Goal: Task Accomplishment & Management: Manage account settings

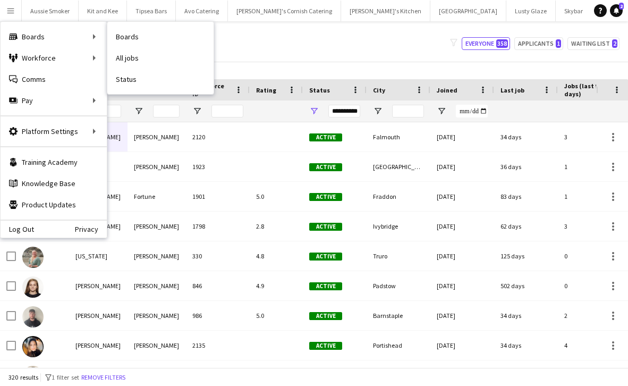
click at [33, 39] on div "Boards Boards" at bounding box center [54, 36] width 106 height 21
click at [97, 39] on div "Boards Boards" at bounding box center [54, 36] width 106 height 21
click at [284, 53] on div "My Workforce View Views Default view New view Update view Delete view Edit name…" at bounding box center [314, 44] width 628 height 36
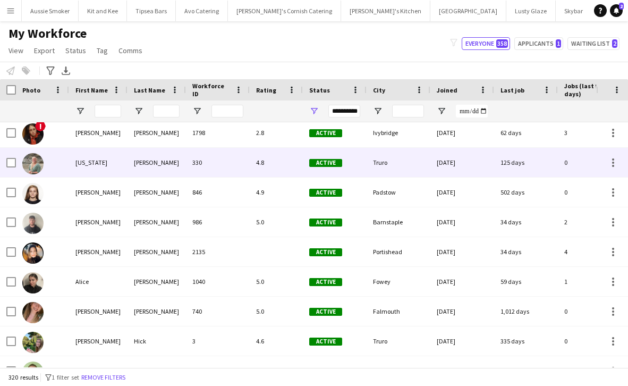
scroll to position [100, 0]
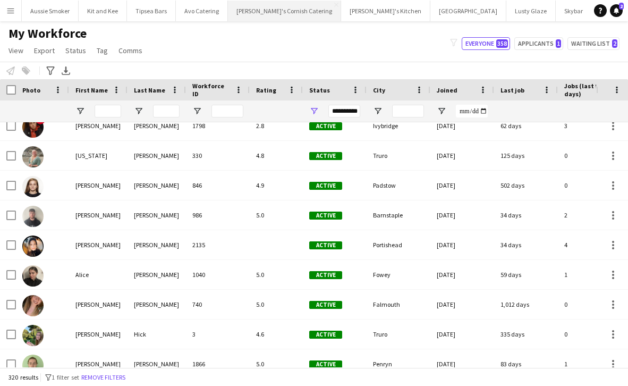
click at [14, 15] on button "Menu" at bounding box center [10, 10] width 21 height 21
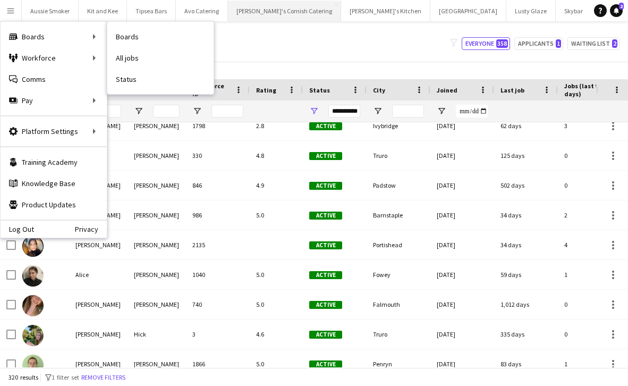
click at [42, 41] on div "Boards Boards" at bounding box center [54, 36] width 106 height 21
click at [65, 39] on div "Boards Boards" at bounding box center [54, 36] width 106 height 21
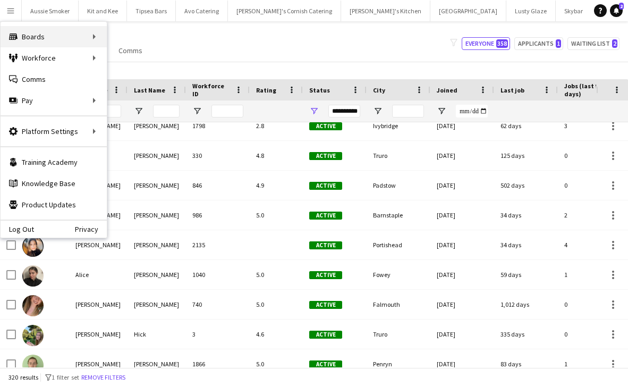
drag, startPoint x: 306, startPoint y: 3, endPoint x: 60, endPoint y: 38, distance: 248.5
click at [60, 38] on div "Boards Boards" at bounding box center [54, 36] width 106 height 21
click at [194, 44] on div "My Workforce View Views Default view New view Update view Delete view Edit name…" at bounding box center [314, 44] width 628 height 36
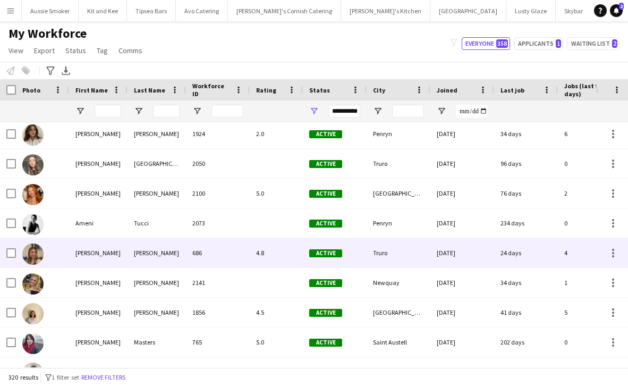
scroll to position [0, 0]
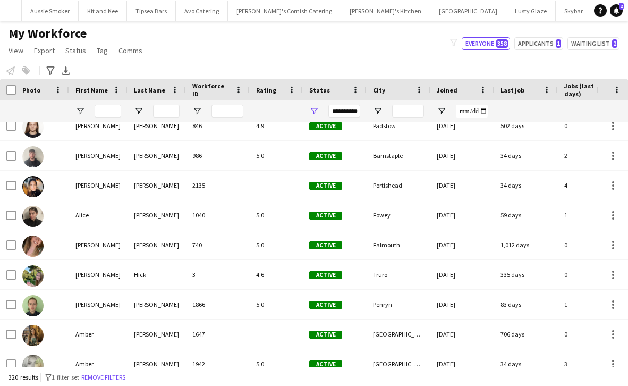
click at [9, 11] on app-icon "Menu" at bounding box center [10, 10] width 9 height 9
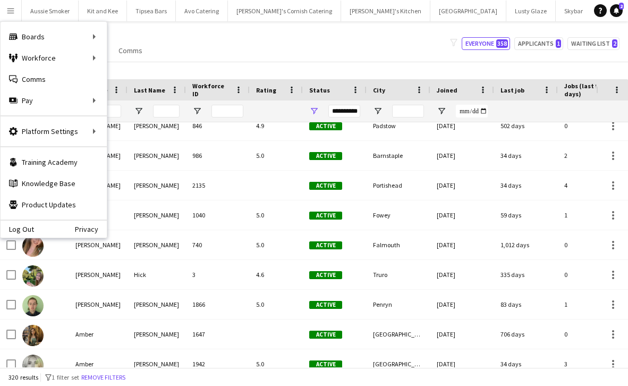
click at [60, 32] on div "Boards Boards" at bounding box center [54, 36] width 106 height 21
click at [62, 48] on div "Workforce Workforce" at bounding box center [54, 57] width 106 height 21
click at [60, 40] on div "Boards Boards" at bounding box center [54, 36] width 106 height 21
click at [66, 39] on div "Boards Boards" at bounding box center [54, 36] width 106 height 21
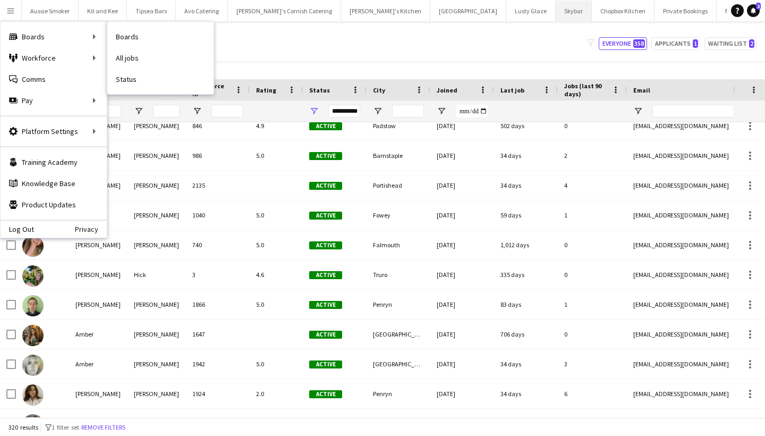
drag, startPoint x: 149, startPoint y: 56, endPoint x: 474, endPoint y: 20, distance: 326.8
click at [149, 56] on div "Menu Boards Boards Boards All jobs Status Workforce Workforce My Workforce Recr…" at bounding box center [382, 218] width 765 height 436
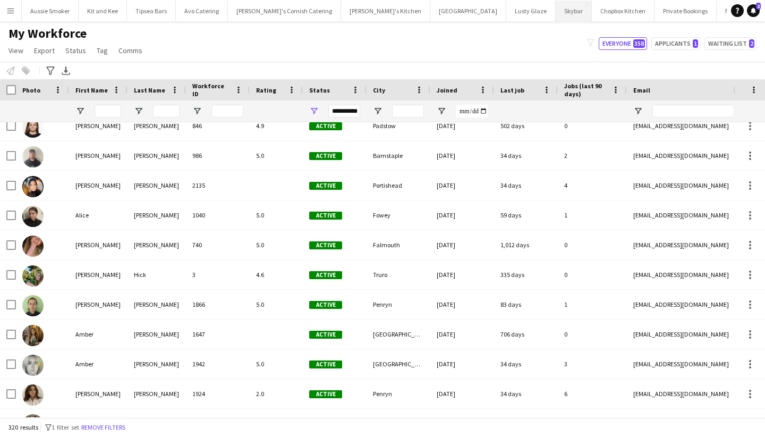
click at [10, 11] on app-icon "Menu" at bounding box center [10, 10] width 9 height 9
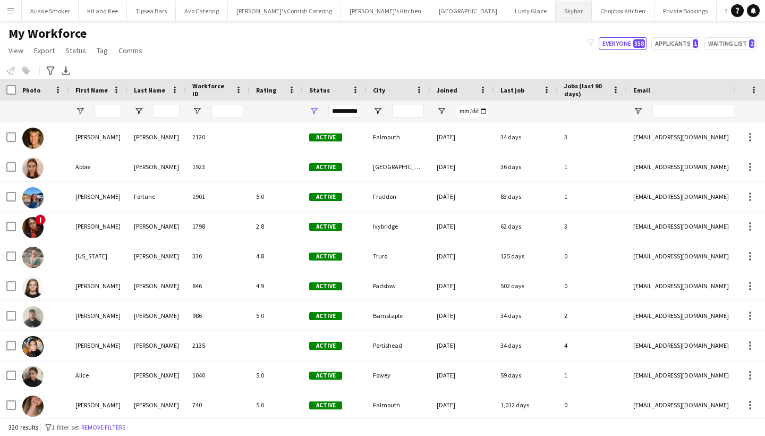
drag, startPoint x: 14, startPoint y: 15, endPoint x: 474, endPoint y: 20, distance: 459.8
click at [14, 15] on button "Menu" at bounding box center [10, 10] width 21 height 21
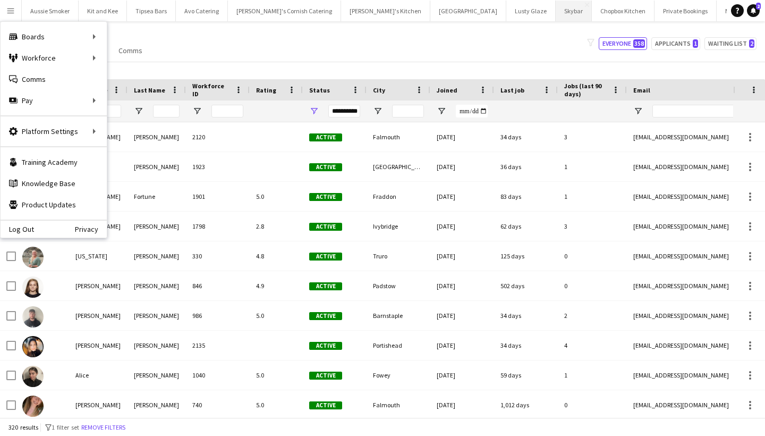
click at [195, 36] on div "My Workforce View Views Default view New view Update view Delete view Edit name…" at bounding box center [382, 44] width 765 height 36
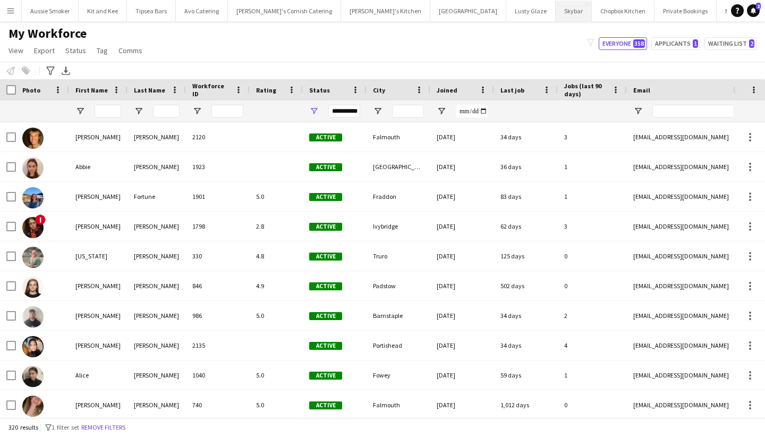
click at [12, 10] on app-icon "Menu" at bounding box center [10, 10] width 9 height 9
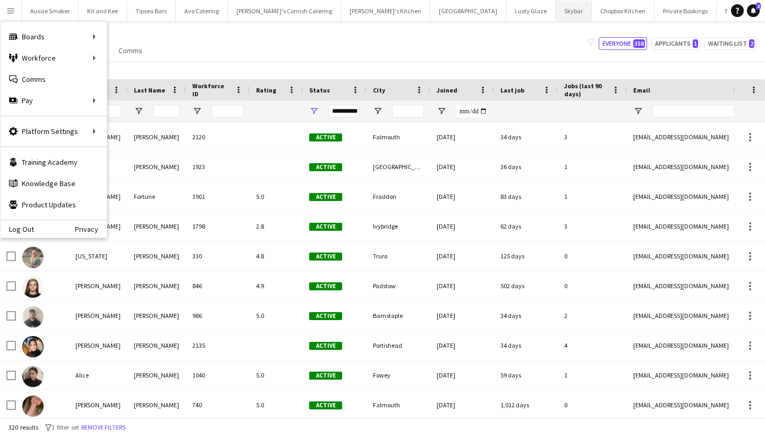
click at [35, 38] on div "Boards Boards" at bounding box center [54, 36] width 106 height 21
click at [43, 38] on div "Boards Boards" at bounding box center [54, 36] width 106 height 21
click at [82, 36] on div "Boards Boards" at bounding box center [54, 36] width 106 height 21
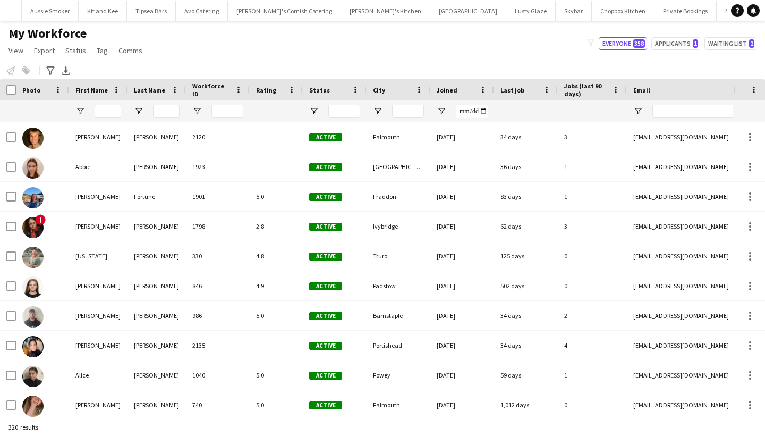
type input "**********"
click at [9, 10] on app-icon "Menu" at bounding box center [10, 10] width 9 height 9
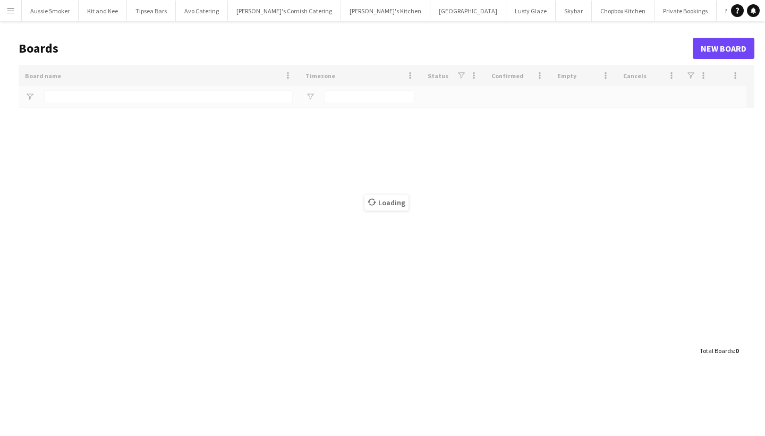
type input "*****"
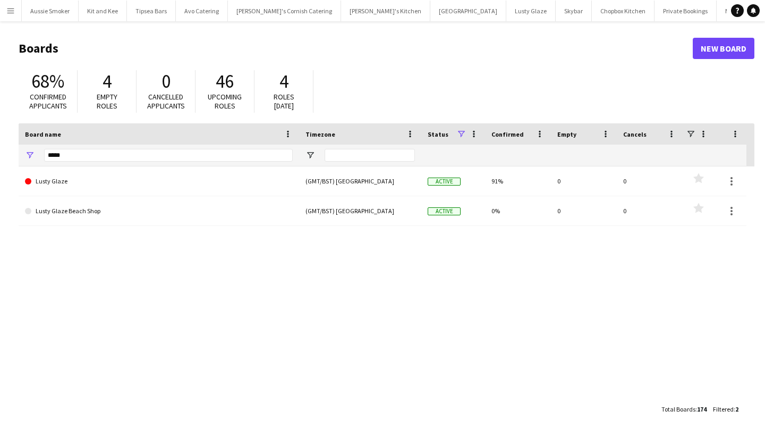
click at [13, 15] on button "Menu" at bounding box center [10, 10] width 21 height 21
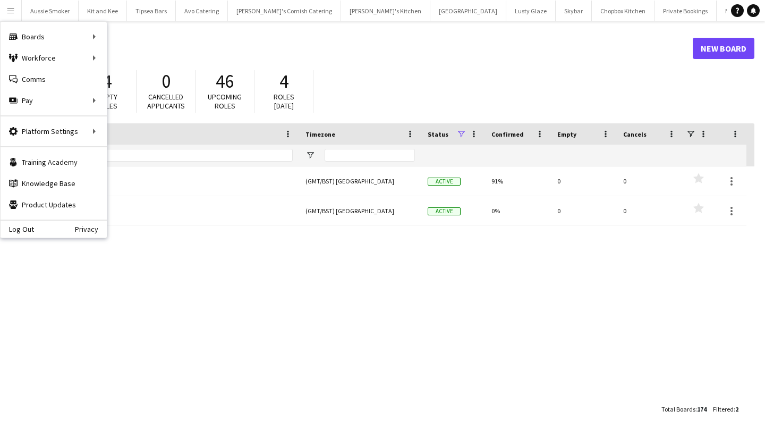
click at [24, 43] on div "Boards Boards" at bounding box center [54, 36] width 106 height 21
click at [62, 37] on div "Boards Boards" at bounding box center [54, 36] width 106 height 21
click at [208, 266] on div "Lusty Glaze (GMT/BST) London Active 91% 0 0 Favourites Lusty Glaze Beach Shop (…" at bounding box center [387, 282] width 736 height 232
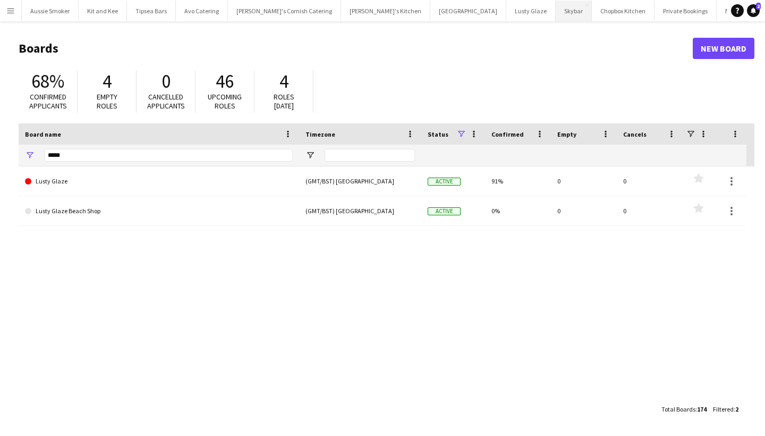
click at [12, 9] on app-icon "Menu" at bounding box center [10, 10] width 9 height 9
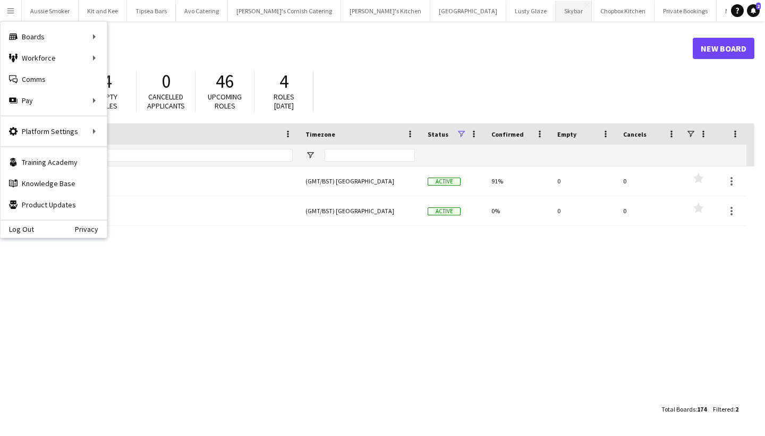
click at [38, 38] on div "Boards Boards" at bounding box center [54, 36] width 106 height 21
click at [30, 28] on div "Boards Boards" at bounding box center [54, 36] width 106 height 21
click at [39, 64] on div "Workforce Workforce" at bounding box center [54, 57] width 106 height 21
click at [72, 52] on div "Workforce Workforce" at bounding box center [54, 57] width 106 height 21
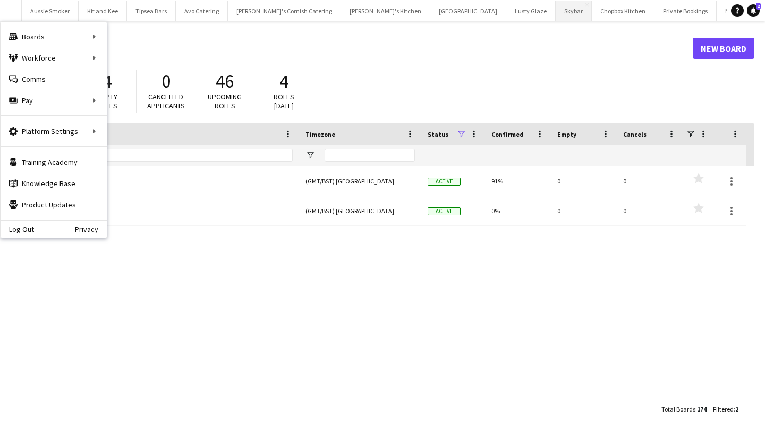
click at [69, 38] on div "Boards Boards" at bounding box center [54, 36] width 106 height 21
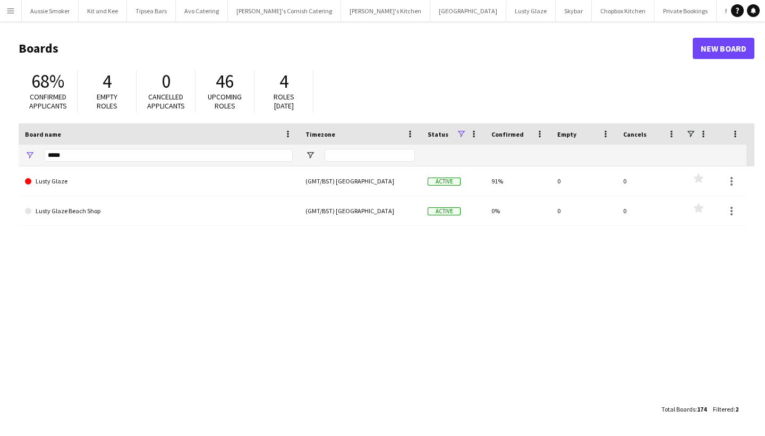
click at [11, 10] on app-icon "Menu" at bounding box center [10, 10] width 9 height 9
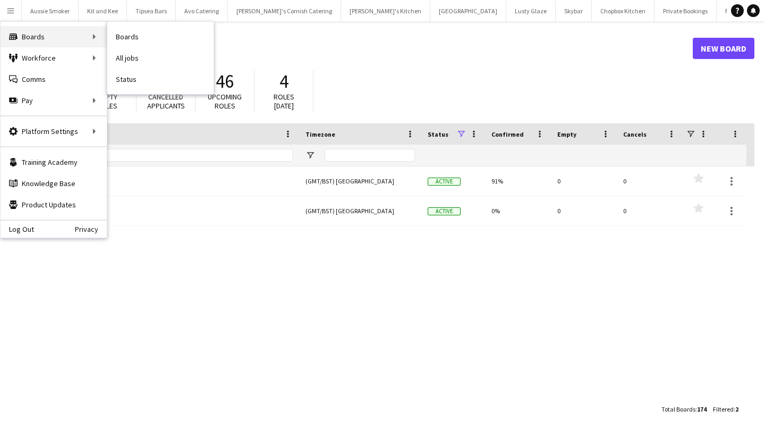
drag, startPoint x: 0, startPoint y: 0, endPoint x: 20, endPoint y: 38, distance: 42.6
click at [20, 38] on div "Boards Boards" at bounding box center [54, 36] width 106 height 21
drag, startPoint x: 20, startPoint y: 38, endPoint x: 79, endPoint y: 39, distance: 59.5
click at [79, 39] on div "Boards Boards" at bounding box center [54, 36] width 106 height 21
drag, startPoint x: 79, startPoint y: 39, endPoint x: 67, endPoint y: 36, distance: 12.6
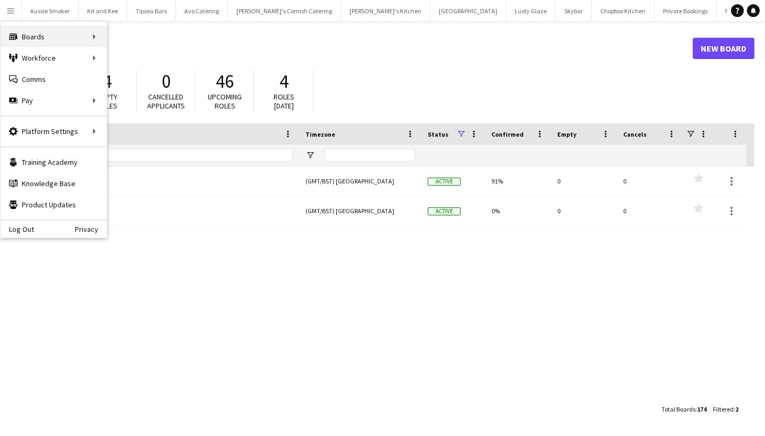
click at [67, 36] on div "Boards Boards" at bounding box center [54, 36] width 106 height 21
click at [37, 39] on div "Boards Boards" at bounding box center [54, 36] width 106 height 21
drag, startPoint x: 67, startPoint y: 36, endPoint x: 66, endPoint y: 60, distance: 23.9
click at [66, 60] on div "Workforce Workforce" at bounding box center [54, 57] width 106 height 21
drag, startPoint x: 66, startPoint y: 60, endPoint x: 99, endPoint y: 60, distance: 33.0
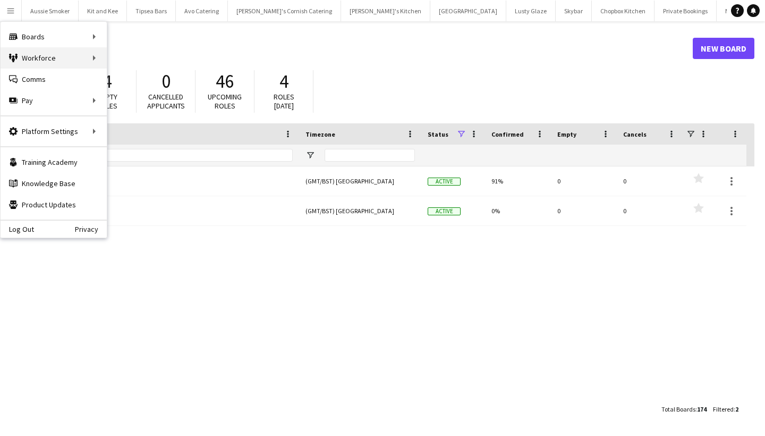
click at [99, 60] on div "Workforce Workforce" at bounding box center [54, 57] width 106 height 21
drag, startPoint x: 99, startPoint y: 60, endPoint x: 81, endPoint y: 60, distance: 18.1
click at [81, 60] on div "Workforce Workforce" at bounding box center [54, 57] width 106 height 21
drag, startPoint x: 81, startPoint y: 60, endPoint x: 85, endPoint y: 34, distance: 25.9
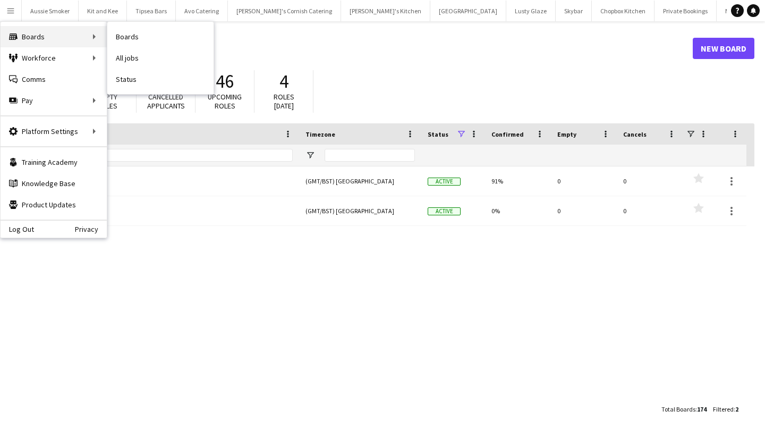
click at [85, 34] on div "Boards Boards" at bounding box center [54, 36] width 106 height 21
drag, startPoint x: 85, startPoint y: 34, endPoint x: 112, endPoint y: 37, distance: 27.3
click at [112, 37] on header "Boards New Board" at bounding box center [387, 48] width 736 height 33
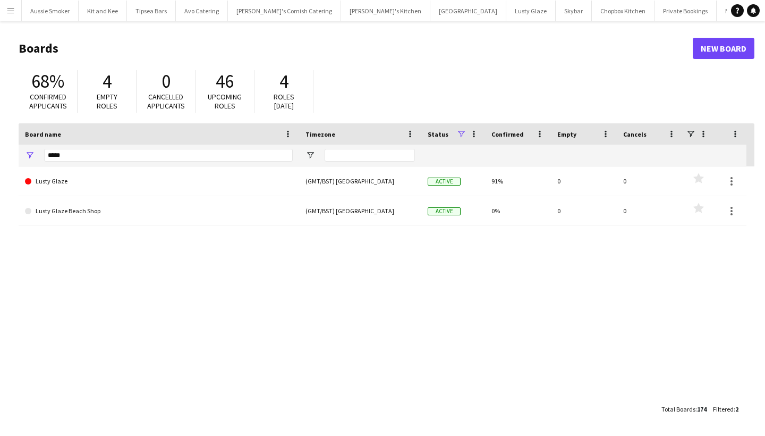
drag, startPoint x: 112, startPoint y: 37, endPoint x: 100, endPoint y: 37, distance: 11.7
click at [100, 37] on header "Boards New Board" at bounding box center [387, 48] width 736 height 33
click at [90, 159] on input "*****" at bounding box center [168, 155] width 249 height 13
type input "*"
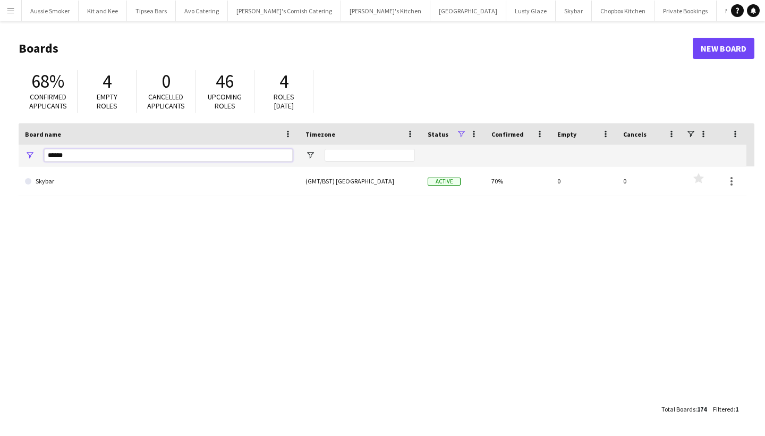
type input "******"
click at [77, 179] on link "Skybar" at bounding box center [159, 181] width 268 height 30
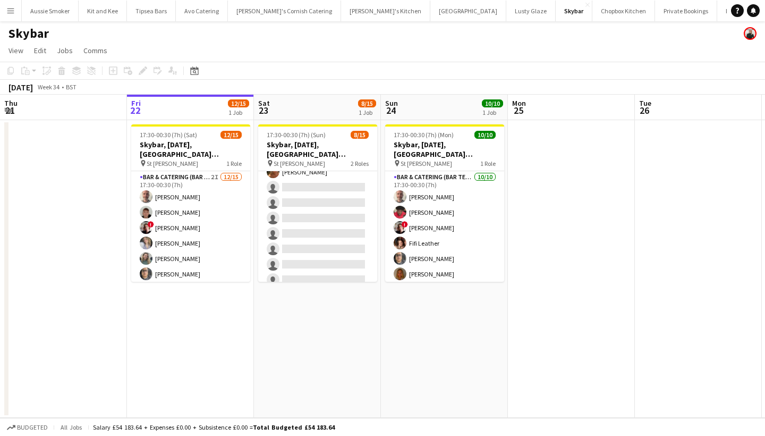
scroll to position [153, 0]
click at [314, 247] on app-card-role "Bar & Catering (Bar Tender) 3I 7/14 17:30-00:30 (7h) Domonique Jones Jo Parker …" at bounding box center [317, 173] width 119 height 237
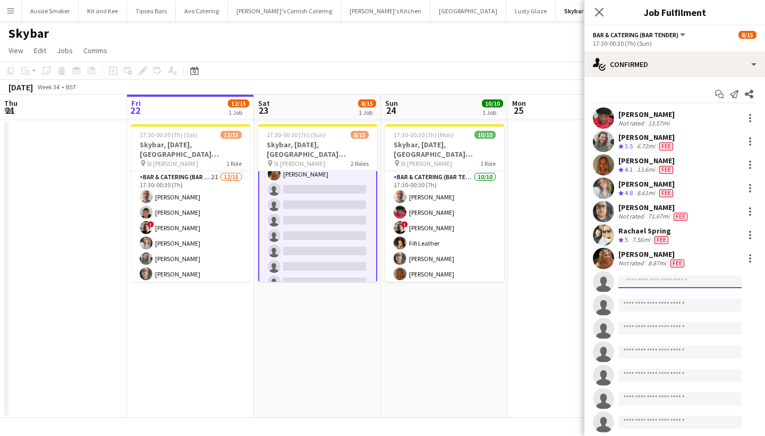
click at [629, 284] on input at bounding box center [680, 281] width 123 height 13
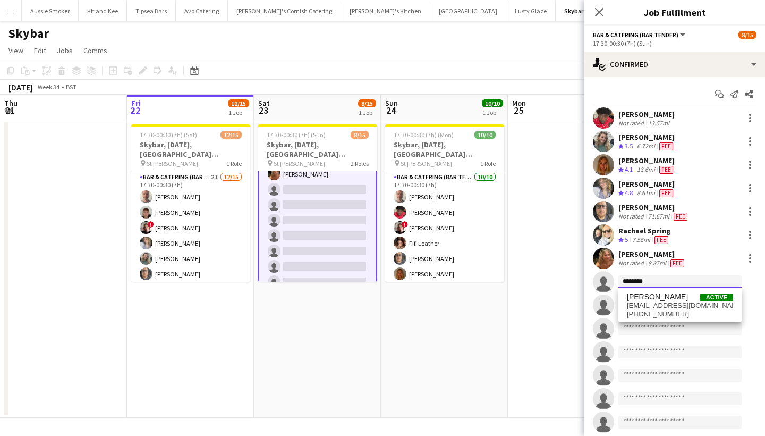
type input "********"
click at [642, 310] on span "[PHONE_NUMBER]" at bounding box center [680, 314] width 106 height 9
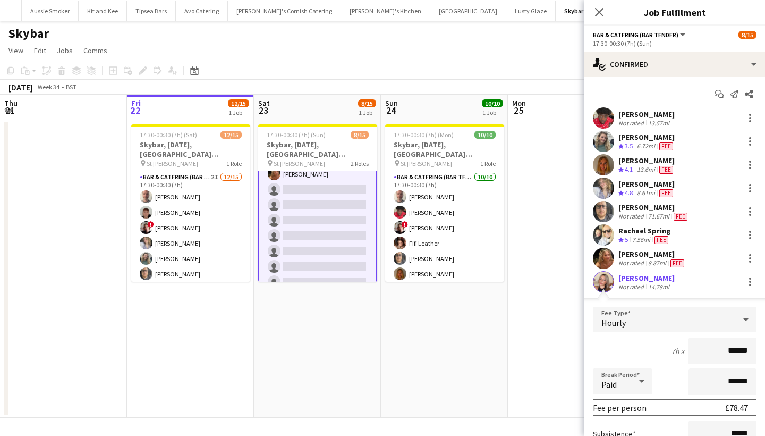
click at [636, 278] on div "[PERSON_NAME]" at bounding box center [647, 278] width 56 height 10
click at [627, 255] on div "[PERSON_NAME]" at bounding box center [653, 254] width 68 height 10
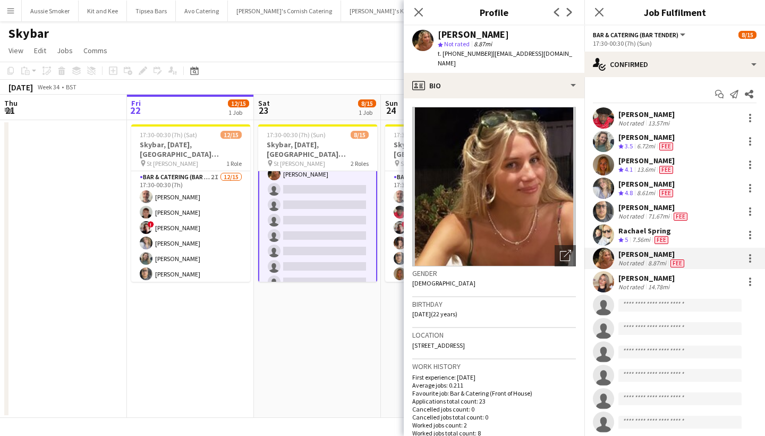
click at [627, 274] on div "[PERSON_NAME]" at bounding box center [647, 278] width 56 height 10
click at [625, 281] on div "[PERSON_NAME]" at bounding box center [647, 278] width 56 height 10
drag, startPoint x: 600, startPoint y: 18, endPoint x: 506, endPoint y: 388, distance: 381.7
click at [600, 18] on app-icon "Close pop-in" at bounding box center [599, 12] width 13 height 13
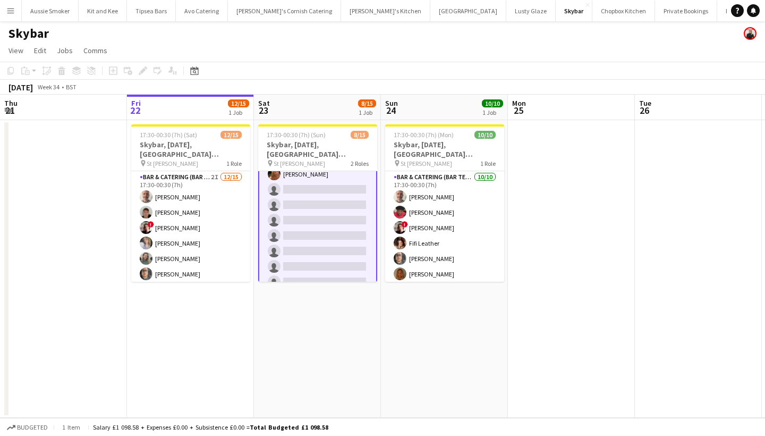
click at [10, 14] on app-icon "Menu" at bounding box center [10, 10] width 9 height 9
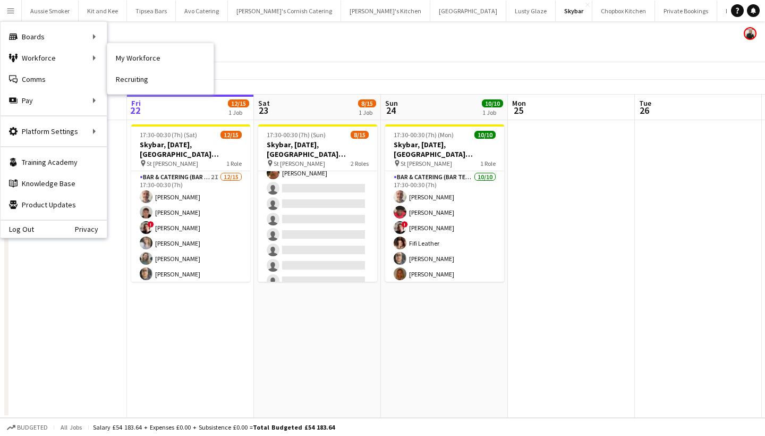
click at [42, 58] on div "Workforce Workforce" at bounding box center [54, 57] width 106 height 21
click at [71, 63] on div "Workforce Workforce" at bounding box center [54, 57] width 106 height 21
click at [87, 58] on div "Workforce Workforce" at bounding box center [54, 57] width 106 height 21
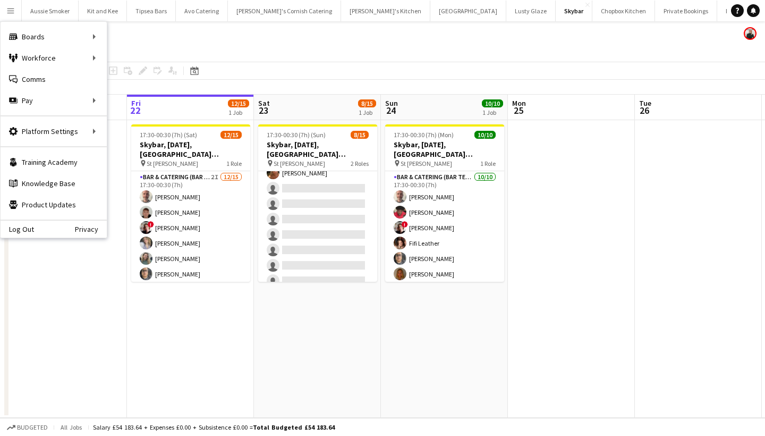
click at [87, 58] on div "Workforce Workforce" at bounding box center [54, 57] width 106 height 21
click at [322, 228] on app-card-role "Bar & Catering (Bar Tender) 3I 7/14 17:30-00:30 (7h) Domonique Jones Jo Parker …" at bounding box center [317, 173] width 119 height 237
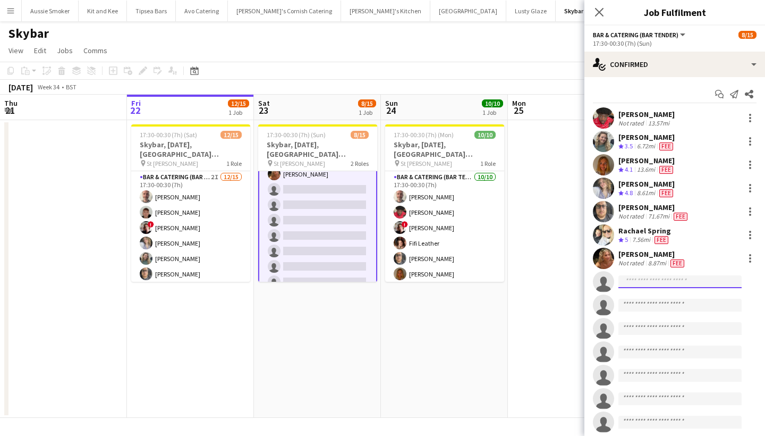
click at [650, 281] on input at bounding box center [680, 281] width 123 height 13
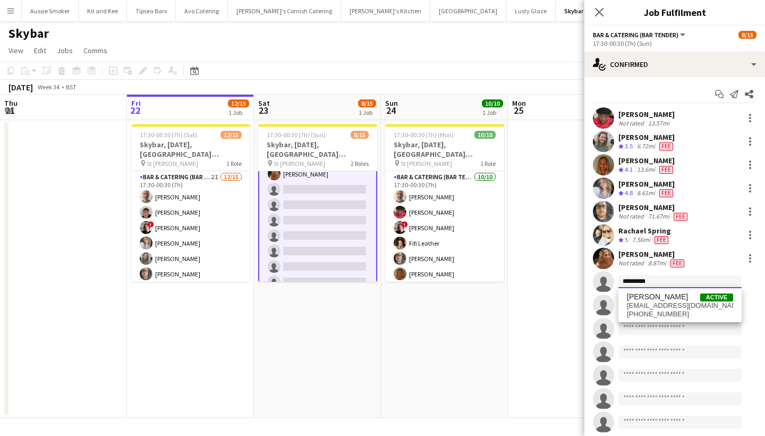
type input "*********"
click at [662, 307] on span "[EMAIL_ADDRESS][DOMAIN_NAME]" at bounding box center [680, 305] width 106 height 9
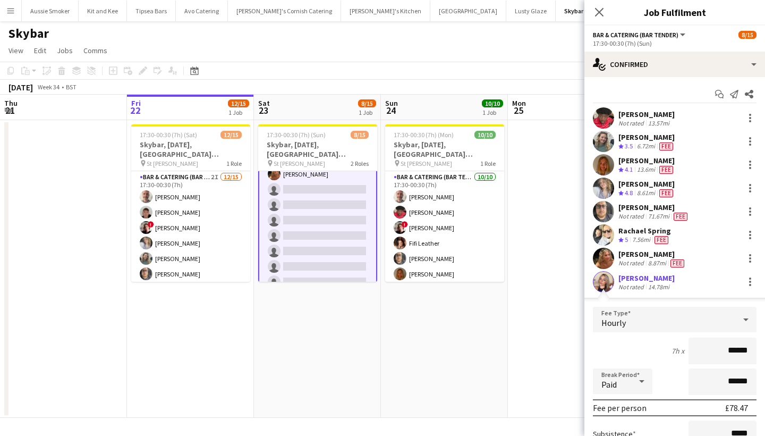
scroll to position [0, 0]
click at [629, 277] on div "[PERSON_NAME]" at bounding box center [647, 278] width 56 height 10
click at [751, 281] on div at bounding box center [750, 282] width 2 height 2
click at [627, 283] on div at bounding box center [382, 218] width 765 height 436
click at [625, 276] on div "[PERSON_NAME]" at bounding box center [647, 278] width 56 height 10
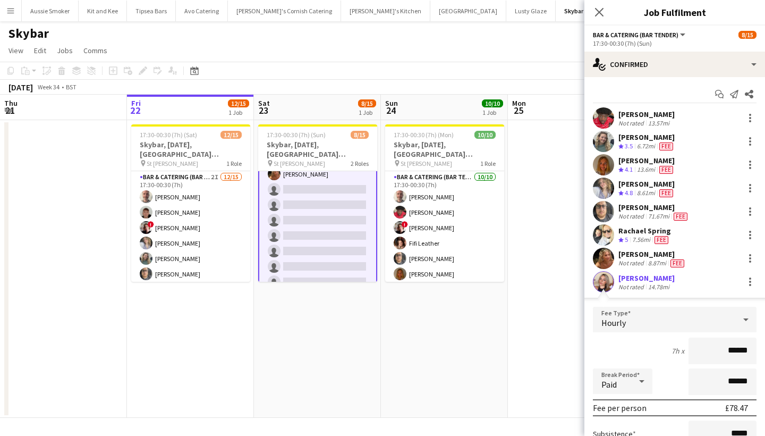
click at [625, 275] on div "[PERSON_NAME]" at bounding box center [647, 278] width 56 height 10
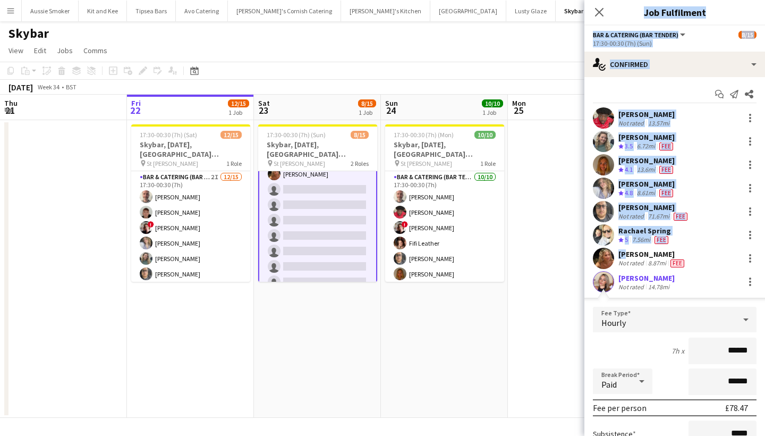
click at [624, 257] on div "[PERSON_NAME]" at bounding box center [653, 254] width 68 height 10
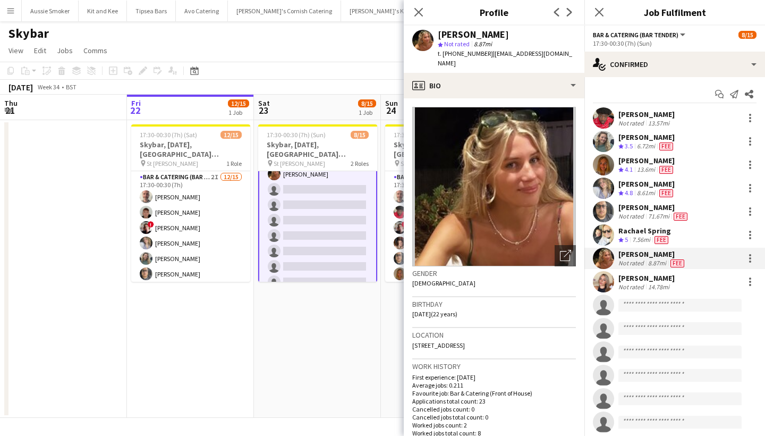
click at [601, 10] on icon "Close pop-in" at bounding box center [599, 12] width 9 height 9
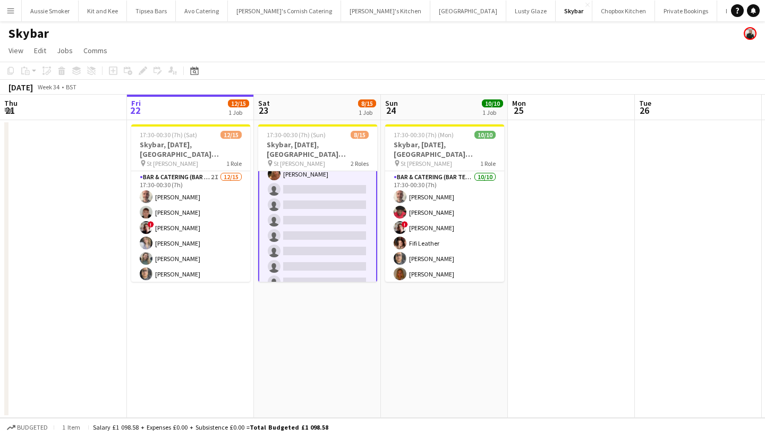
click at [436, 261] on app-card-role "Bar & Catering (Bar Tender) 10/10 17:30-00:30 (7h) Richard James Domonique Jone…" at bounding box center [444, 258] width 119 height 175
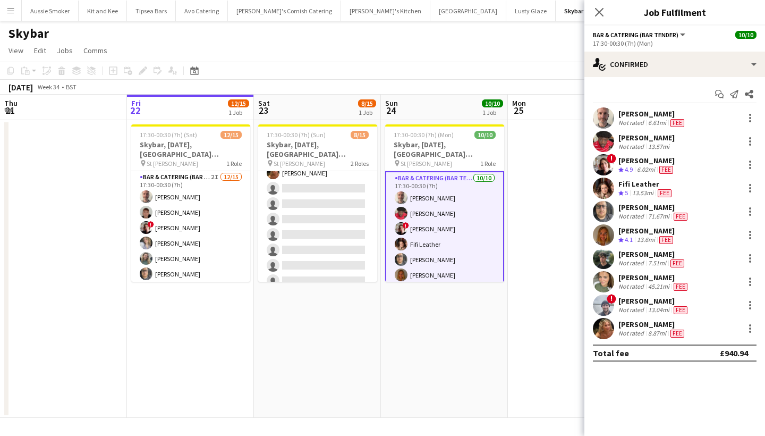
click at [278, 242] on app-card-role "Bar & Catering (Bar Tender) 3I 7/14 17:30-00:30 (7h) Domonique Jones Jo Parker …" at bounding box center [317, 173] width 119 height 237
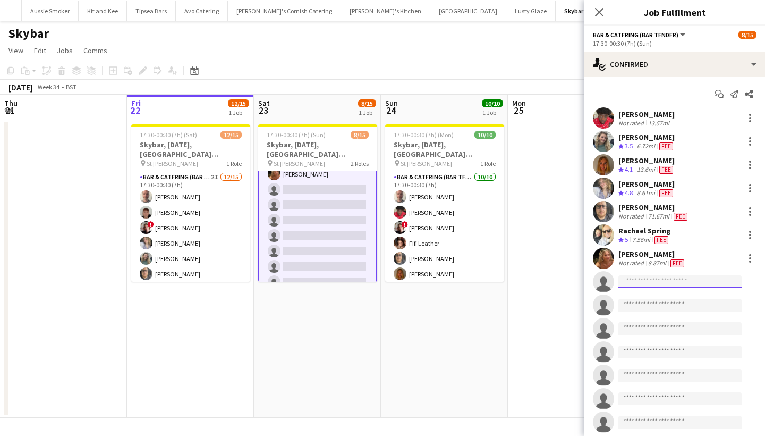
click at [643, 281] on input at bounding box center [680, 281] width 123 height 13
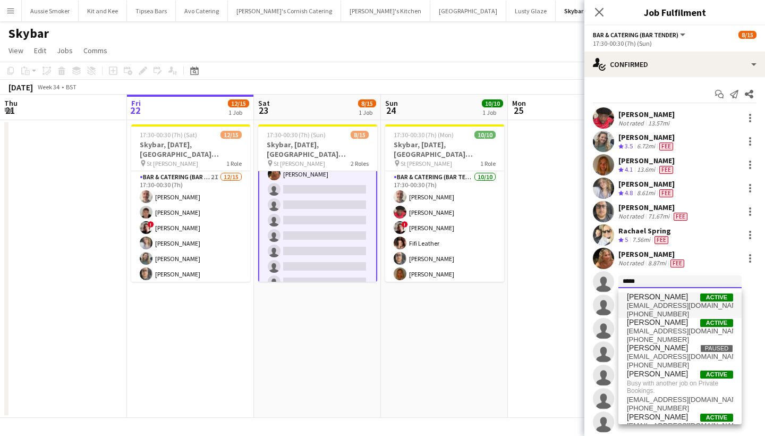
type input "*****"
drag, startPoint x: 643, startPoint y: 299, endPoint x: 506, endPoint y: 388, distance: 163.4
click at [661, 415] on span "[PERSON_NAME]" at bounding box center [657, 416] width 61 height 9
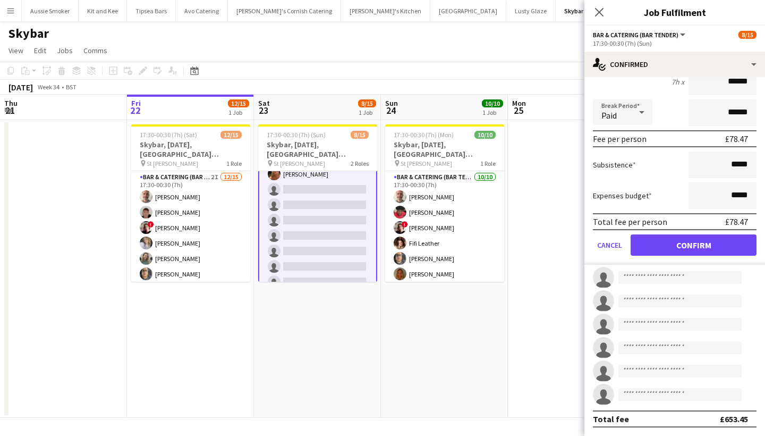
click at [689, 251] on button "Confirm" at bounding box center [694, 244] width 126 height 21
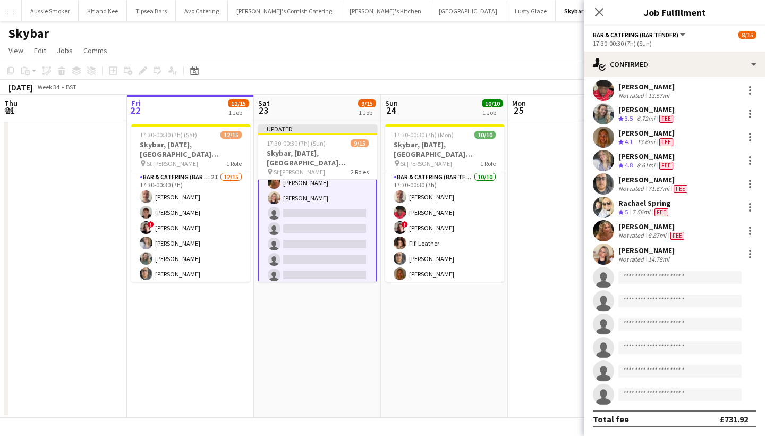
click at [628, 255] on div "Not rated" at bounding box center [633, 259] width 28 height 8
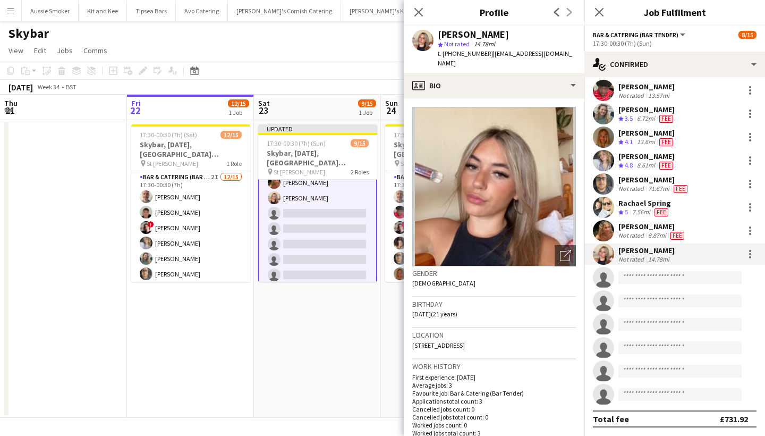
click at [751, 255] on div at bounding box center [750, 254] width 13 height 13
click at [715, 276] on span "Edit fee" at bounding box center [716, 274] width 66 height 10
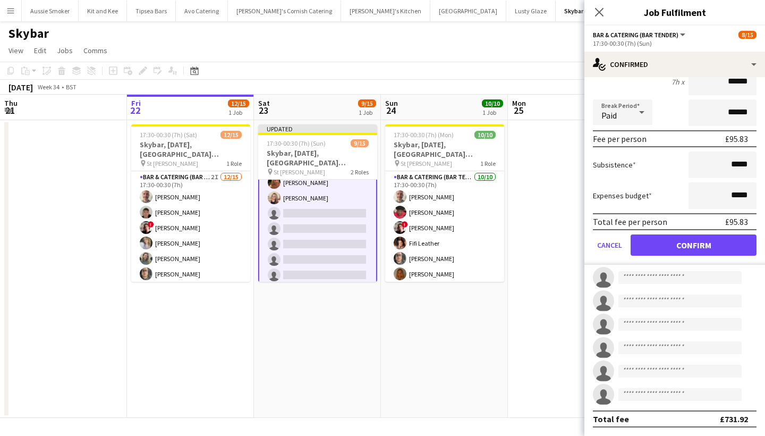
type input "******"
click at [709, 244] on button "Confirm" at bounding box center [694, 244] width 126 height 21
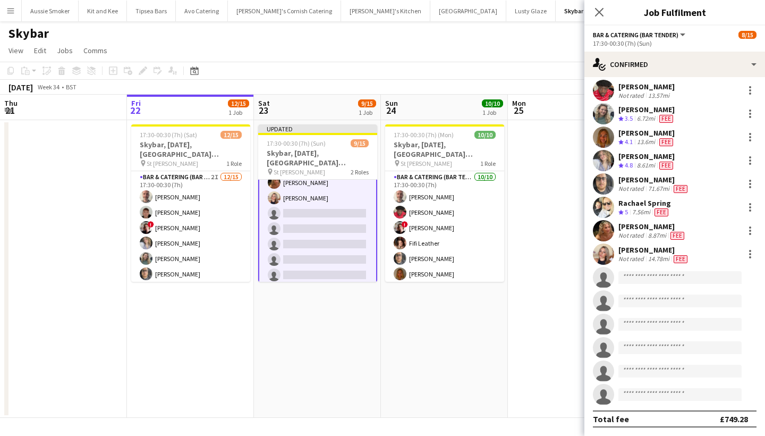
click at [600, 9] on icon "Close pop-in" at bounding box center [599, 12] width 9 height 9
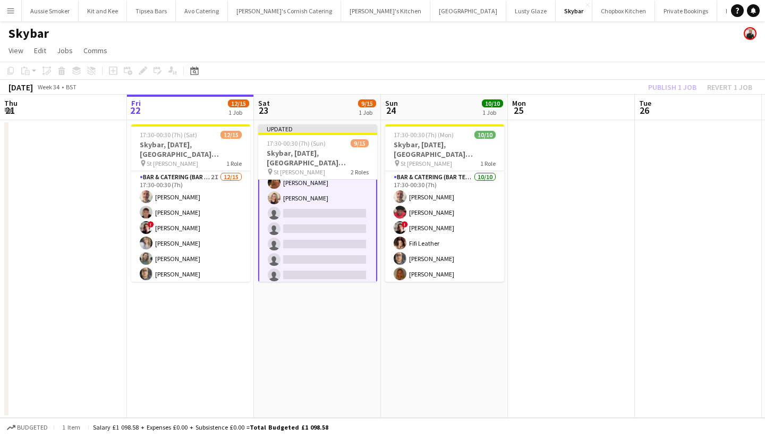
click at [665, 87] on div "Publish 1 job Revert 1 job" at bounding box center [701, 87] width 130 height 14
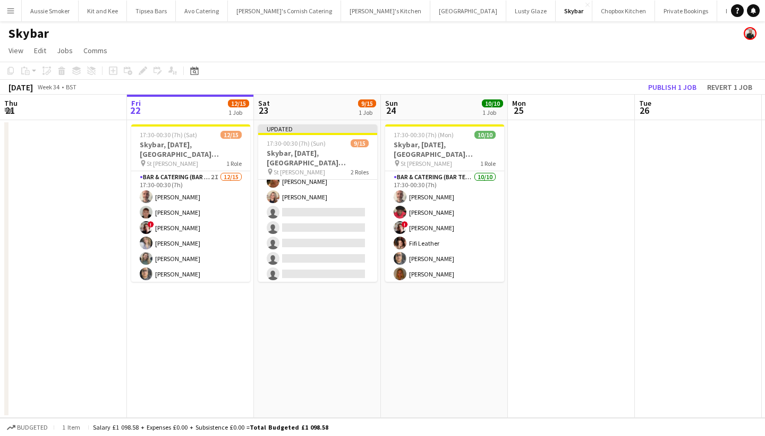
click at [665, 87] on button "Publish 1 job" at bounding box center [672, 87] width 57 height 14
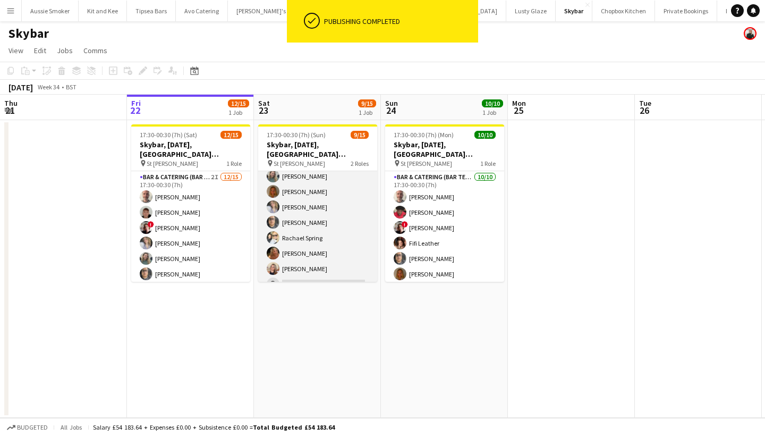
scroll to position [77, 0]
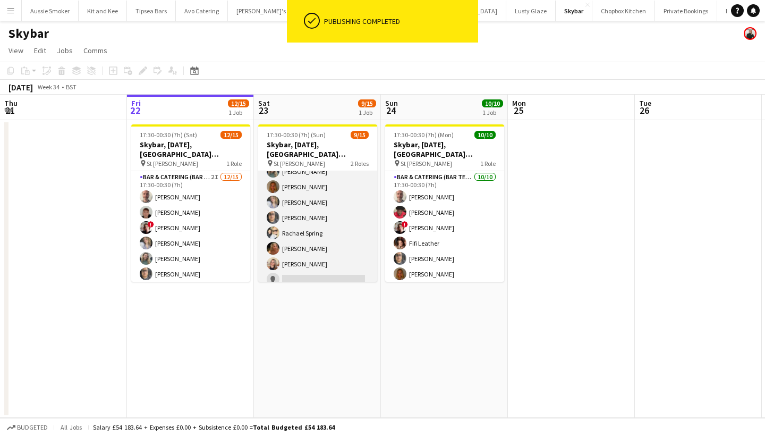
click at [349, 220] on app-card-role "Bar & Catering (Bar Tender) 3I 8/14 17:30-00:30 (7h) Domonique Jones Jo Parker …" at bounding box center [317, 248] width 119 height 237
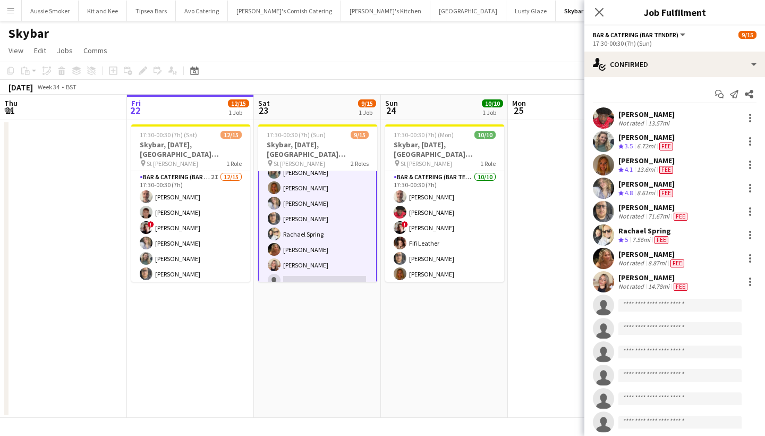
click at [751, 164] on div at bounding box center [750, 165] width 2 height 2
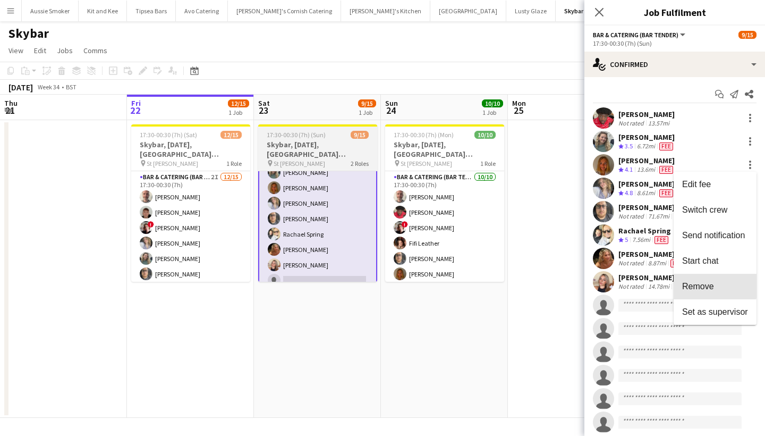
click at [705, 283] on span "Remove" at bounding box center [699, 286] width 32 height 9
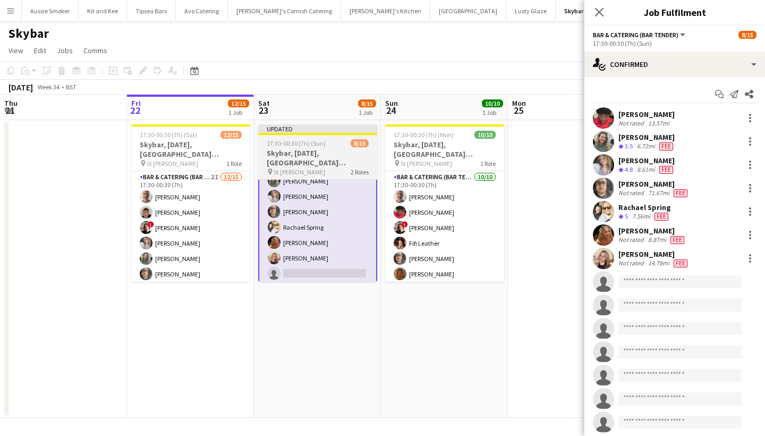
click at [750, 165] on div at bounding box center [750, 165] width 2 height 2
click at [712, 284] on span "Remove" at bounding box center [699, 286] width 32 height 9
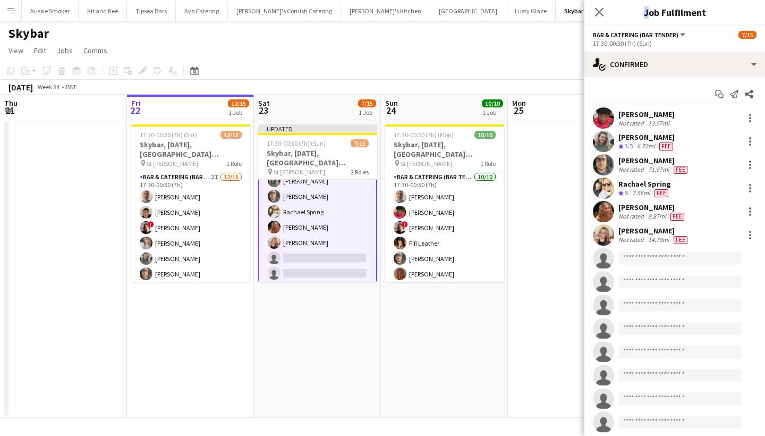
click at [601, 16] on icon "Close pop-in" at bounding box center [599, 12] width 9 height 9
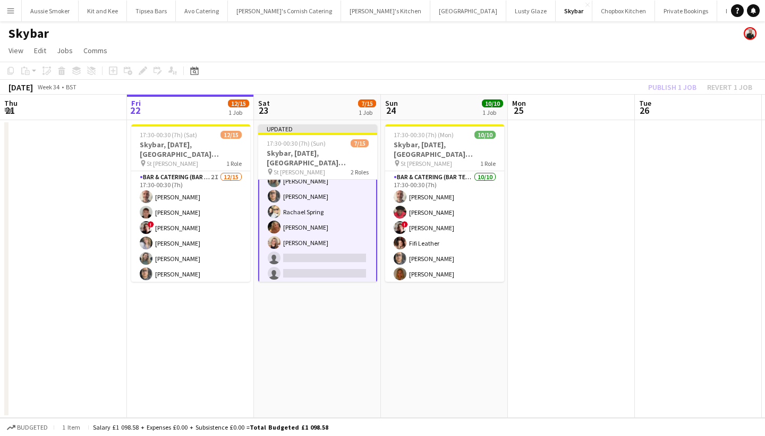
click at [676, 83] on div "Publish 1 job Revert 1 job" at bounding box center [701, 87] width 130 height 14
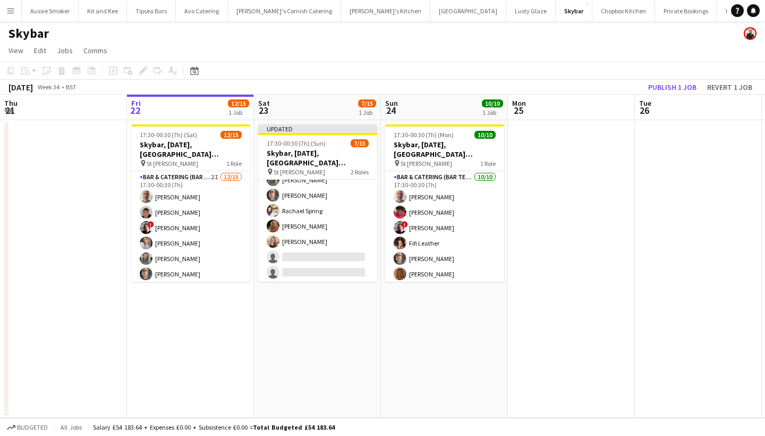
click at [676, 83] on button "Publish 1 job" at bounding box center [672, 87] width 57 height 14
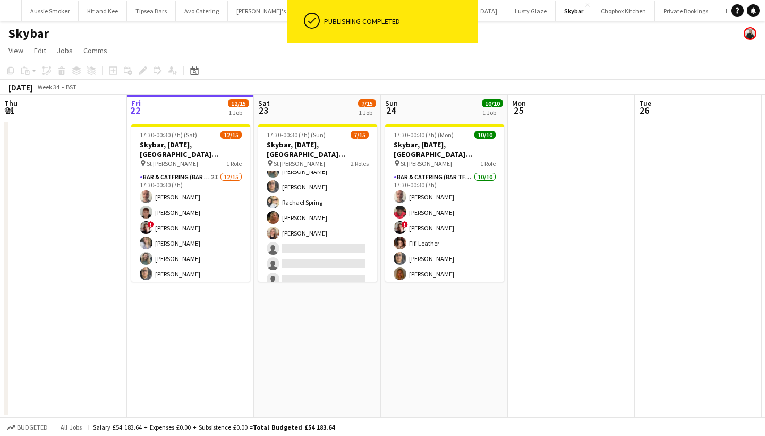
click at [224, 225] on app-card-role "Bar & Catering (Bar Tender) 2I 12/15 17:30-00:30 (7h) Richard James Dominic Sid…" at bounding box center [190, 297] width 119 height 252
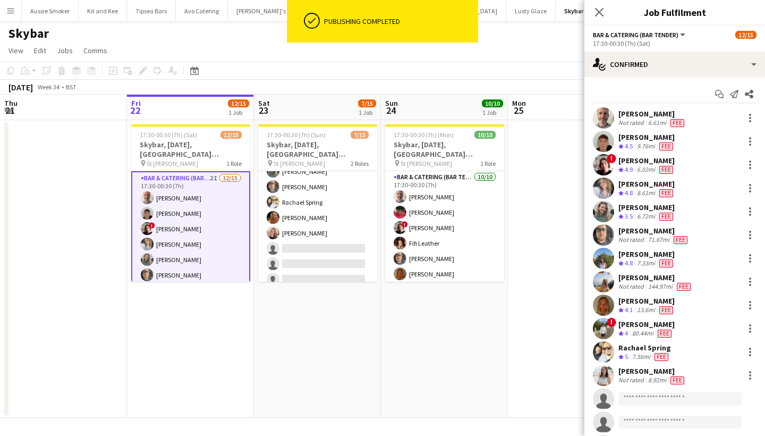
click at [747, 190] on div at bounding box center [750, 188] width 13 height 13
click at [703, 316] on button "Remove" at bounding box center [715, 310] width 83 height 26
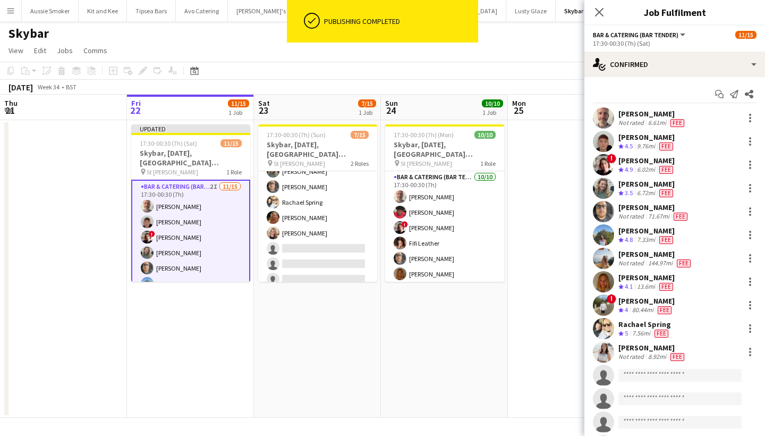
click at [753, 284] on div at bounding box center [750, 281] width 13 height 13
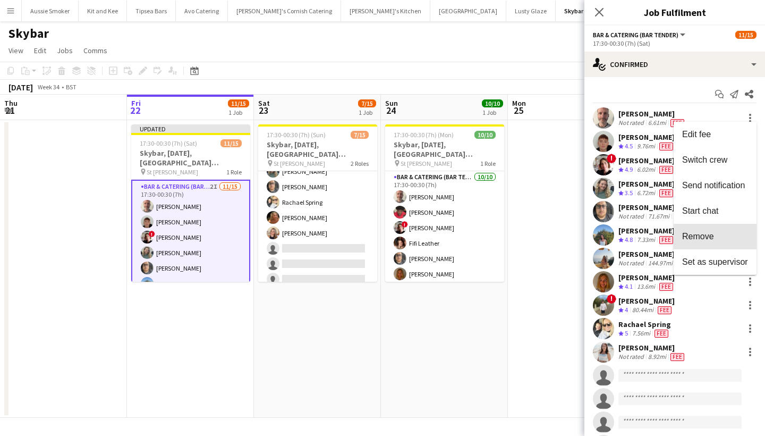
click at [718, 236] on span "Remove" at bounding box center [716, 237] width 66 height 10
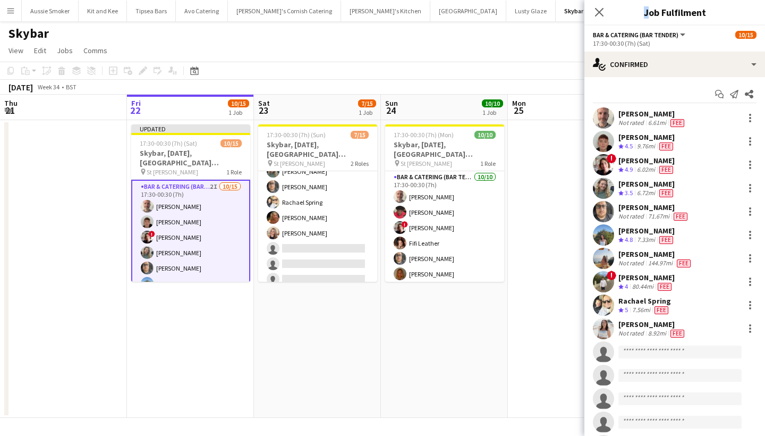
click at [601, 10] on icon "Close pop-in" at bounding box center [599, 12] width 9 height 9
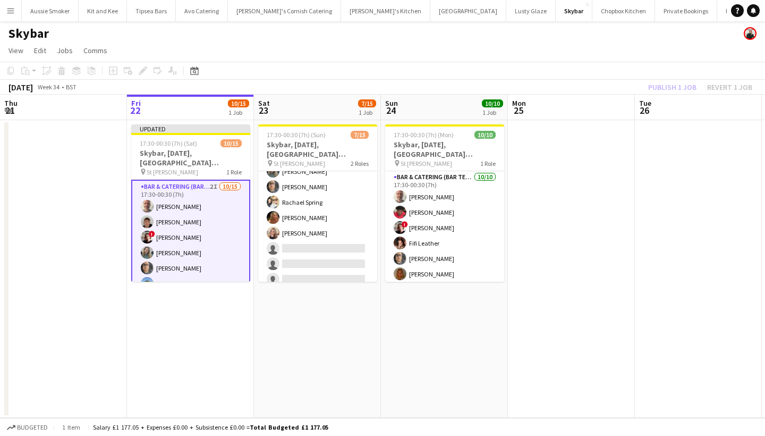
click at [679, 83] on div "Publish 1 job Revert 1 job" at bounding box center [701, 87] width 130 height 14
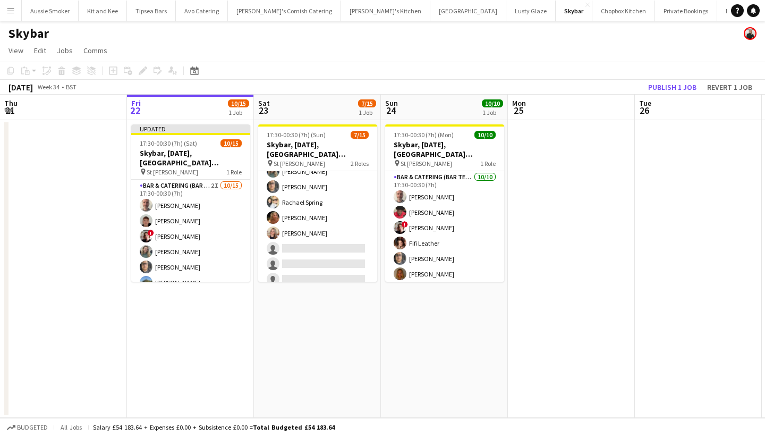
click at [679, 83] on button "Publish 1 job" at bounding box center [672, 87] width 57 height 14
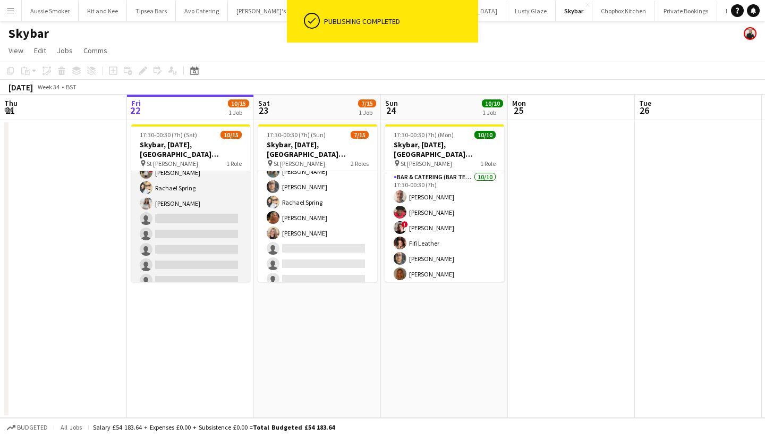
scroll to position [132, 0]
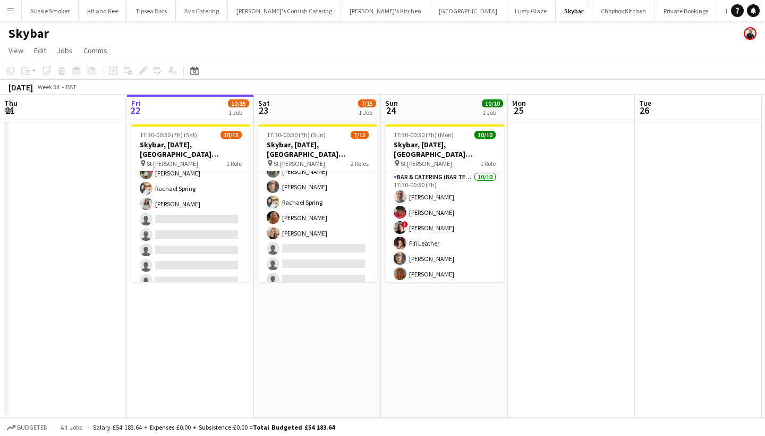
click at [11, 5] on button "Menu" at bounding box center [10, 10] width 21 height 21
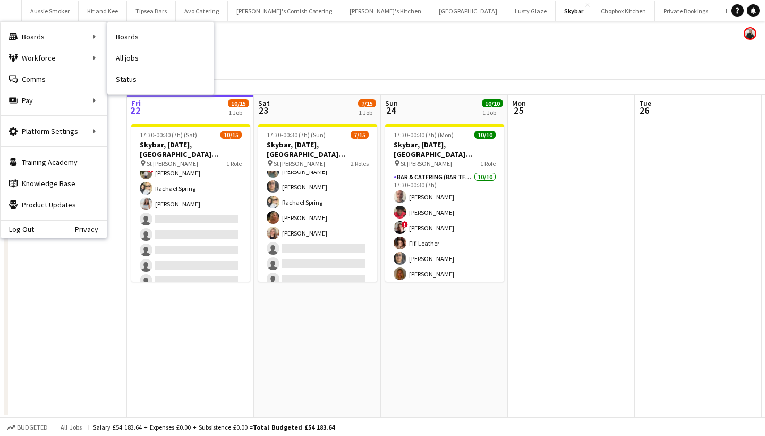
click at [52, 32] on div "Boards Boards" at bounding box center [54, 36] width 106 height 21
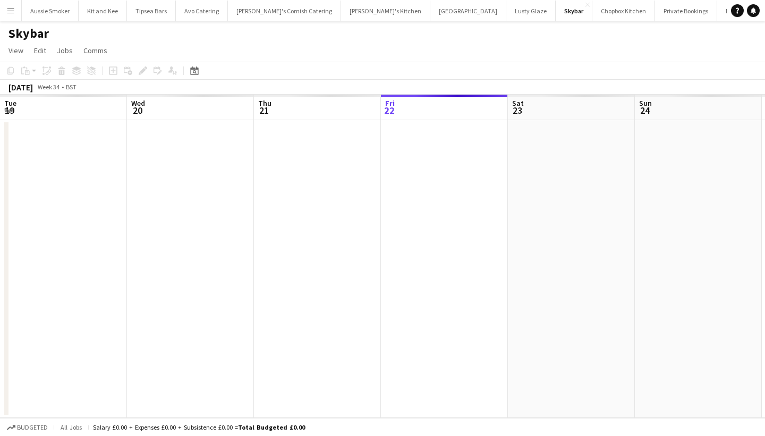
scroll to position [0, 254]
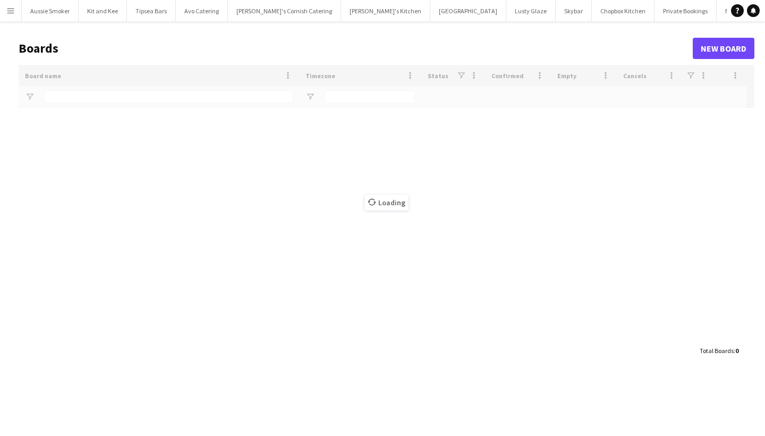
type input "******"
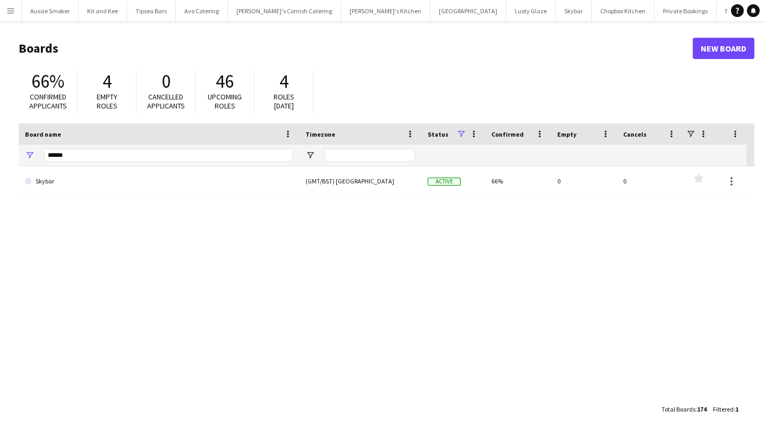
drag, startPoint x: 11, startPoint y: 13, endPoint x: 506, endPoint y: 388, distance: 620.8
click at [11, 13] on app-icon "Menu" at bounding box center [10, 10] width 9 height 9
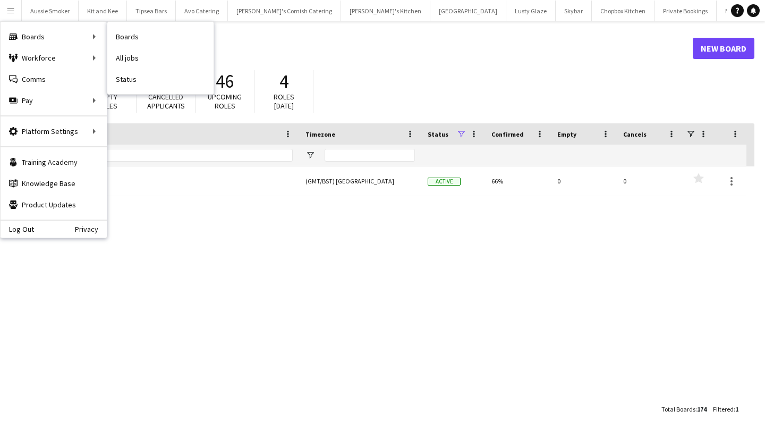
click at [36, 36] on div "Boards Boards" at bounding box center [54, 36] width 106 height 21
click at [103, 37] on div "Boards Boards" at bounding box center [54, 36] width 106 height 21
click at [67, 42] on div "Boards Boards" at bounding box center [54, 36] width 106 height 21
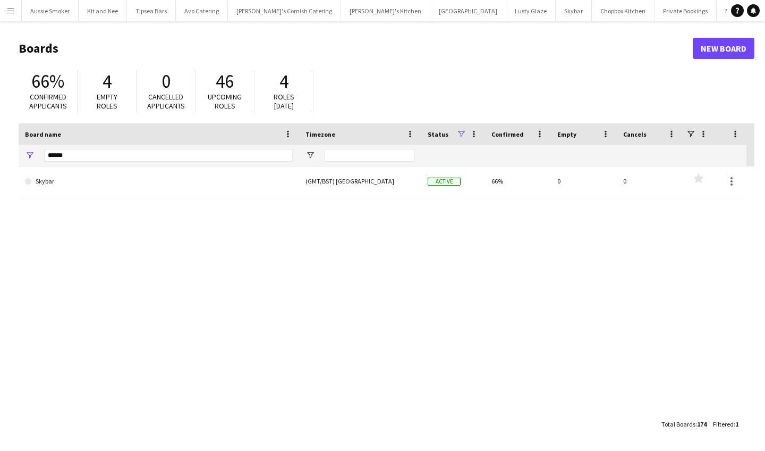
click at [10, 15] on button "Menu" at bounding box center [10, 10] width 21 height 21
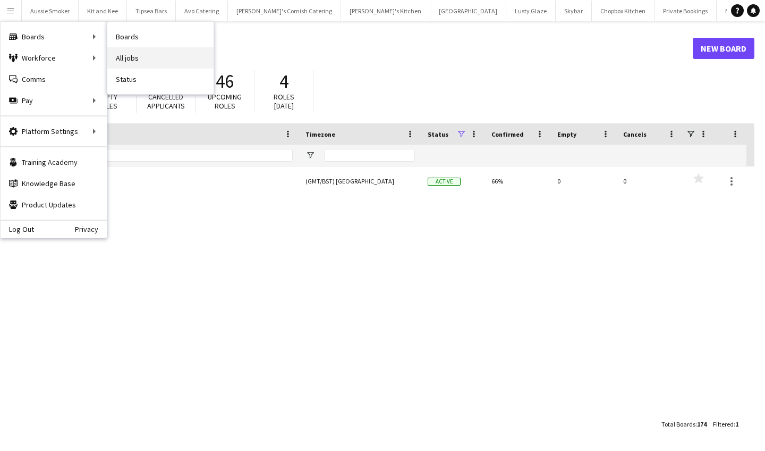
click at [134, 48] on link "All jobs" at bounding box center [160, 57] width 106 height 21
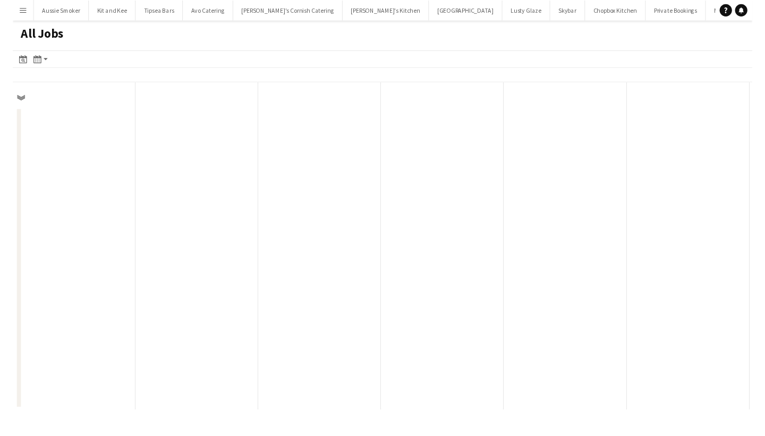
scroll to position [0, 254]
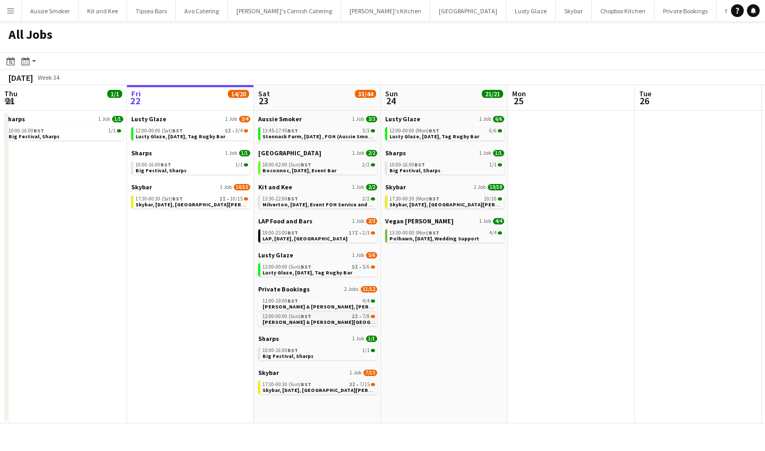
click at [340, 319] on span "Connie & Isaac, Harlyn Bay, 23rd August" at bounding box center [345, 321] width 164 height 7
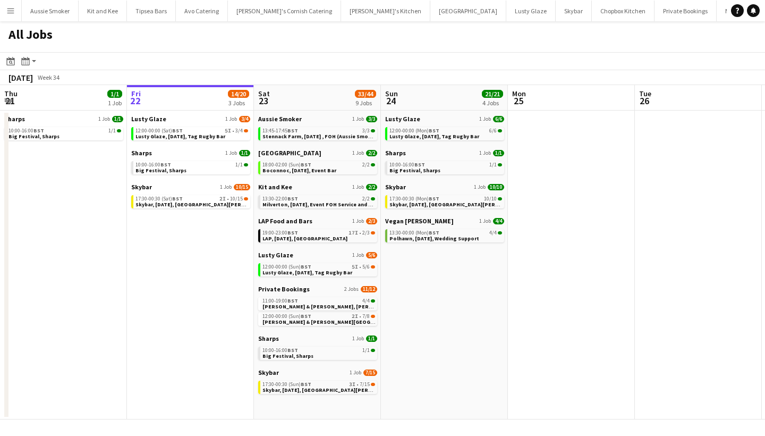
click at [10, 11] on app-icon "Menu" at bounding box center [10, 10] width 9 height 9
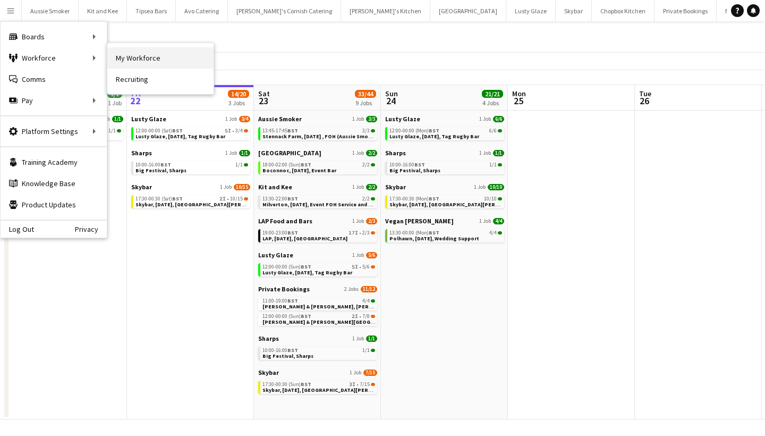
click at [161, 62] on link "My Workforce" at bounding box center [160, 57] width 106 height 21
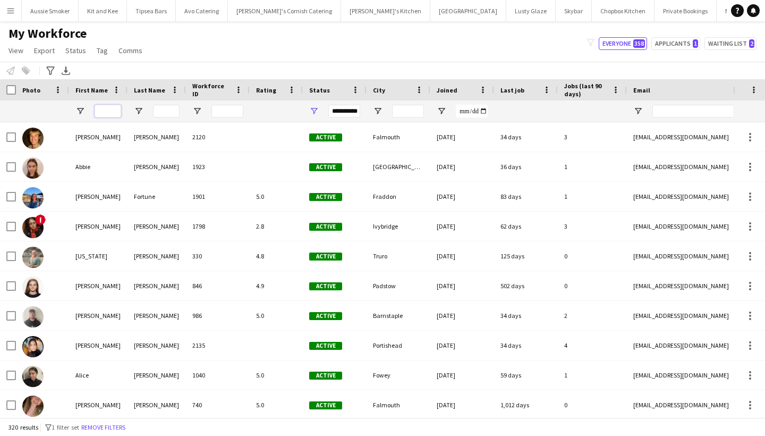
click at [108, 115] on input "First Name Filter Input" at bounding box center [108, 111] width 27 height 13
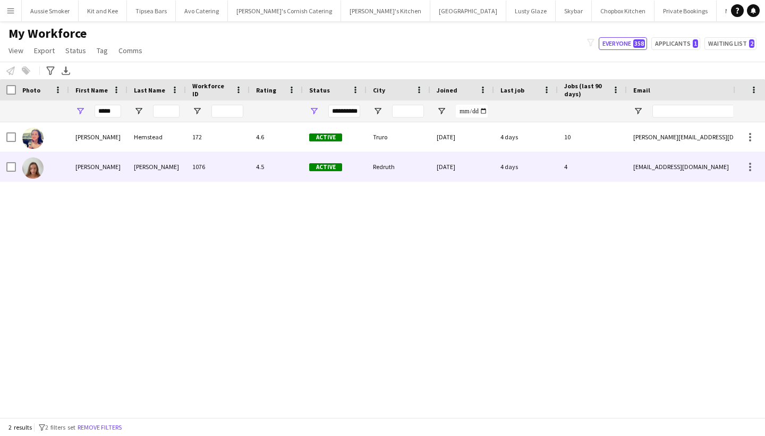
drag, startPoint x: 106, startPoint y: 129, endPoint x: 114, endPoint y: 171, distance: 42.2
click at [114, 171] on div "Sarah" at bounding box center [98, 166] width 58 height 29
click at [409, 160] on div "Redruth" at bounding box center [399, 166] width 64 height 29
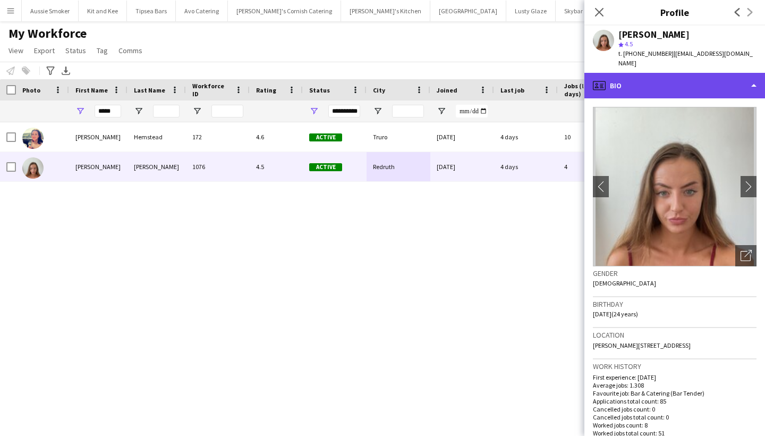
click at [684, 78] on div "profile Bio" at bounding box center [675, 86] width 181 height 26
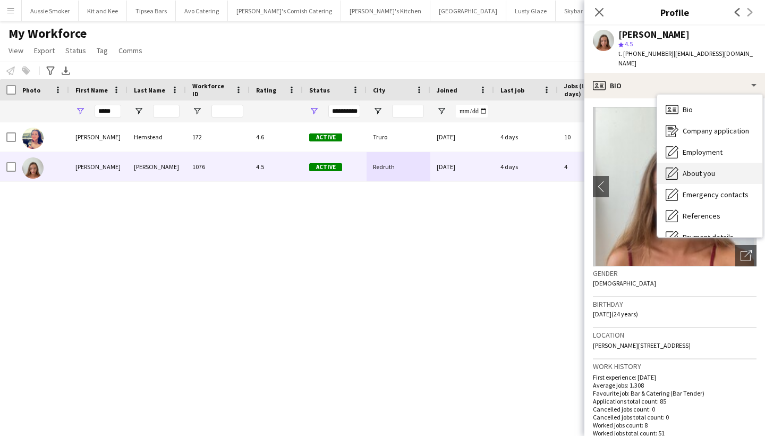
click at [699, 169] on span "About you" at bounding box center [699, 174] width 32 height 10
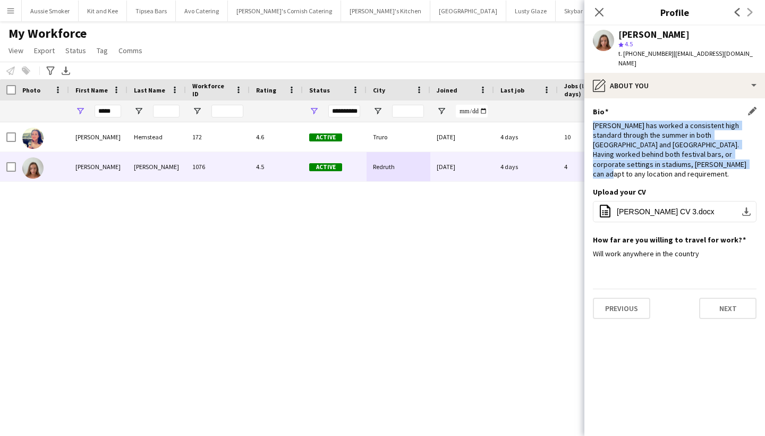
drag, startPoint x: 593, startPoint y: 114, endPoint x: 701, endPoint y: 157, distance: 115.5
click at [701, 157] on div "Sarah has worked a consistent high standard through the summer in both Cornwall…" at bounding box center [675, 150] width 164 height 58
copy div "Sarah has worked a consistent high standard through the summer in both Cornwall…"
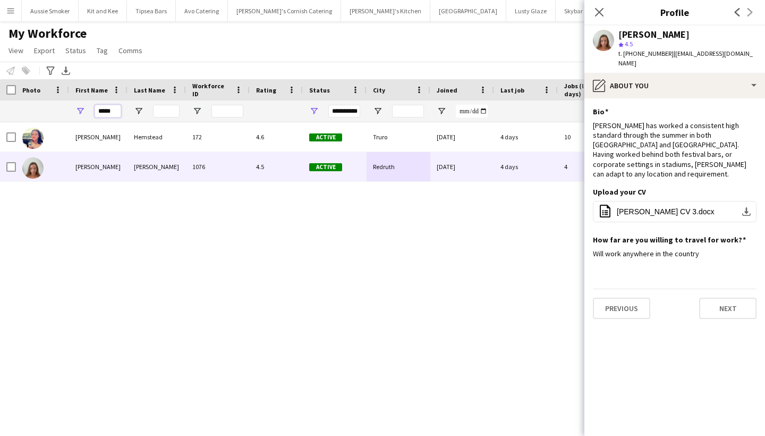
click at [102, 106] on input "*****" at bounding box center [108, 111] width 27 height 13
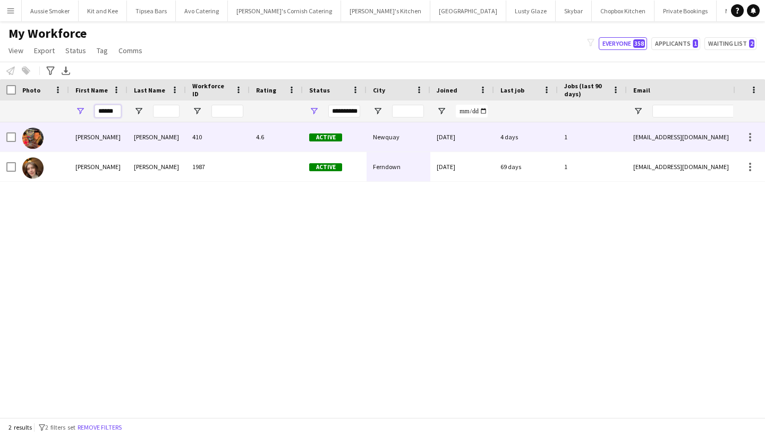
type input "******"
drag, startPoint x: 91, startPoint y: 130, endPoint x: 72, endPoint y: 142, distance: 22.7
click at [72, 142] on div "Sophia" at bounding box center [98, 136] width 58 height 29
click at [295, 138] on div "4.6" at bounding box center [276, 136] width 53 height 29
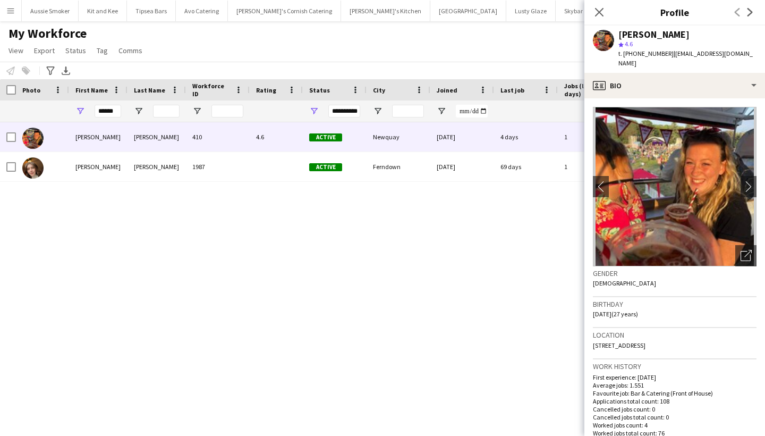
click at [687, 98] on app-crew-profile-bio "chevron-left chevron-right Open photos pop-in Gender Female Birthday 09-10-1997…" at bounding box center [675, 267] width 181 height 338
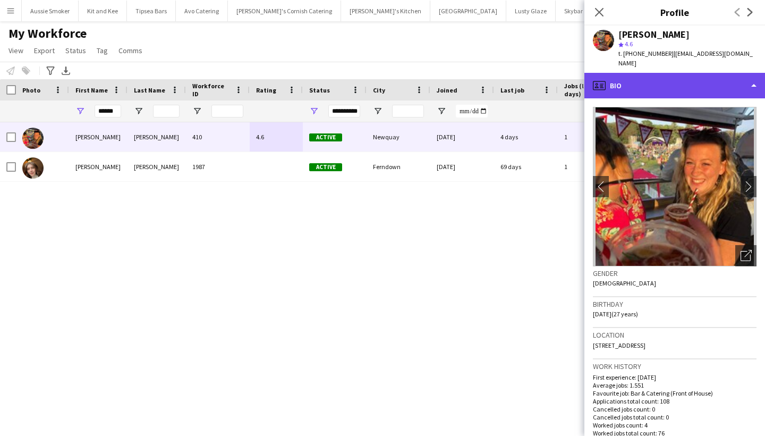
click at [673, 73] on div "profile Bio" at bounding box center [675, 86] width 181 height 26
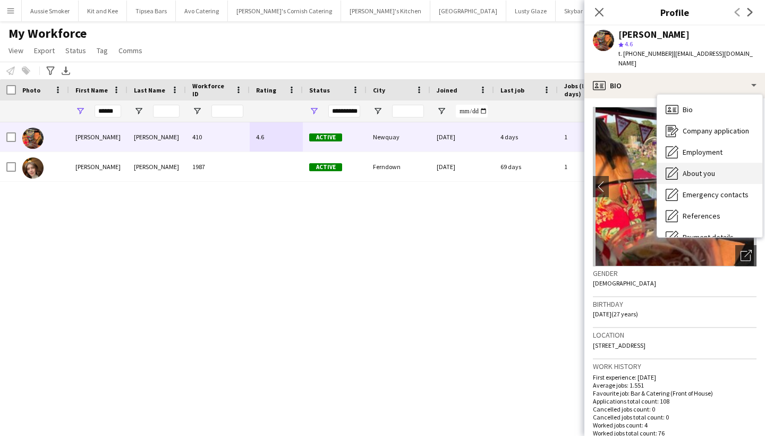
click at [689, 169] on span "About you" at bounding box center [699, 174] width 32 height 10
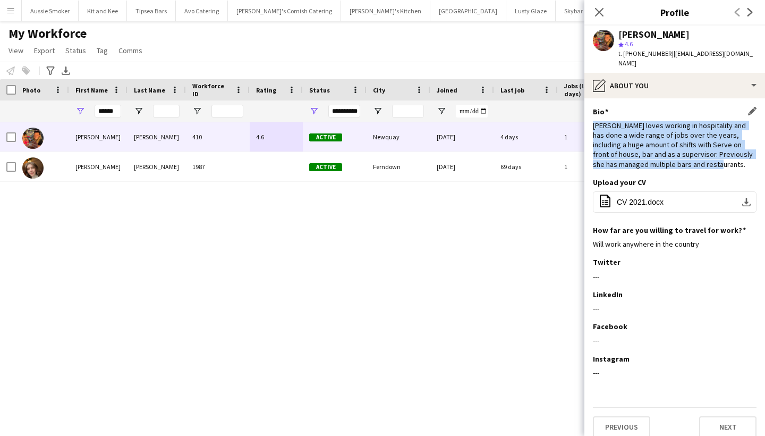
drag, startPoint x: 592, startPoint y: 116, endPoint x: 683, endPoint y: 163, distance: 101.8
click at [683, 163] on app-section-data-types "Bio Edit this field Sophia loves working in hospitality and has done a wide ran…" at bounding box center [675, 267] width 181 height 338
copy div "Sophia loves working in hospitality and has done a wide range of jobs over the …"
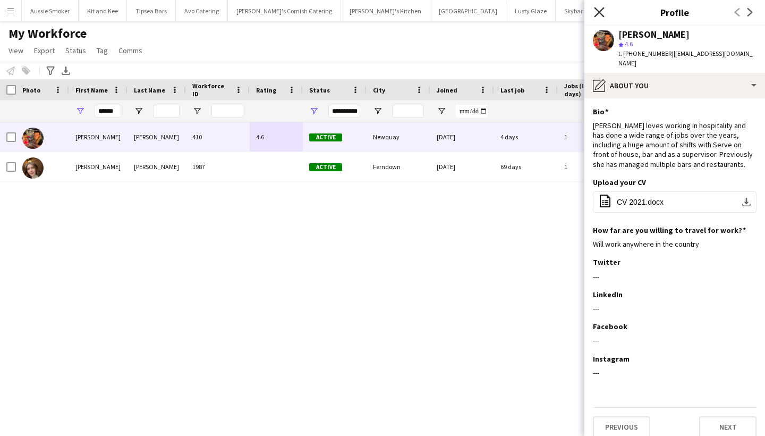
click at [603, 11] on icon "Close pop-in" at bounding box center [599, 12] width 10 height 10
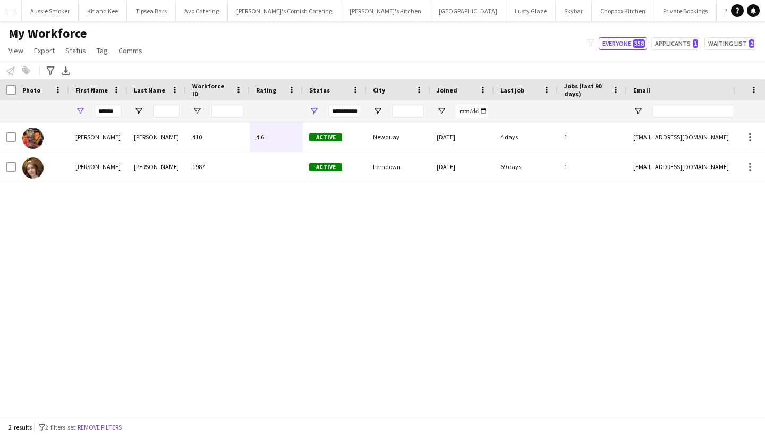
click at [12, 15] on button "Menu" at bounding box center [10, 10] width 21 height 21
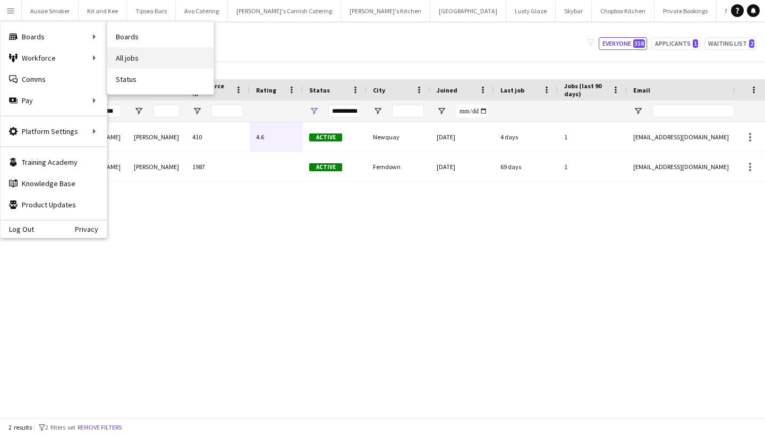
click at [153, 54] on link "All jobs" at bounding box center [160, 57] width 106 height 21
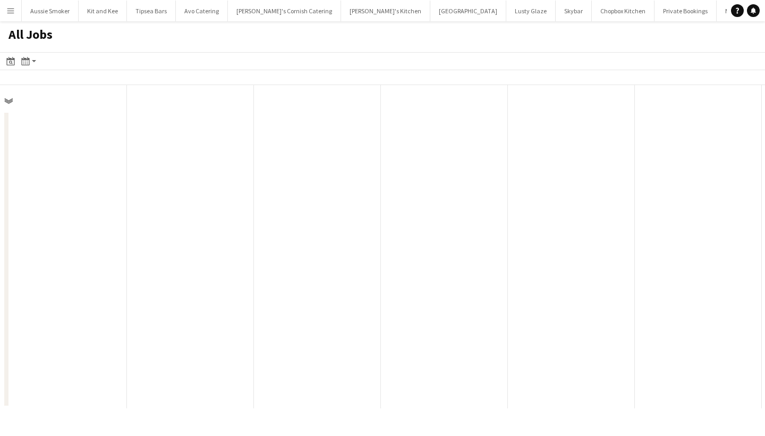
scroll to position [0, 254]
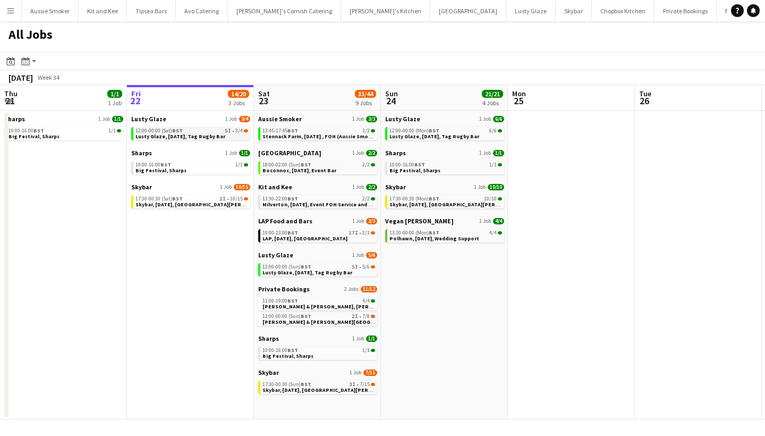
click at [188, 137] on span "Lusty Glaze, [DATE], Tag Rugby Bar" at bounding box center [181, 136] width 90 height 7
click at [191, 204] on span "Skybar, 22nd August, St Agnes" at bounding box center [204, 204] width 136 height 7
click at [216, 134] on span "Lusty Glaze, [DATE], Tag Rugby Bar" at bounding box center [181, 136] width 90 height 7
click at [157, 209] on div "Skybar 1 Job 10/15 17:30-00:30 (Sat) BST 2I • 10/15 Skybar, 22nd August, St Agn…" at bounding box center [190, 197] width 119 height 28
click at [164, 198] on span "17:30-00:30 (Sat) BST" at bounding box center [159, 198] width 47 height 5
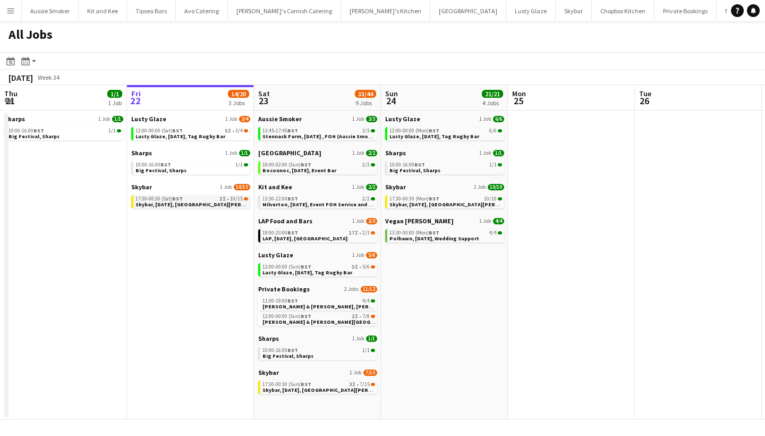
click at [210, 203] on link "17:30-00:30 (Sat) BST 2I • 10/15 Skybar, 22nd August, St Agnes" at bounding box center [192, 201] width 113 height 12
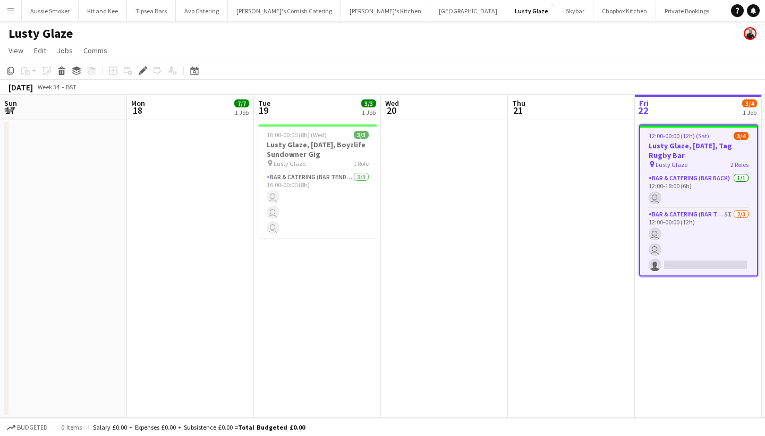
scroll to position [0, 365]
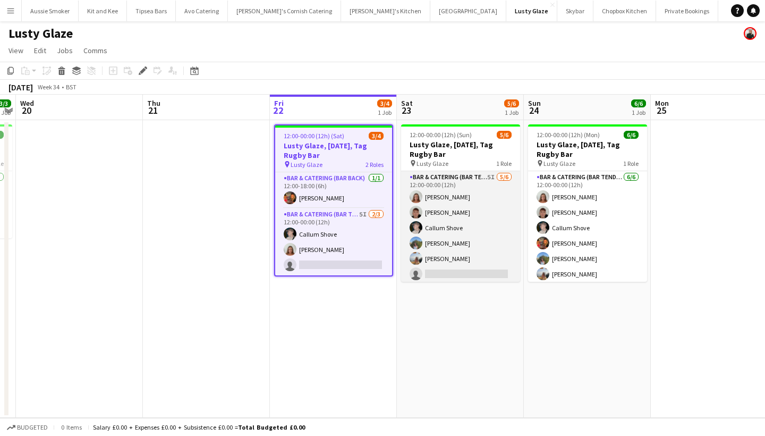
click at [440, 210] on app-card-role "Bar & Catering (Bar Tender) 5I 5/6 12:00-00:00 (12h) Sarah Parker Dominic Sidwe…" at bounding box center [460, 227] width 119 height 113
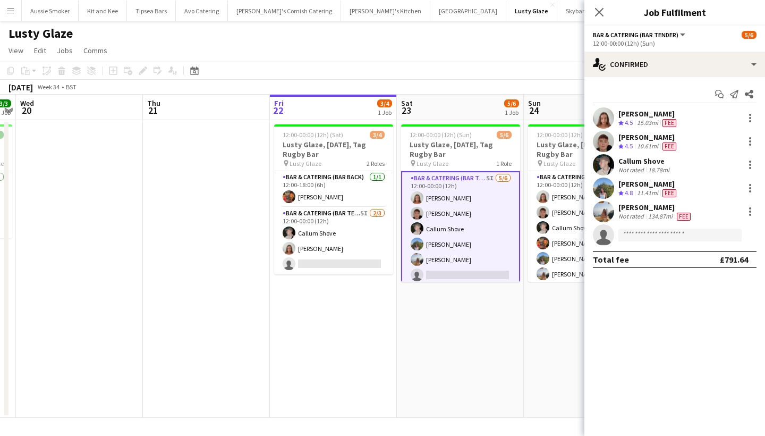
click at [628, 140] on div "[PERSON_NAME]" at bounding box center [649, 137] width 60 height 10
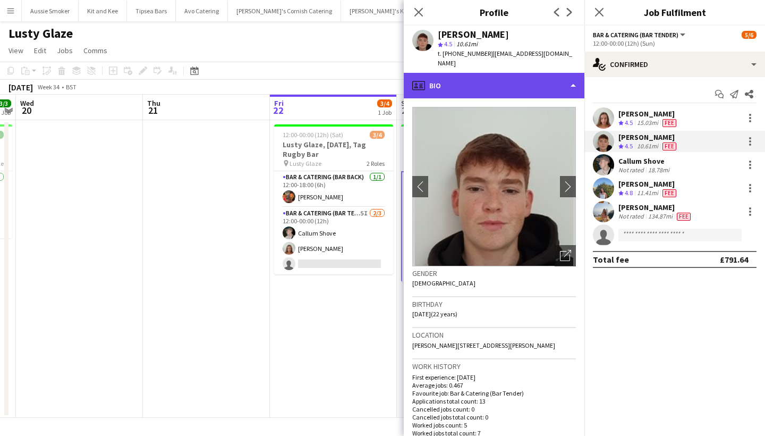
click at [523, 82] on div "profile Bio" at bounding box center [494, 86] width 181 height 26
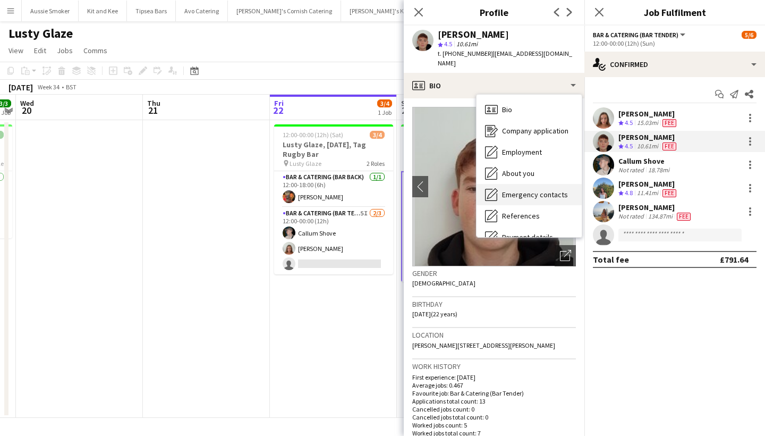
click at [519, 184] on div "Emergency contacts Emergency contacts" at bounding box center [529, 194] width 105 height 21
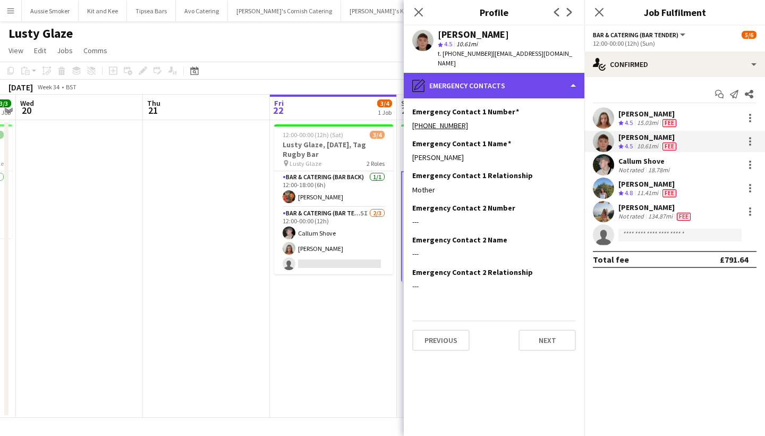
click at [508, 77] on div "pencil4 Emergency contacts" at bounding box center [494, 86] width 181 height 26
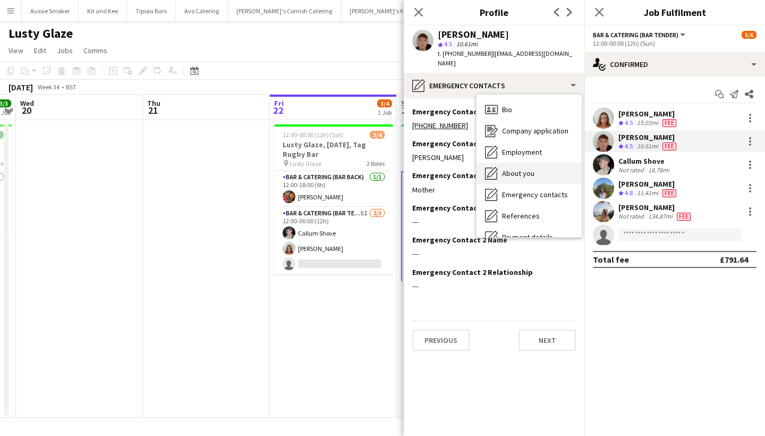
click at [528, 171] on div "About you About you" at bounding box center [529, 173] width 105 height 21
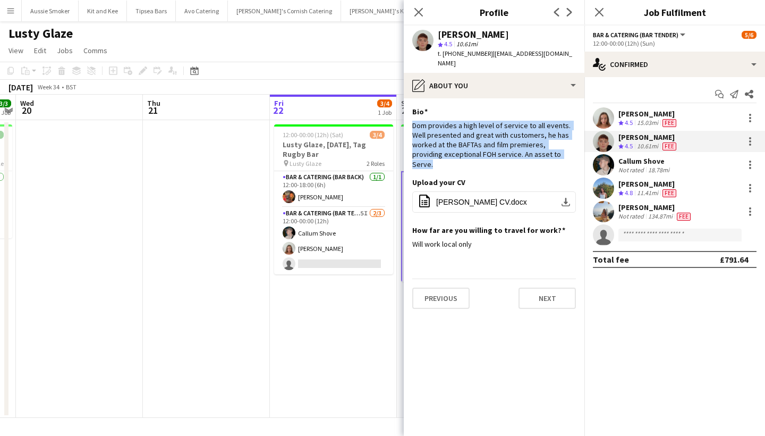
drag, startPoint x: 418, startPoint y: 117, endPoint x: 584, endPoint y: 146, distance: 168.3
click at [584, 146] on app-section-data-types "Bio Edit this field Dom provides a high level of service to all events. Well pr…" at bounding box center [494, 267] width 181 height 338
copy div "Dom provides a high level of service to all events. Well presented and great wi…"
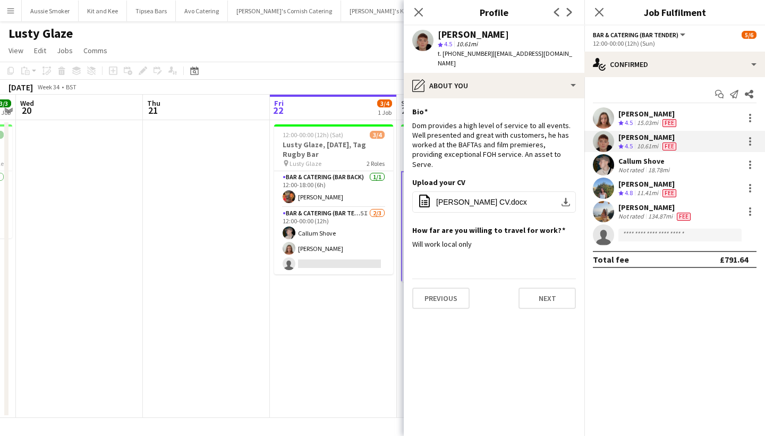
click at [649, 182] on div "[PERSON_NAME]" at bounding box center [649, 184] width 60 height 10
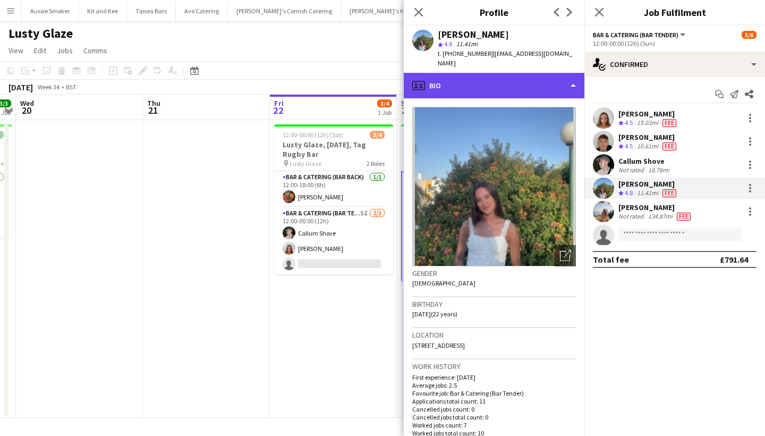
click at [508, 75] on div "profile Bio" at bounding box center [494, 86] width 181 height 26
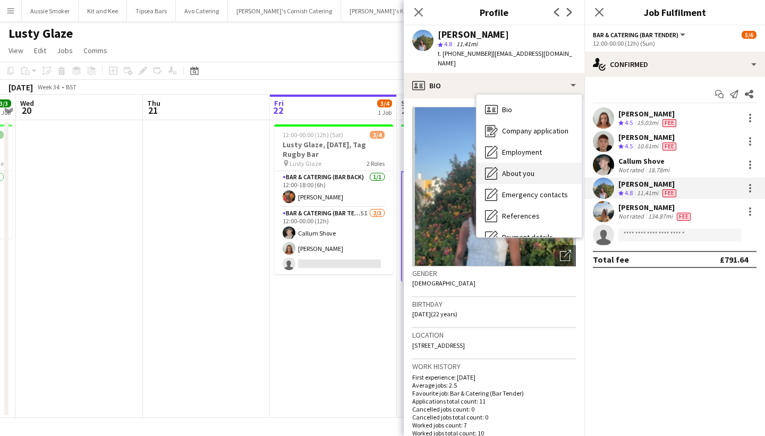
click at [508, 169] on span "About you" at bounding box center [518, 174] width 32 height 10
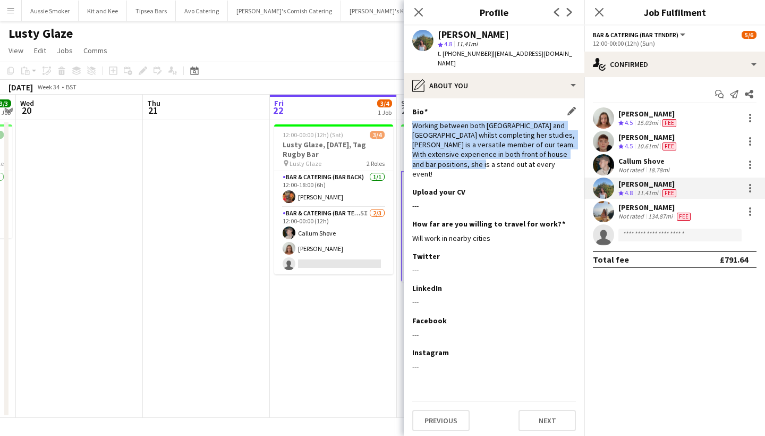
drag, startPoint x: 413, startPoint y: 116, endPoint x: 487, endPoint y: 151, distance: 81.8
click at [487, 151] on div "Working between both Devon and Cornwall whilst completing her studies, Neeka is…" at bounding box center [494, 150] width 164 height 58
copy div "Working between both Devon and Cornwall whilst completing her studies, Neeka is…"
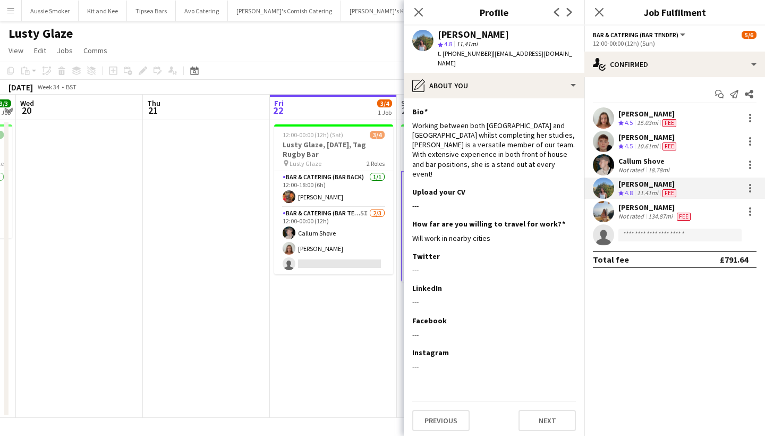
click at [642, 220] on div "Not rated" at bounding box center [633, 216] width 28 height 9
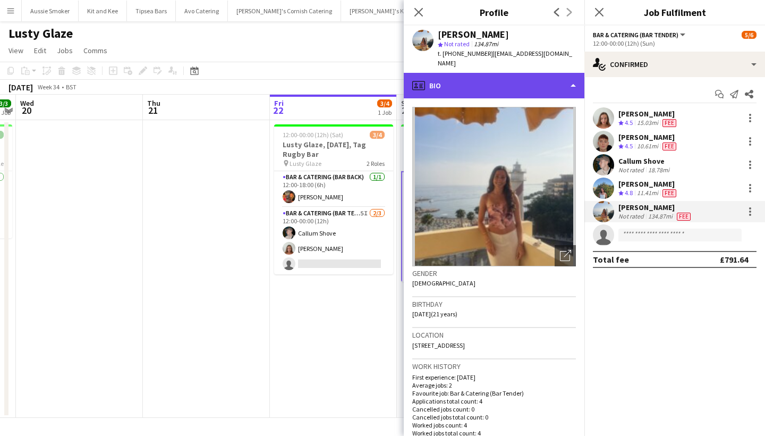
click at [493, 73] on div "profile Bio" at bounding box center [494, 86] width 181 height 26
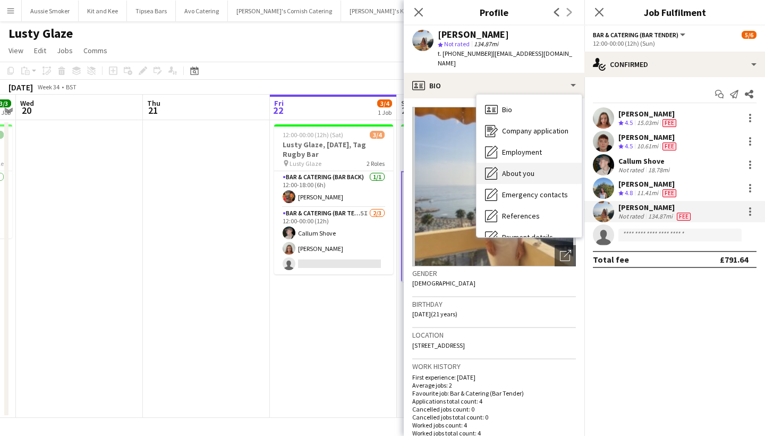
click at [520, 169] on span "About you" at bounding box center [518, 174] width 32 height 10
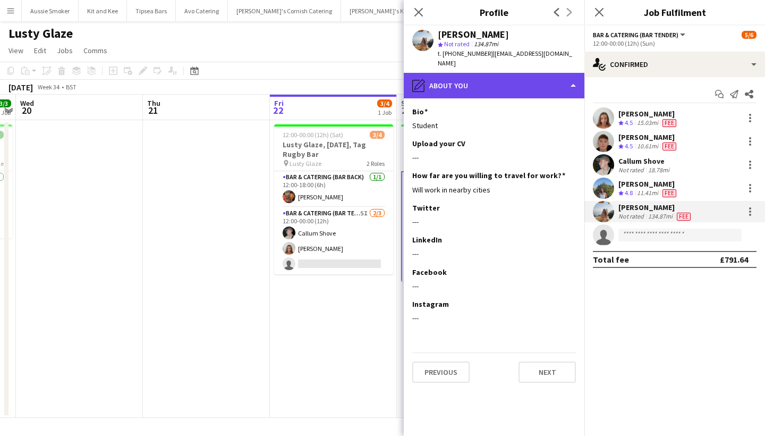
click at [526, 77] on div "pencil4 About you" at bounding box center [494, 86] width 181 height 26
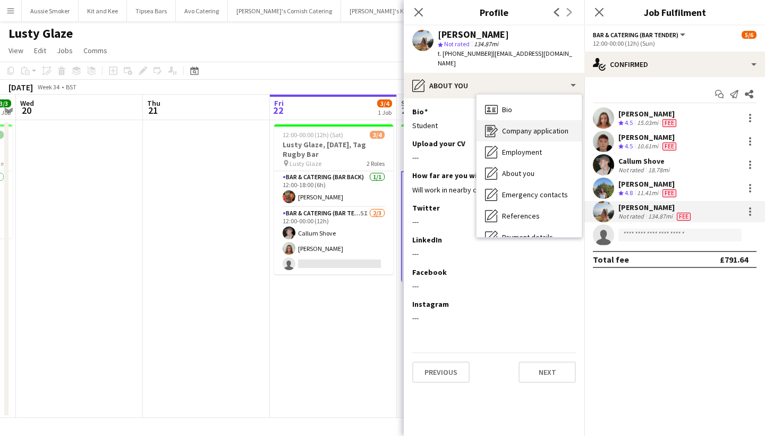
click at [529, 126] on div "Company application Company application" at bounding box center [529, 130] width 105 height 21
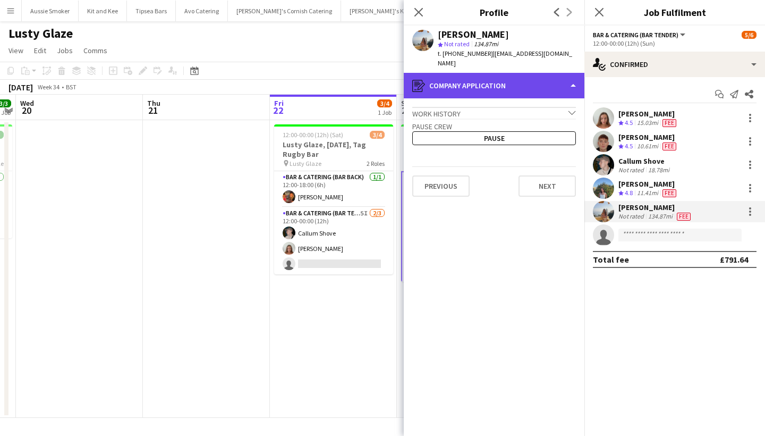
click at [503, 79] on div "register Company application" at bounding box center [494, 86] width 181 height 26
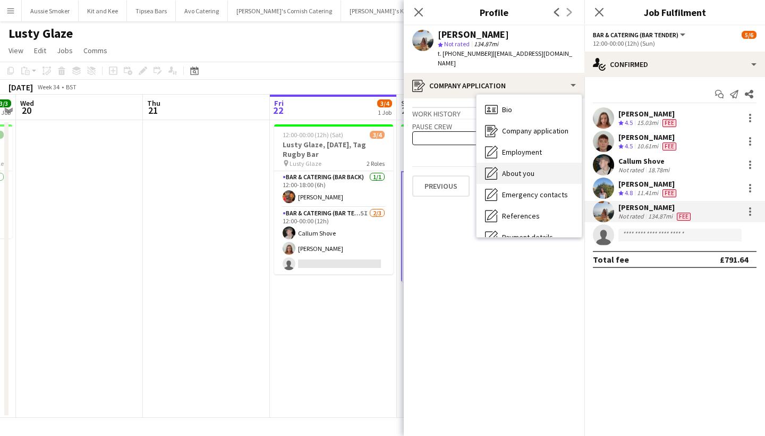
click at [513, 169] on span "About you" at bounding box center [518, 174] width 32 height 10
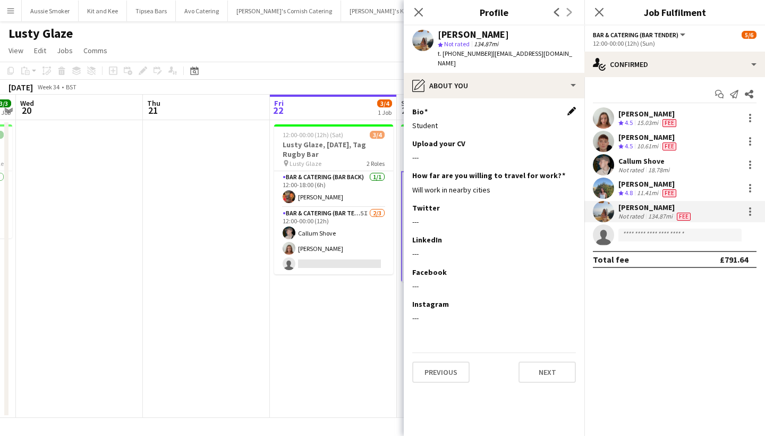
click at [574, 107] on app-icon "Edit this field" at bounding box center [572, 111] width 9 height 9
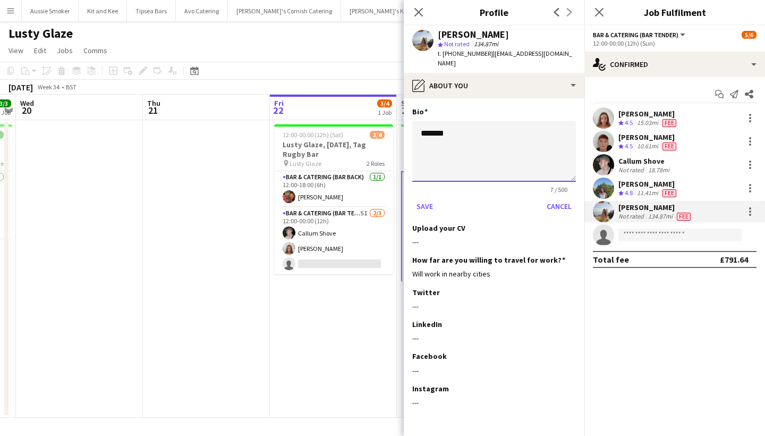
click at [496, 124] on textarea "*******" at bounding box center [494, 151] width 164 height 61
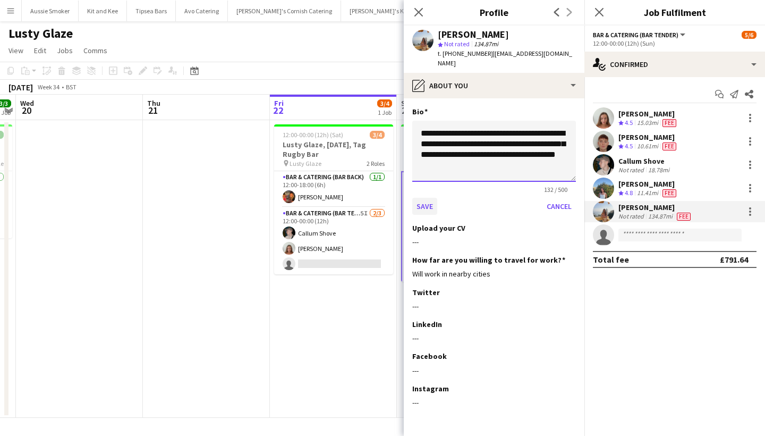
type textarea "**********"
click at [426, 199] on button "Save" at bounding box center [424, 206] width 25 height 17
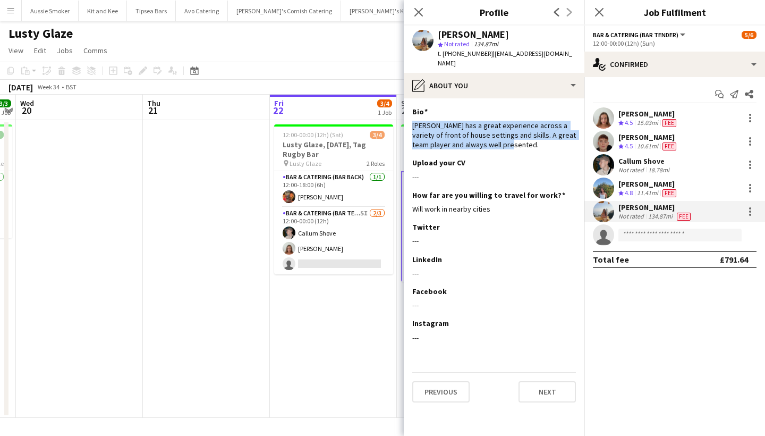
drag, startPoint x: 490, startPoint y: 133, endPoint x: 412, endPoint y: 115, distance: 80.3
click at [412, 115] on app-section-data-types "Bio Edit this field Zeeba has a great experience across a variety of front of h…" at bounding box center [494, 267] width 181 height 338
copy div "Zeeba has a great experience across a variety of front of house settings and sk…"
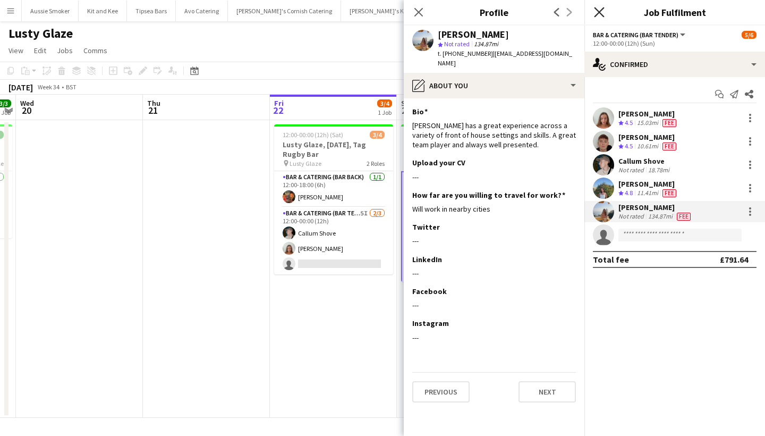
click at [600, 12] on icon at bounding box center [599, 12] width 10 height 10
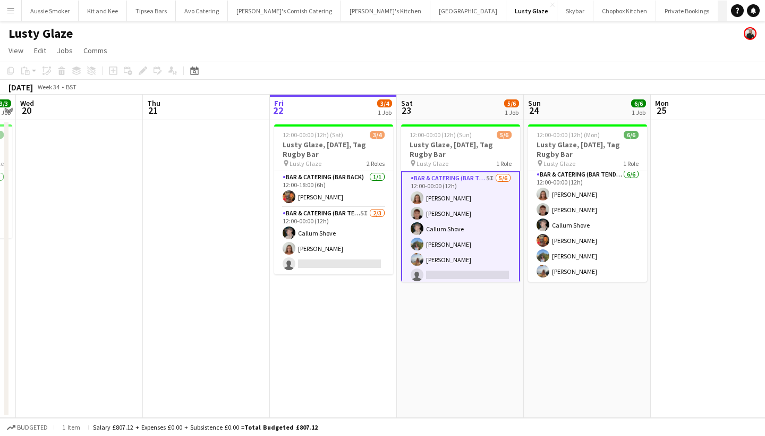
scroll to position [3, 0]
click at [7, 12] on app-icon "Menu" at bounding box center [10, 10] width 9 height 9
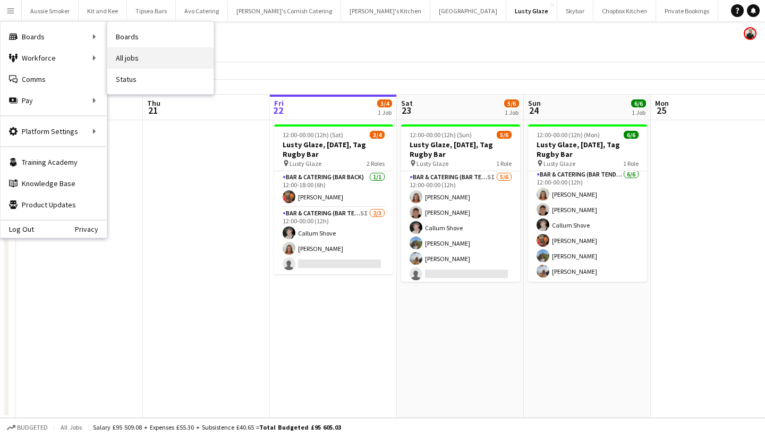
click at [141, 55] on link "All jobs" at bounding box center [160, 57] width 106 height 21
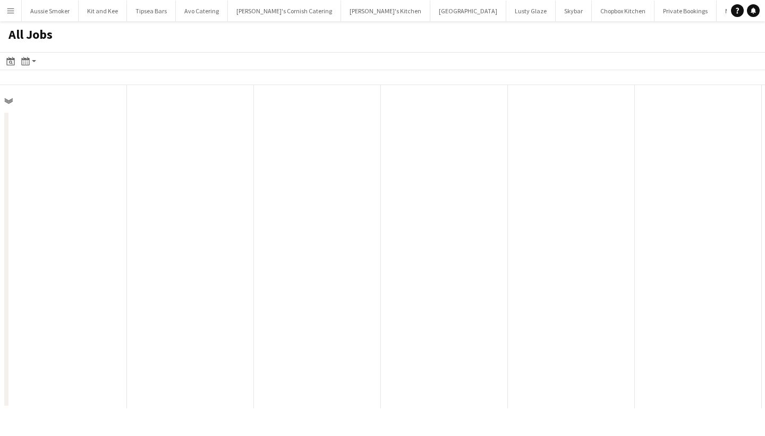
scroll to position [0, 254]
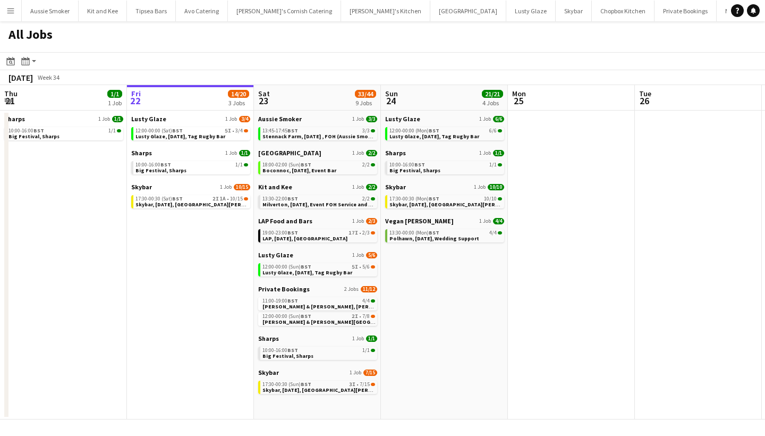
click at [10, 14] on app-icon "Menu" at bounding box center [10, 10] width 9 height 9
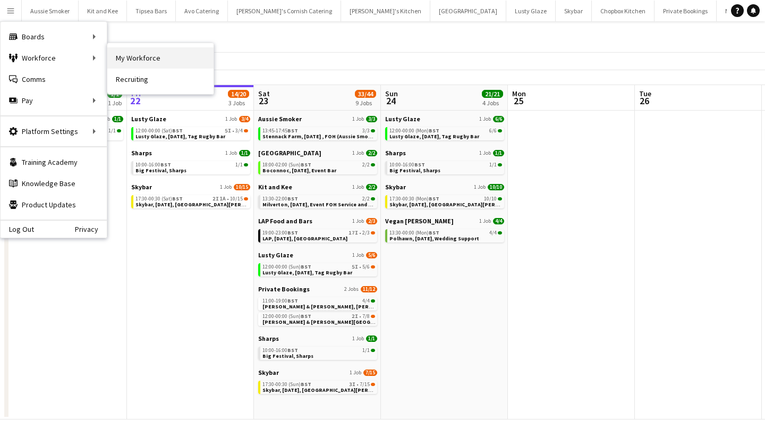
click at [157, 68] on link "My Workforce" at bounding box center [160, 57] width 106 height 21
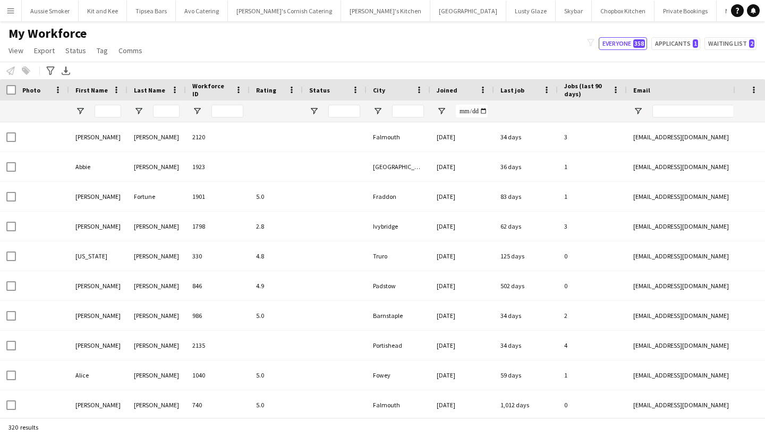
click at [4, 11] on button "Menu" at bounding box center [10, 10] width 21 height 21
type input "******"
type input "**********"
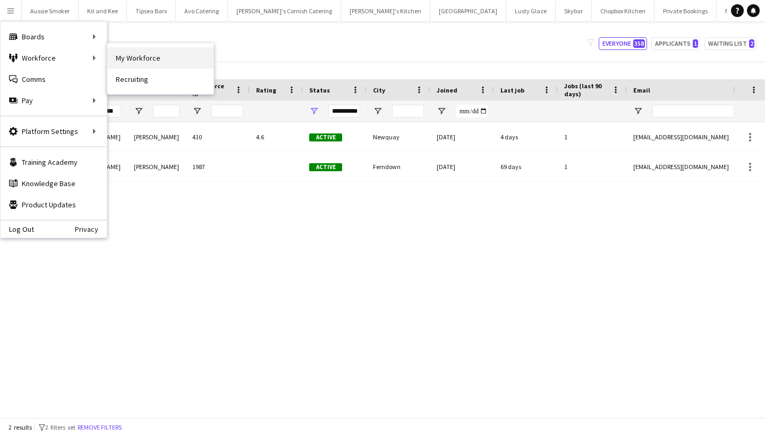
click at [145, 66] on link "My Workforce" at bounding box center [160, 57] width 106 height 21
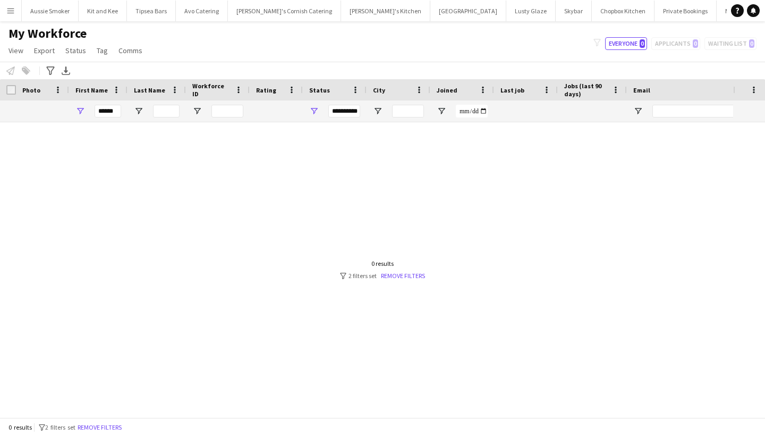
type input "******"
type input "**********"
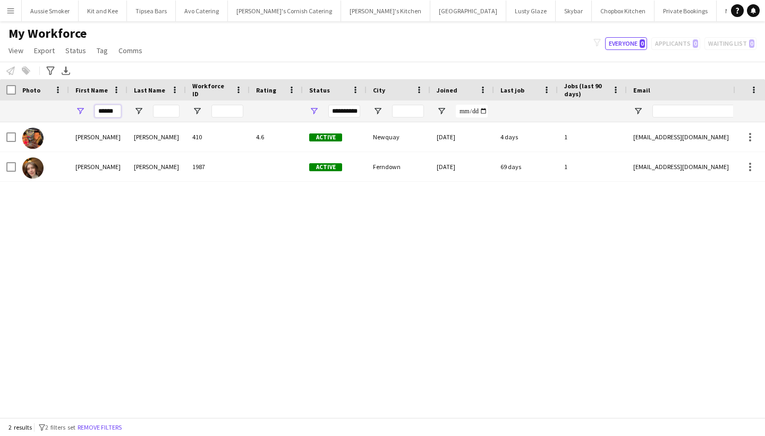
click at [119, 113] on input "******" at bounding box center [108, 111] width 27 height 13
type input "****"
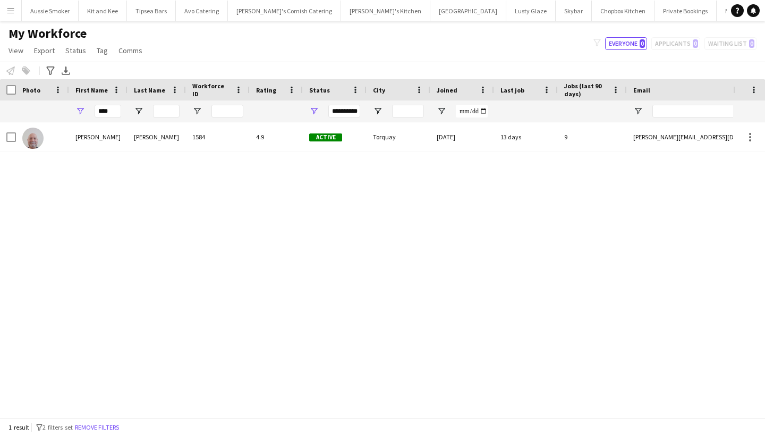
click at [120, 153] on div "Mike Menhennett 1584 4.9 Active Torquay 11-05-2023 13 days 9 m.menhennett@btint…" at bounding box center [367, 269] width 734 height 295
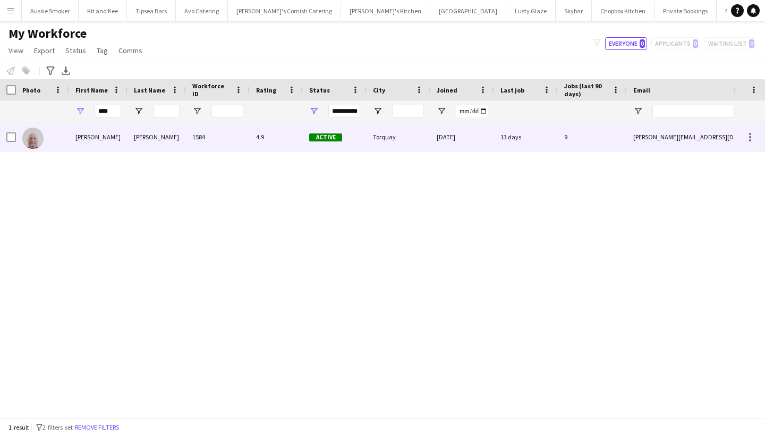
click at [120, 141] on div "Mike" at bounding box center [98, 136] width 58 height 29
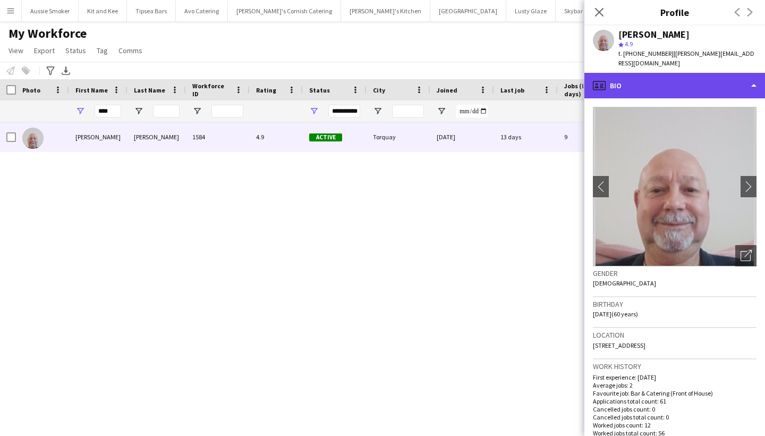
click at [678, 86] on div "profile Bio" at bounding box center [675, 86] width 181 height 26
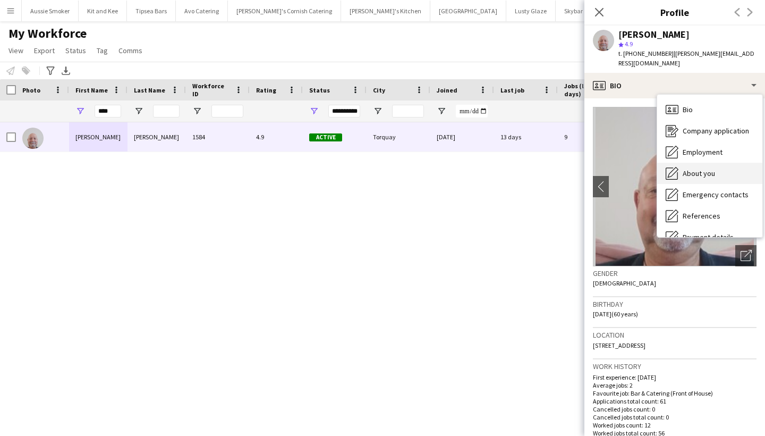
click at [694, 166] on div "About you About you" at bounding box center [710, 173] width 105 height 21
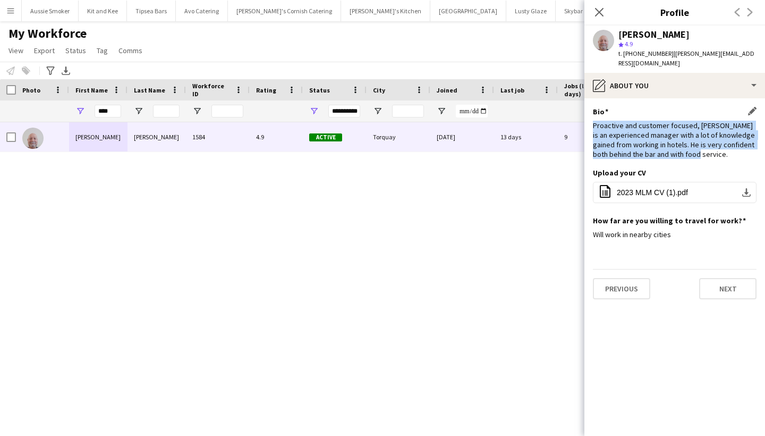
drag, startPoint x: 593, startPoint y: 124, endPoint x: 687, endPoint y: 158, distance: 99.7
click at [687, 158] on div "Bio Edit this field Proactive and customer focused, Mike is an experienced mana…" at bounding box center [675, 137] width 164 height 61
drag, startPoint x: 593, startPoint y: 124, endPoint x: 736, endPoint y: 163, distance: 148.7
click at [736, 163] on app-section-data-types "Bio Edit this field Proactive and customer focused, Mike is an experienced mana…" at bounding box center [675, 267] width 181 height 338
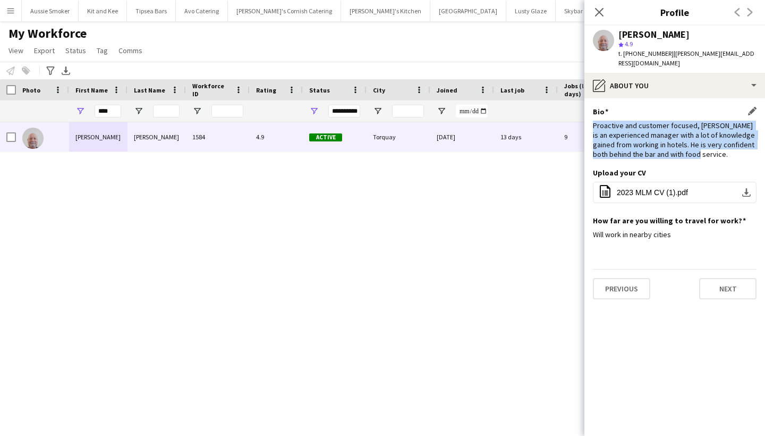
copy div "Proactive and customer focused, Mike is an experienced manager with a lot of kn…"
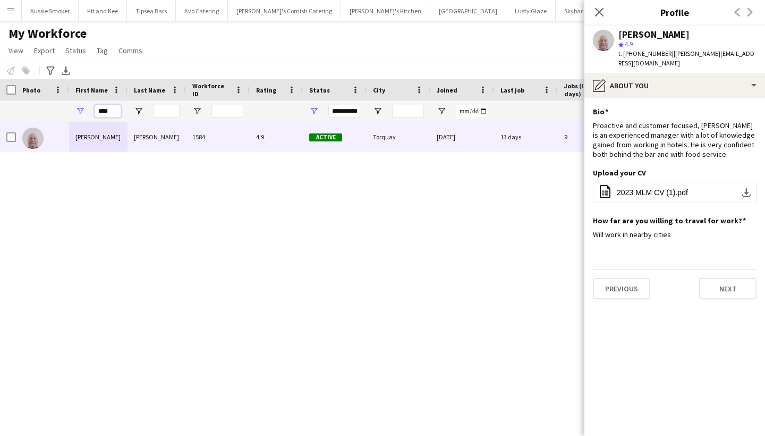
click at [106, 112] on input "****" at bounding box center [108, 111] width 27 height 13
click at [104, 112] on input "****" at bounding box center [108, 111] width 27 height 13
click at [104, 111] on input "****" at bounding box center [108, 111] width 27 height 13
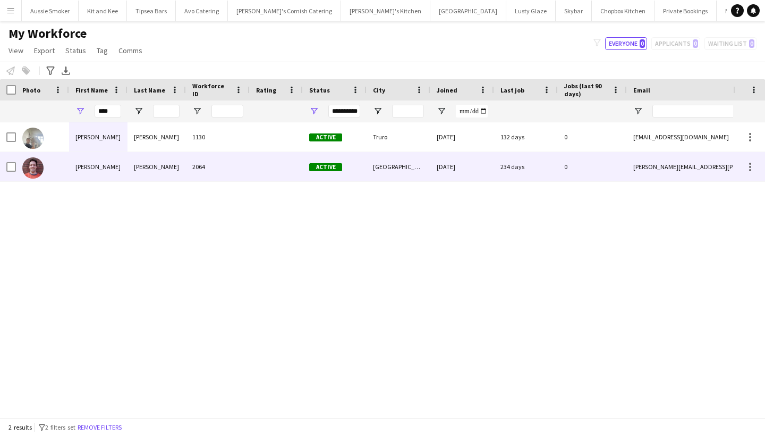
click at [137, 166] on div "Tarr" at bounding box center [157, 166] width 58 height 29
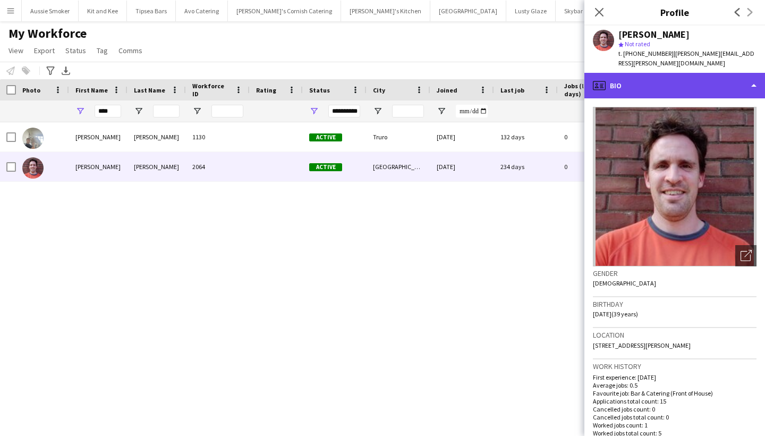
click at [690, 81] on div "profile Bio" at bounding box center [675, 86] width 181 height 26
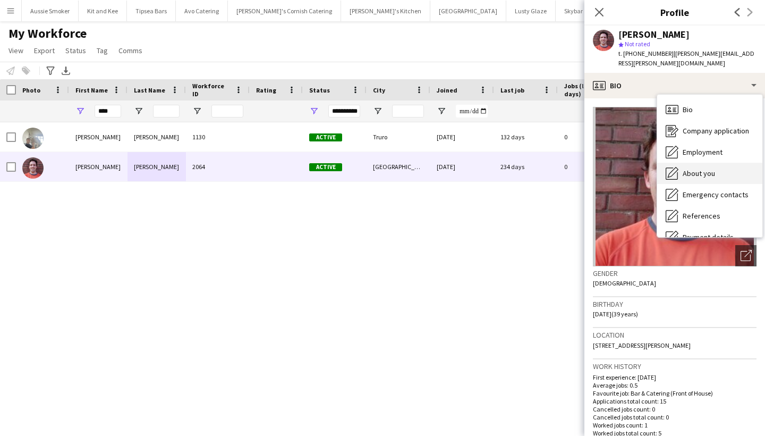
click at [700, 168] on div "About you About you" at bounding box center [710, 173] width 105 height 21
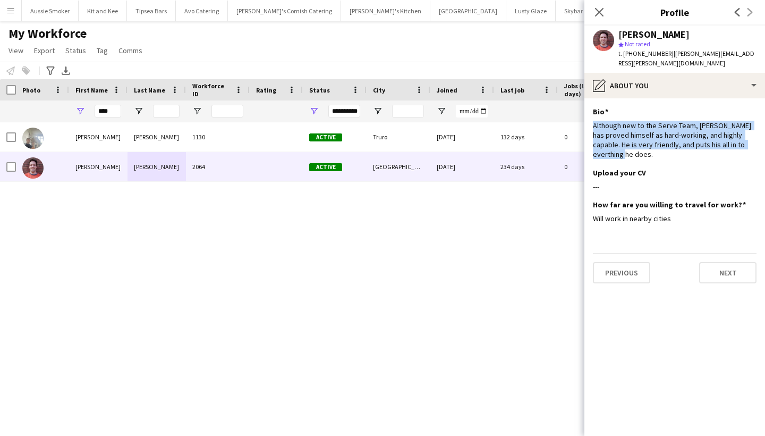
drag, startPoint x: 593, startPoint y: 116, endPoint x: 764, endPoint y: 136, distance: 171.8
click at [764, 136] on app-section-data-types "Bio Edit this field Although new to the Serve Team, Greg has proved himself as …" at bounding box center [675, 267] width 181 height 338
copy div "Although new to the Serve Team, Greg has proved himself as hard-working, and hi…"
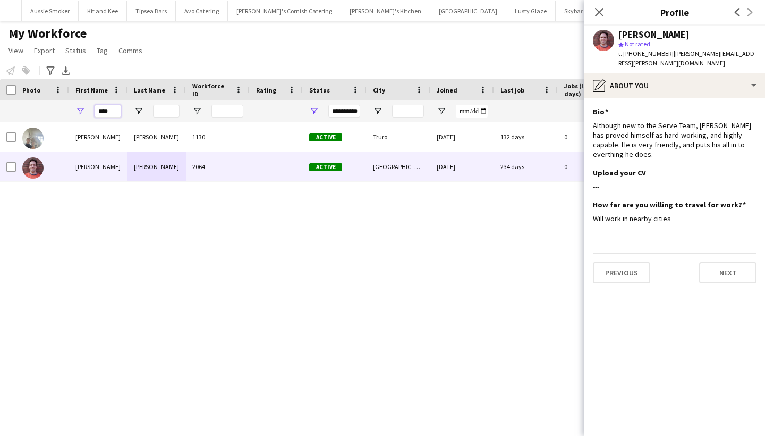
click at [114, 110] on input "****" at bounding box center [108, 111] width 27 height 13
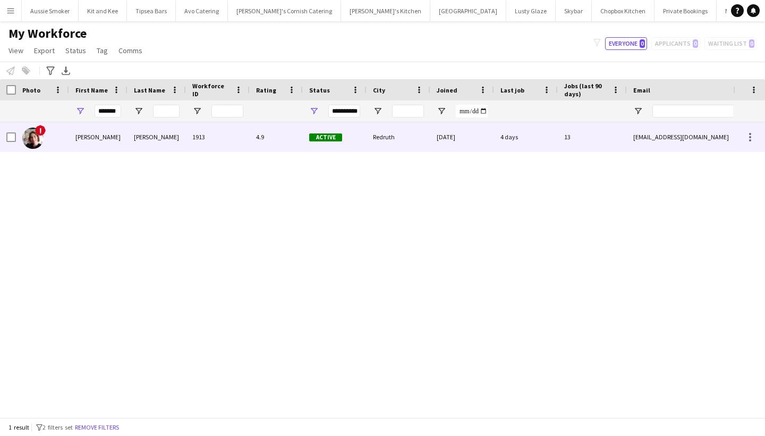
drag, startPoint x: 108, startPoint y: 118, endPoint x: 111, endPoint y: 148, distance: 29.9
click at [111, 148] on div "Kathryn" at bounding box center [98, 136] width 58 height 29
click at [231, 142] on div "1913" at bounding box center [218, 136] width 64 height 29
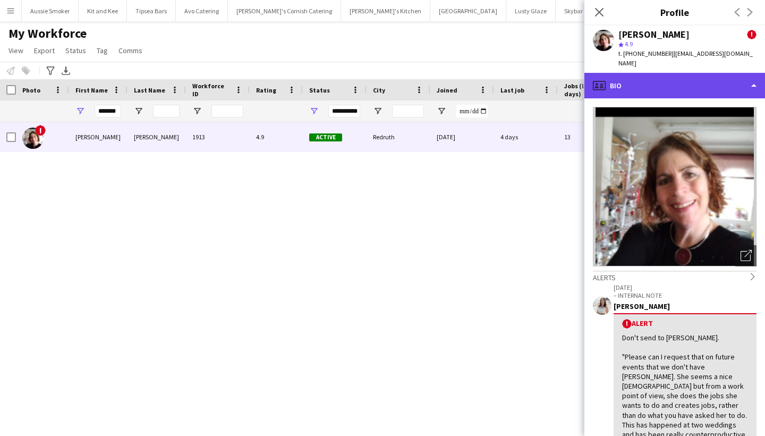
click at [709, 77] on div "profile Bio" at bounding box center [675, 86] width 181 height 26
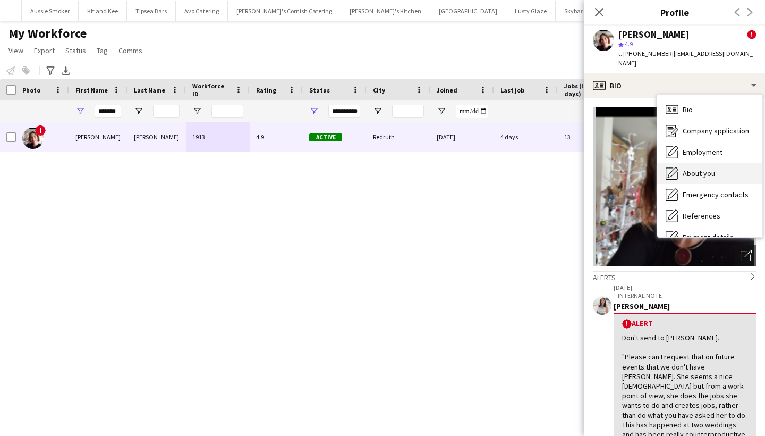
click at [705, 169] on span "About you" at bounding box center [699, 174] width 32 height 10
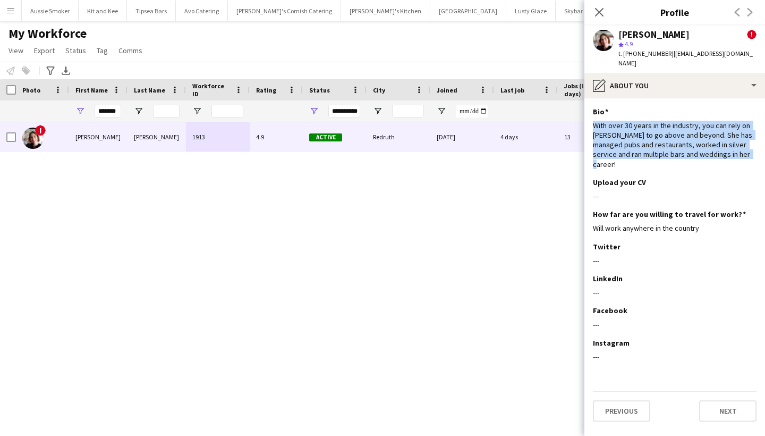
drag, startPoint x: 595, startPoint y: 114, endPoint x: 761, endPoint y: 153, distance: 170.3
click at [761, 153] on app-section-data-types "Bio Edit this field With over 30 years in the industry, you can rely on Kathryn…" at bounding box center [675, 267] width 181 height 338
copy div "With over 30 years in the industry, you can rely on Kathryn to go above and bey…"
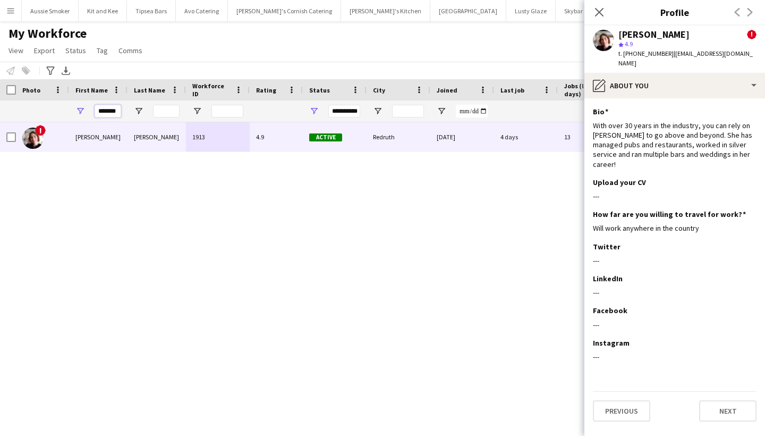
click at [103, 112] on input "*******" at bounding box center [108, 111] width 27 height 13
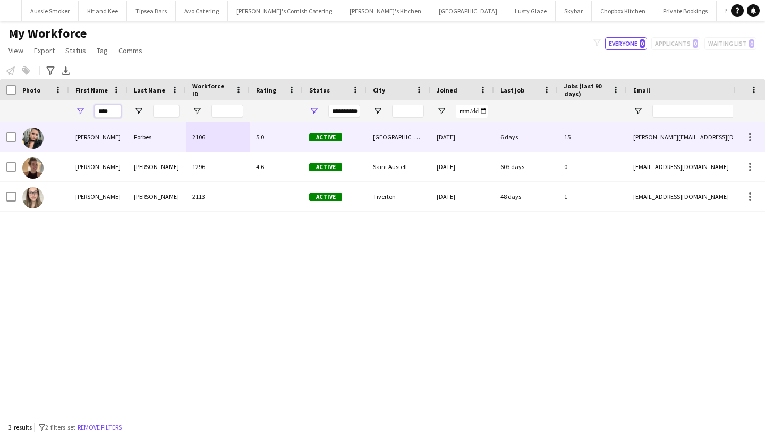
type input "****"
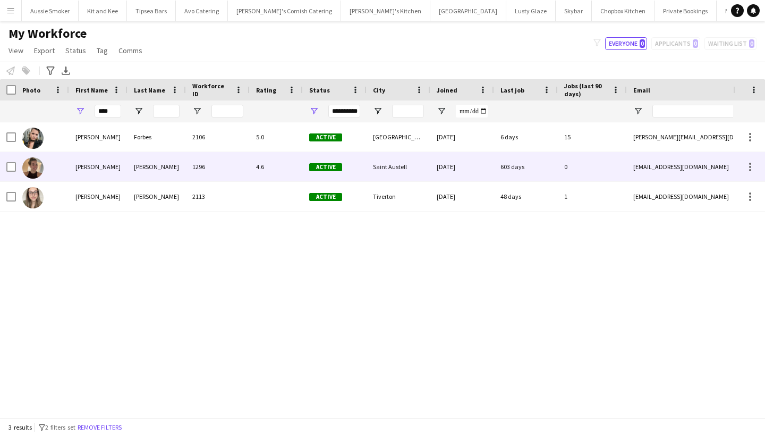
drag, startPoint x: 107, startPoint y: 117, endPoint x: 133, endPoint y: 159, distance: 49.9
click at [133, 159] on div "Hamley" at bounding box center [157, 166] width 58 height 29
click at [222, 166] on div "1296" at bounding box center [218, 166] width 64 height 29
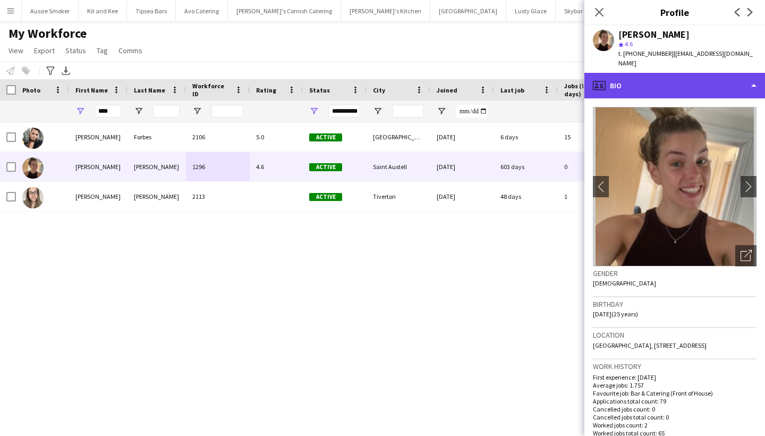
click at [680, 81] on div "profile Bio" at bounding box center [675, 86] width 181 height 26
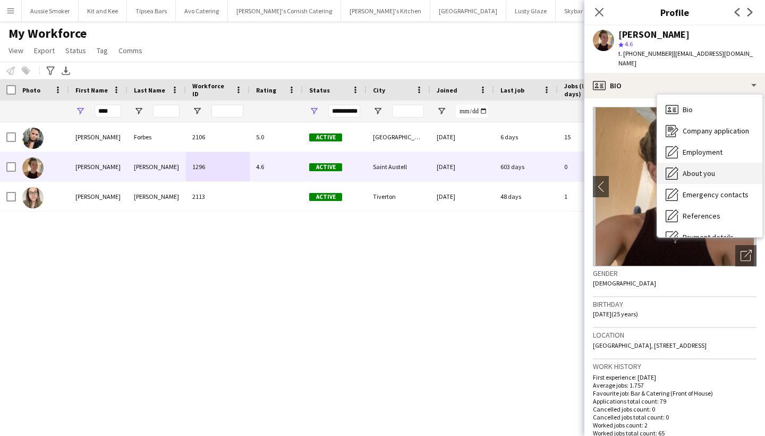
click at [694, 169] on span "About you" at bounding box center [699, 174] width 32 height 10
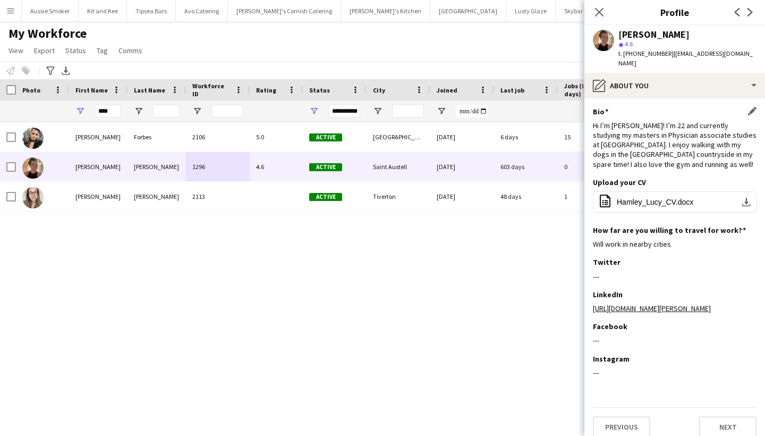
click at [595, 121] on div "Hi I’m Lucy! I’m 22 and currently studying my masters in Physician associate st…" at bounding box center [675, 145] width 164 height 48
click at [603, 10] on icon "Close pop-in" at bounding box center [599, 12] width 10 height 10
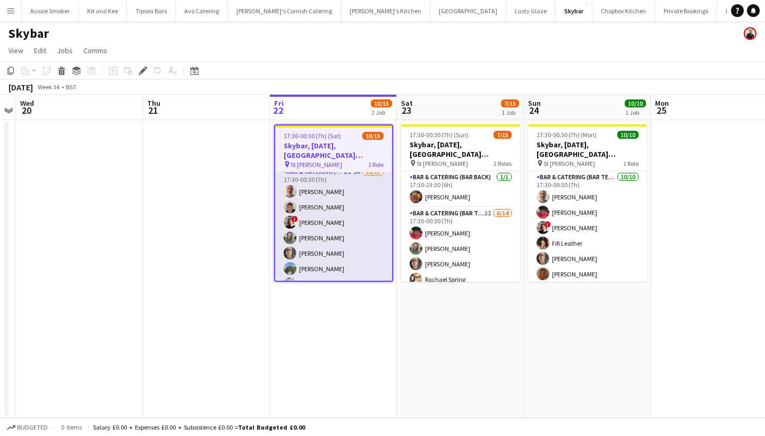
scroll to position [4, 0]
click at [323, 247] on app-card-role "Bar & Catering (Bar Tender) 2I 1A 10/15 17:30-00:30 (7h) Richard James Dominic …" at bounding box center [333, 295] width 117 height 252
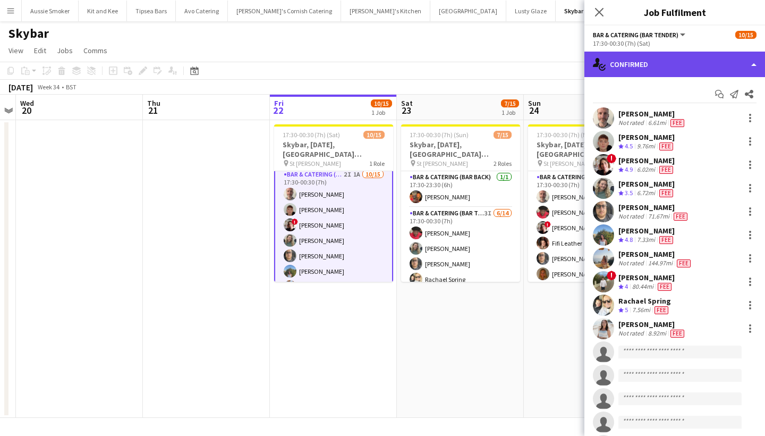
click at [688, 57] on div "single-neutral-actions-check-2 Confirmed" at bounding box center [675, 65] width 181 height 26
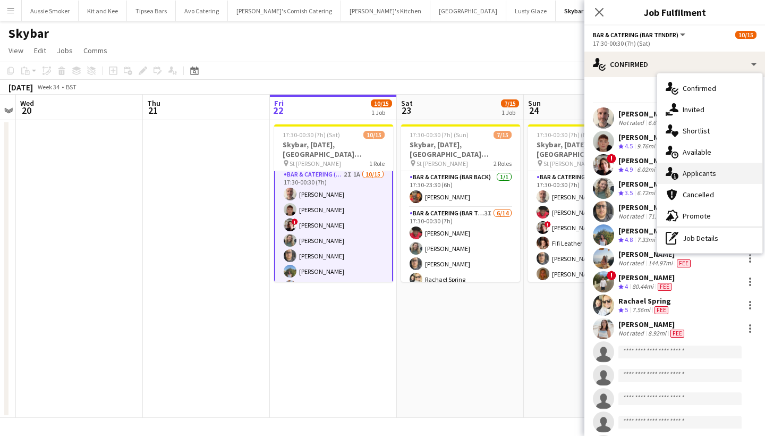
click at [703, 174] on div "single-neutral-actions-information Applicants" at bounding box center [710, 173] width 105 height 21
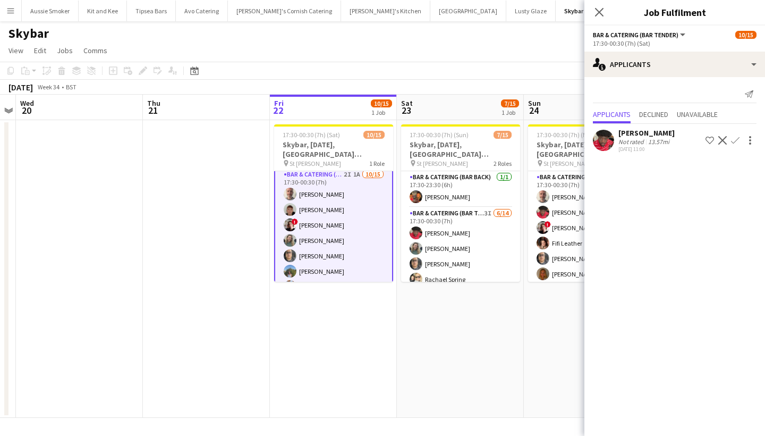
click at [737, 137] on app-icon "Confirm" at bounding box center [735, 140] width 9 height 9
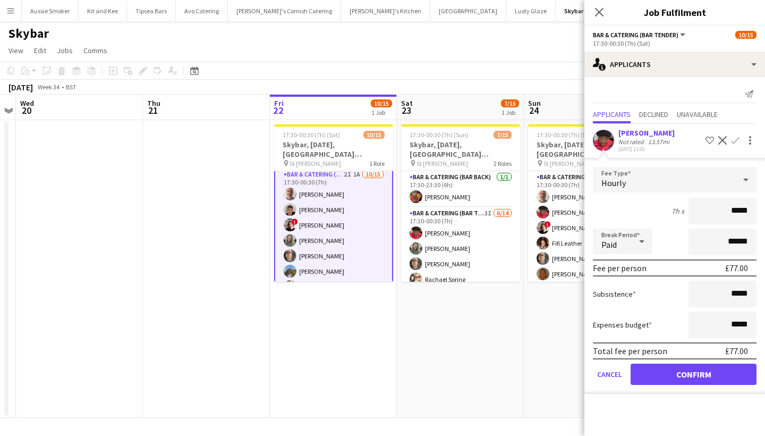
type input "******"
click at [690, 384] on button "Confirm" at bounding box center [694, 374] width 126 height 21
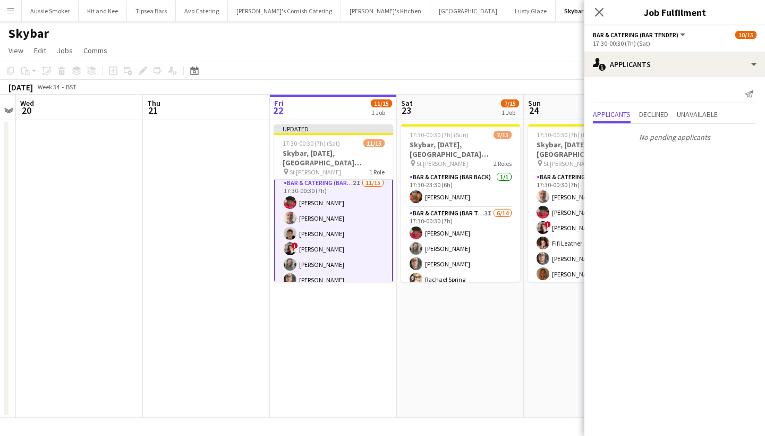
click at [599, 4] on div "Close pop-in" at bounding box center [600, 12] width 30 height 24
click at [599, 17] on icon "Close pop-in" at bounding box center [599, 12] width 10 height 10
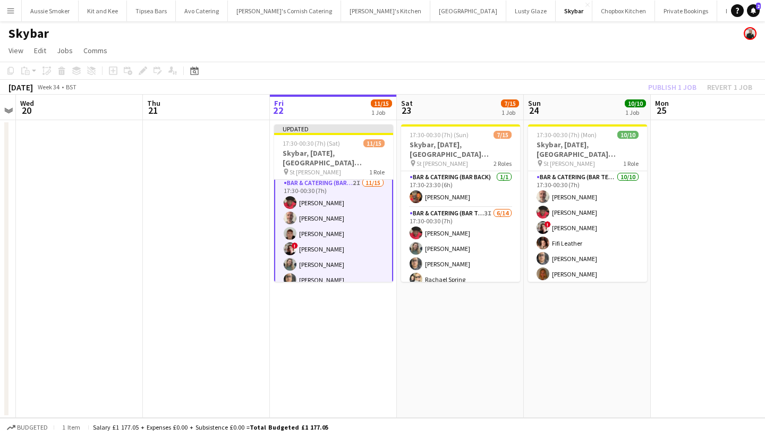
click at [662, 87] on div "Publish 1 job Revert 1 job" at bounding box center [701, 87] width 130 height 14
click at [662, 87] on button "Publish 1 job" at bounding box center [672, 87] width 57 height 14
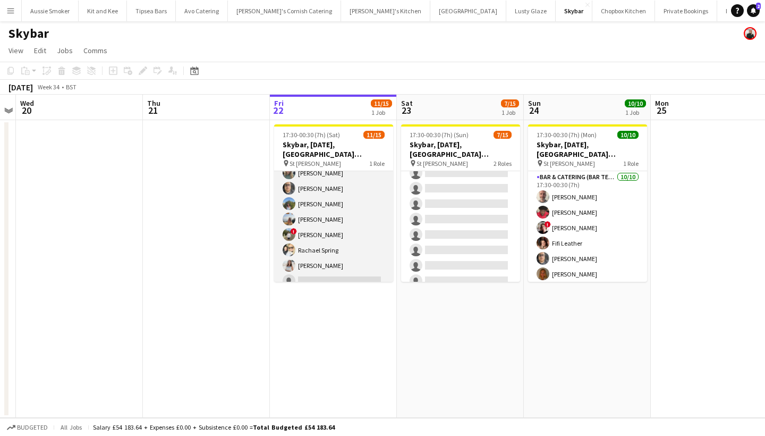
scroll to position [81, 0]
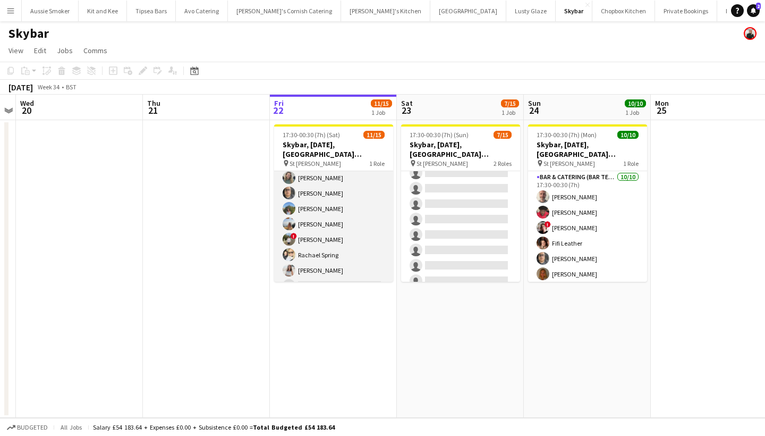
click at [330, 254] on app-card-role "Bar & Catering (Bar Tender) 2I 11/15 17:30-00:30 (7h) Domonique Jones Richard J…" at bounding box center [333, 216] width 119 height 252
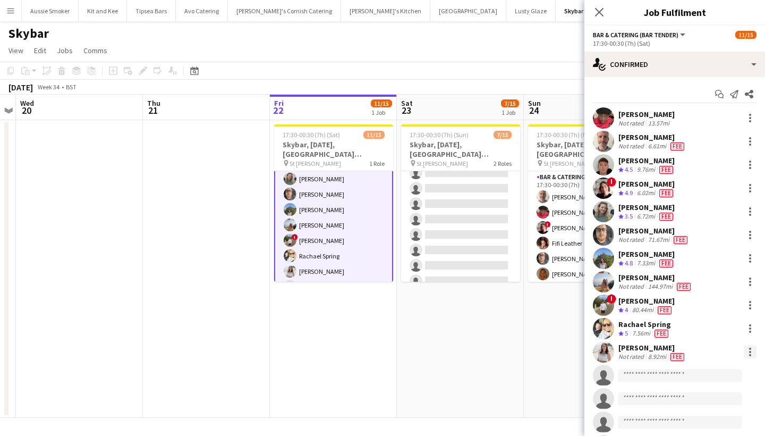
click at [751, 352] on div at bounding box center [750, 352] width 2 height 2
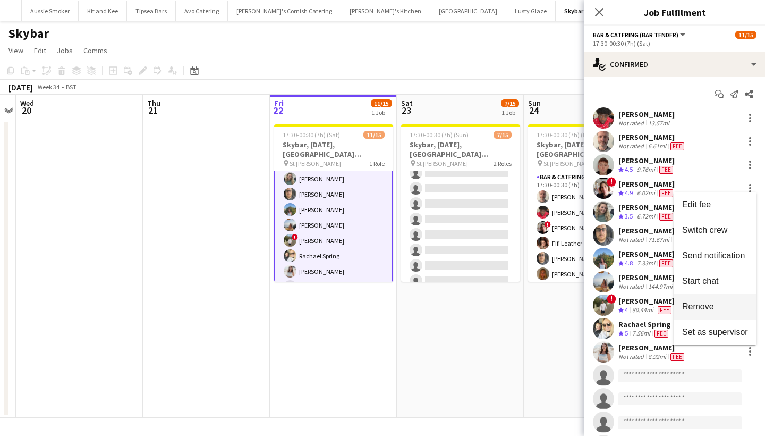
click at [706, 304] on span "Remove" at bounding box center [699, 306] width 32 height 9
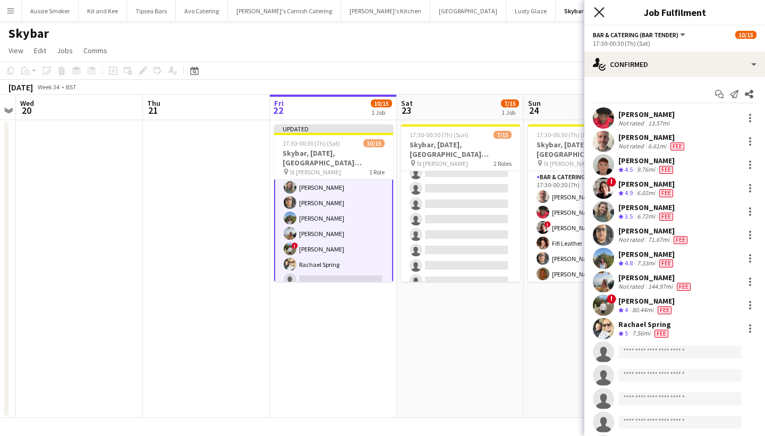
click at [603, 13] on icon "Close pop-in" at bounding box center [599, 12] width 10 height 10
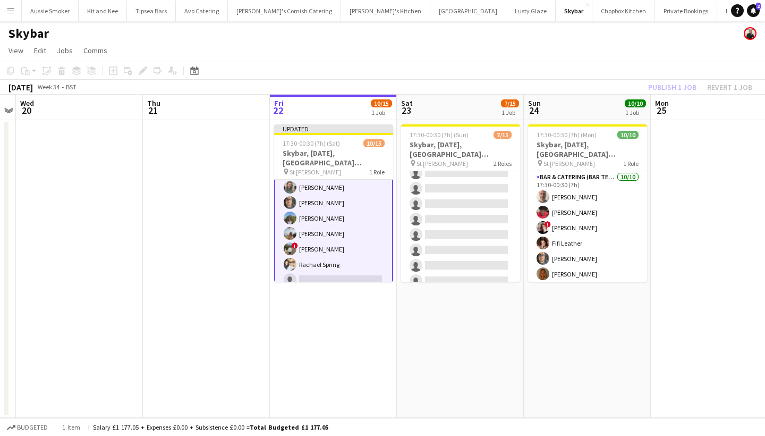
click at [671, 91] on div "Publish 1 job Revert 1 job" at bounding box center [701, 87] width 130 height 14
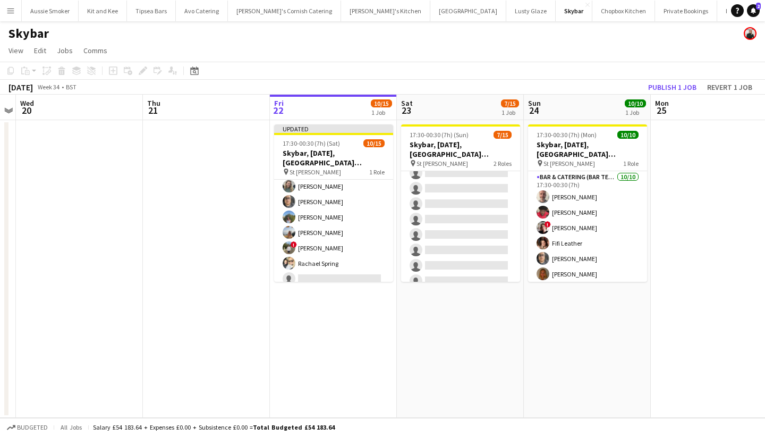
click at [671, 91] on button "Publish 1 job" at bounding box center [672, 87] width 57 height 14
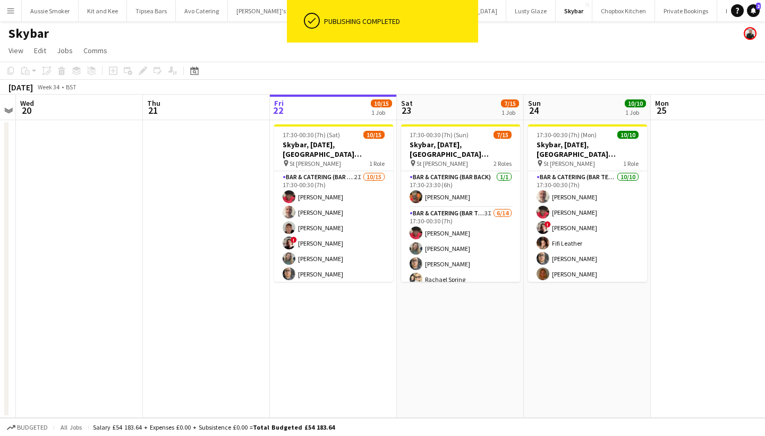
scroll to position [0, 0]
click at [15, 6] on button "Menu" at bounding box center [10, 10] width 21 height 21
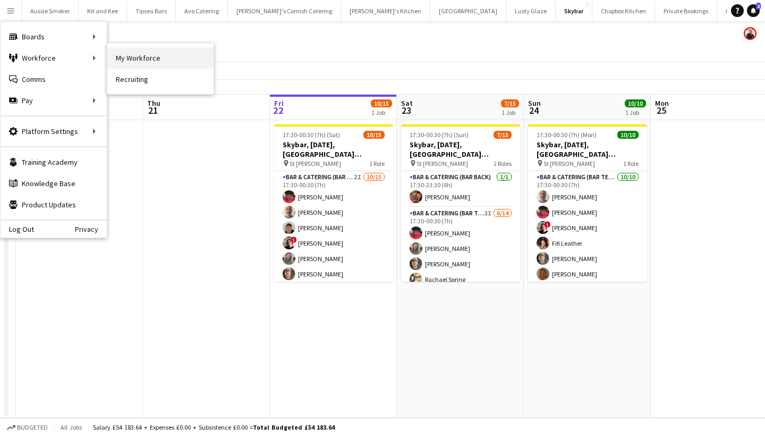
click at [153, 60] on link "My Workforce" at bounding box center [160, 57] width 106 height 21
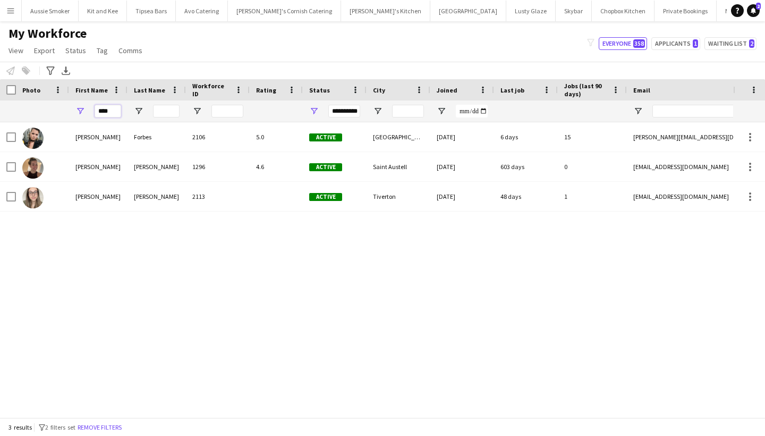
click at [107, 110] on input "****" at bounding box center [108, 111] width 27 height 13
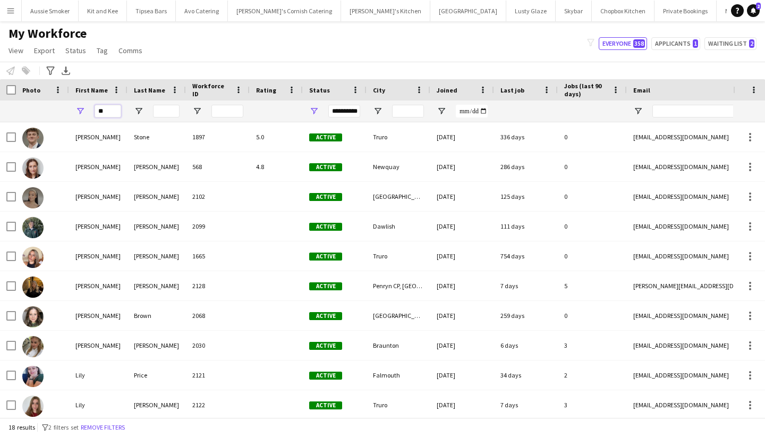
type input "*"
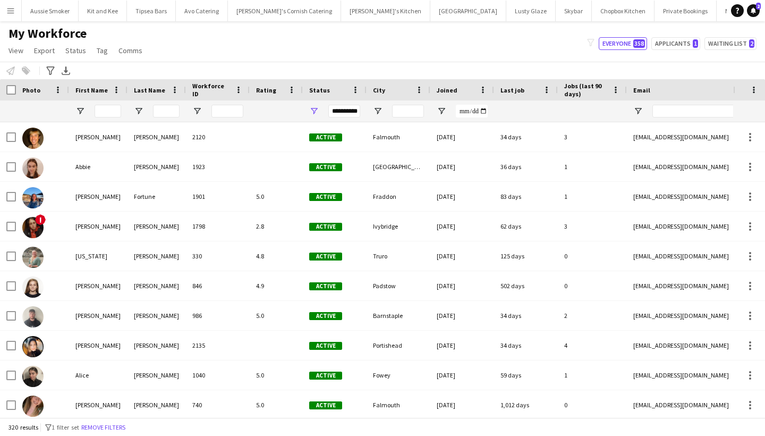
click at [2, 14] on button "Menu" at bounding box center [10, 10] width 21 height 21
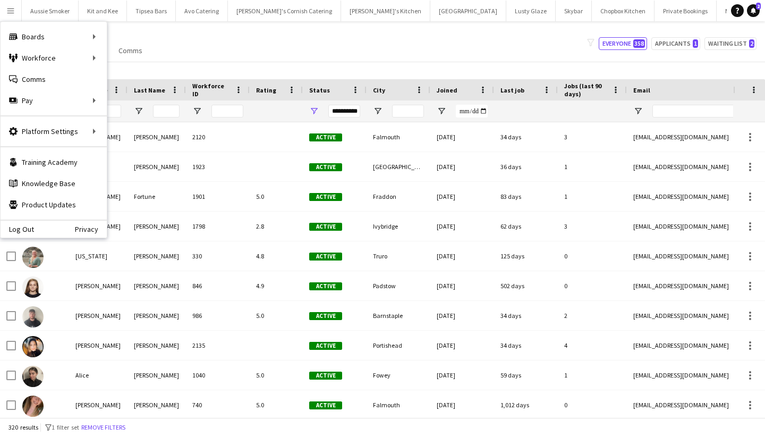
click at [13, 13] on app-icon "Menu" at bounding box center [10, 10] width 9 height 9
click at [327, 58] on div "My Workforce View Views Default view New view Update view Delete view Edit name…" at bounding box center [382, 44] width 765 height 36
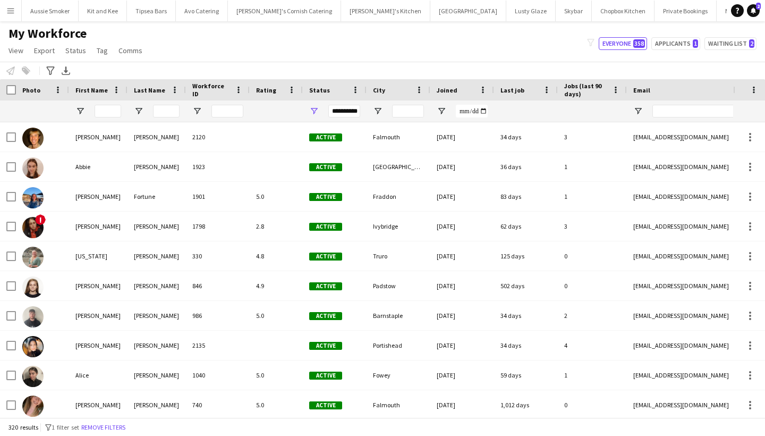
click at [249, 52] on div "My Workforce View Views Default view New view Update view Delete view Edit name…" at bounding box center [382, 44] width 765 height 36
click at [351, 55] on div "My Workforce View Views Default view New view Update view Delete view Edit name…" at bounding box center [382, 44] width 765 height 36
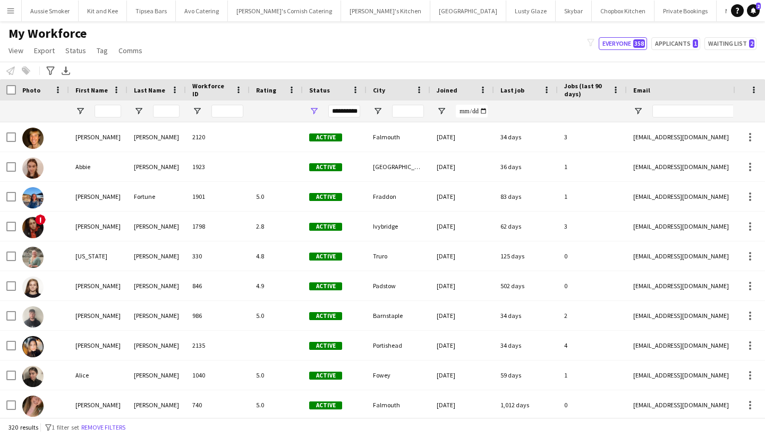
click at [351, 55] on div "My Workforce View Views Default view New view Update view Delete view Edit name…" at bounding box center [382, 44] width 765 height 36
drag, startPoint x: 347, startPoint y: 55, endPoint x: 141, endPoint y: 44, distance: 206.6
click at [145, 45] on div "My Workforce View Views Default view New view Update view Delete view Edit name…" at bounding box center [382, 44] width 765 height 36
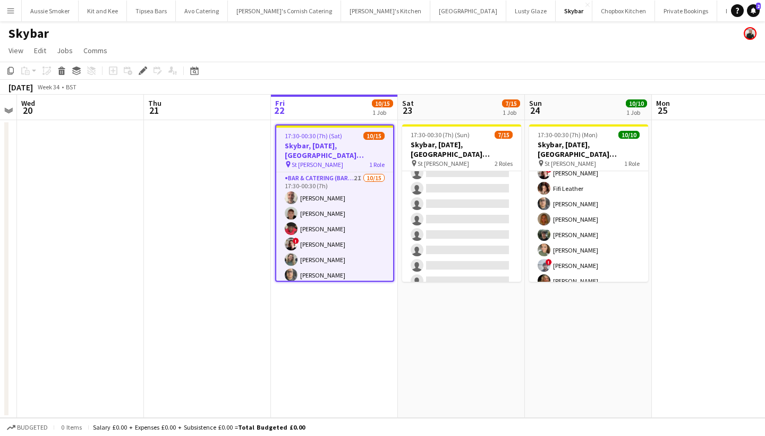
click at [6, 7] on app-icon "Menu" at bounding box center [10, 10] width 9 height 9
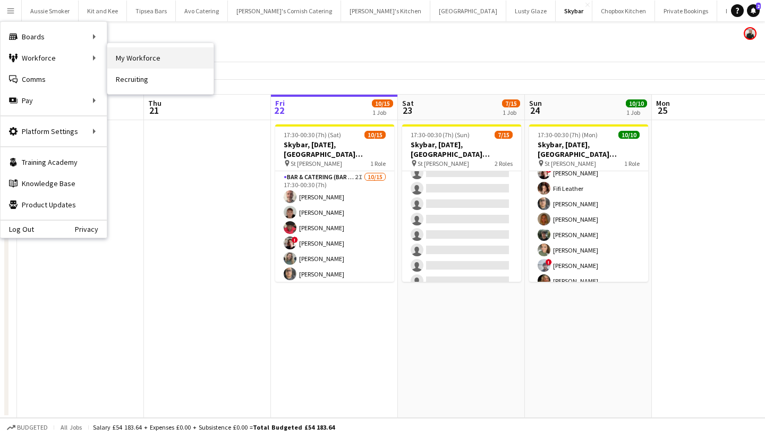
click at [142, 54] on link "My Workforce" at bounding box center [160, 57] width 106 height 21
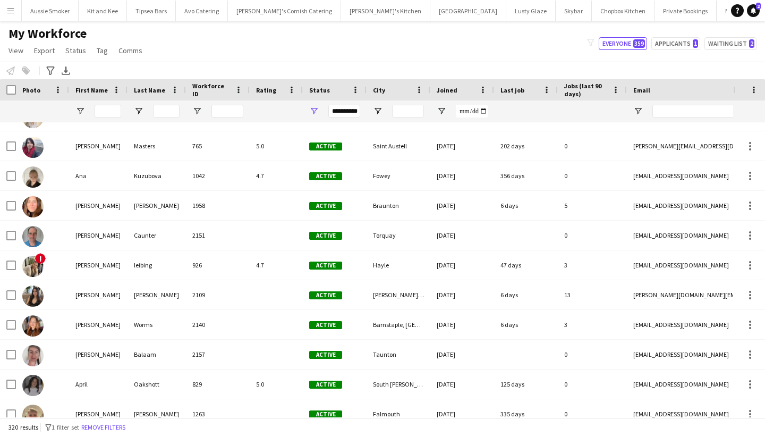
scroll to position [629, 0]
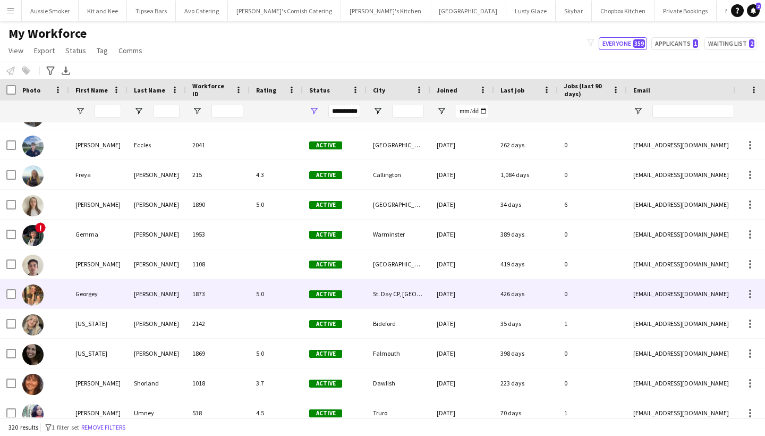
click at [350, 287] on div "Active" at bounding box center [335, 293] width 64 height 29
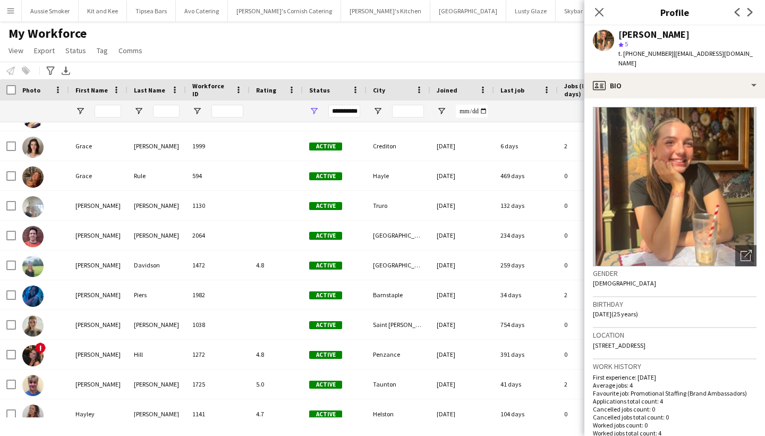
scroll to position [3449, 0]
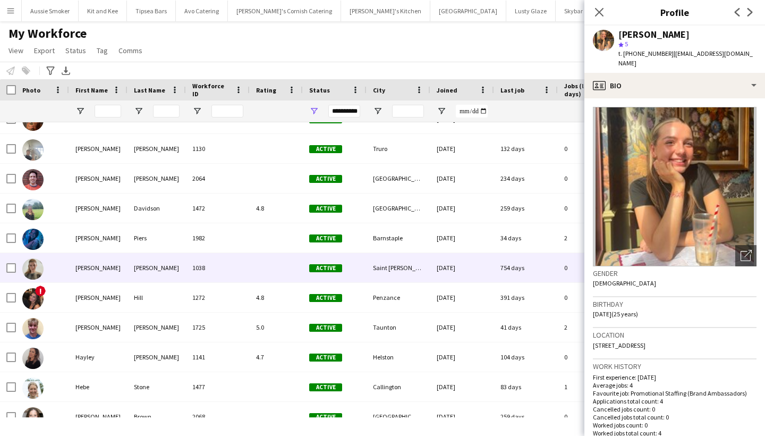
click at [142, 255] on div "[PERSON_NAME]" at bounding box center [157, 267] width 58 height 29
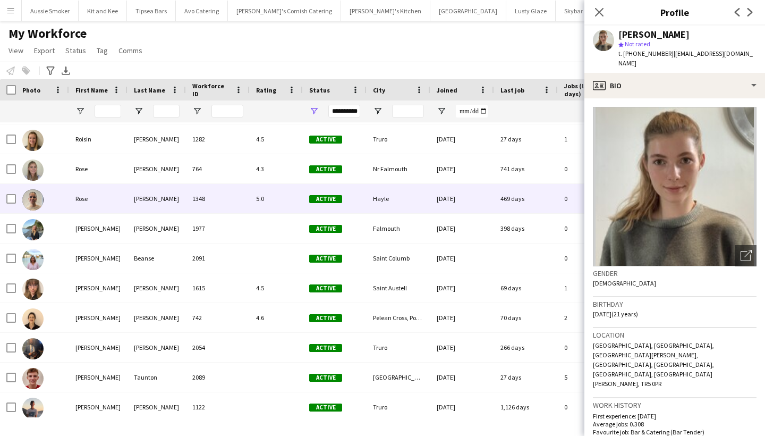
scroll to position [7592, 0]
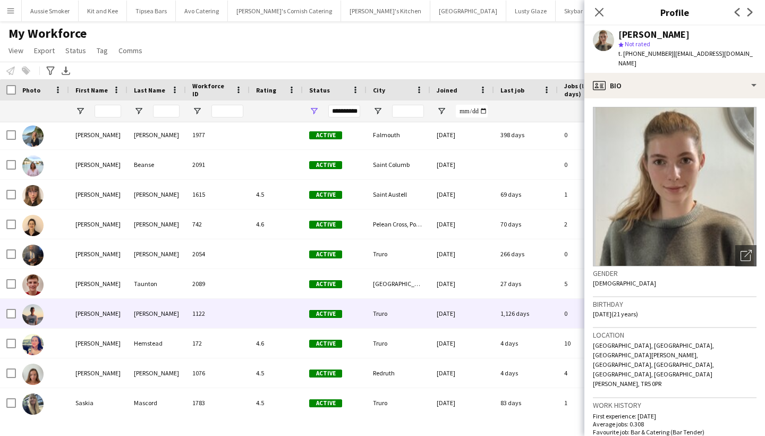
click at [150, 311] on div "[PERSON_NAME]" at bounding box center [157, 313] width 58 height 29
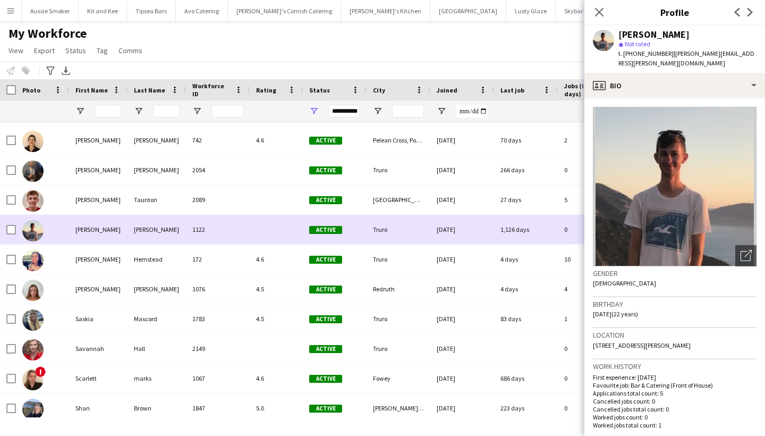
scroll to position [7774, 0]
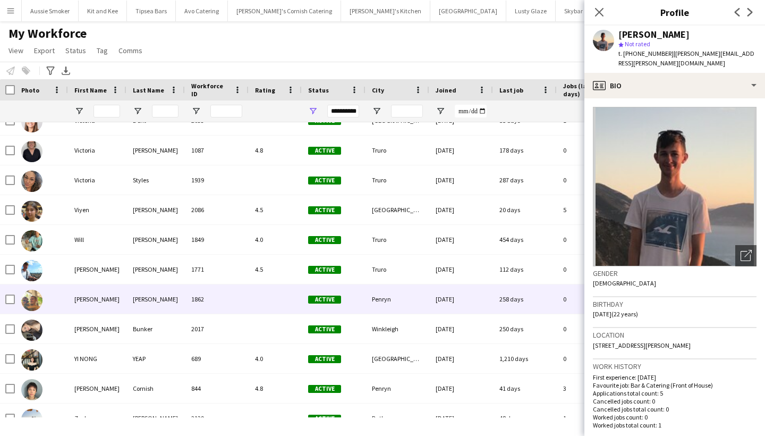
click at [150, 311] on div "[PERSON_NAME]" at bounding box center [156, 298] width 58 height 29
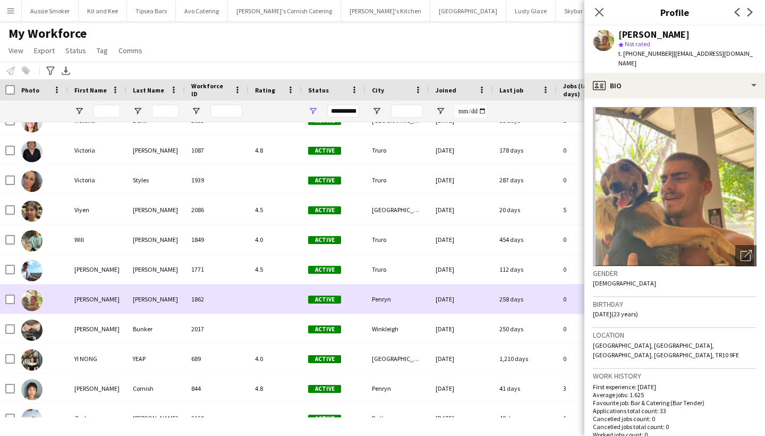
click at [150, 311] on div "[PERSON_NAME]" at bounding box center [156, 298] width 58 height 29
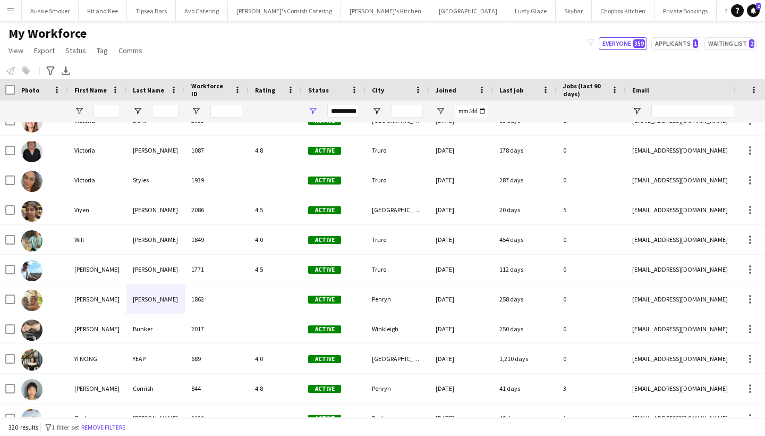
click at [11, 7] on app-icon "Menu" at bounding box center [10, 10] width 9 height 9
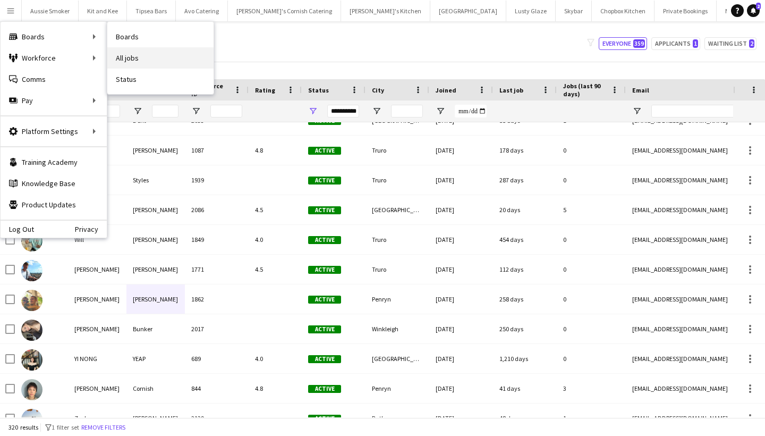
click at [156, 55] on link "All jobs" at bounding box center [160, 57] width 106 height 21
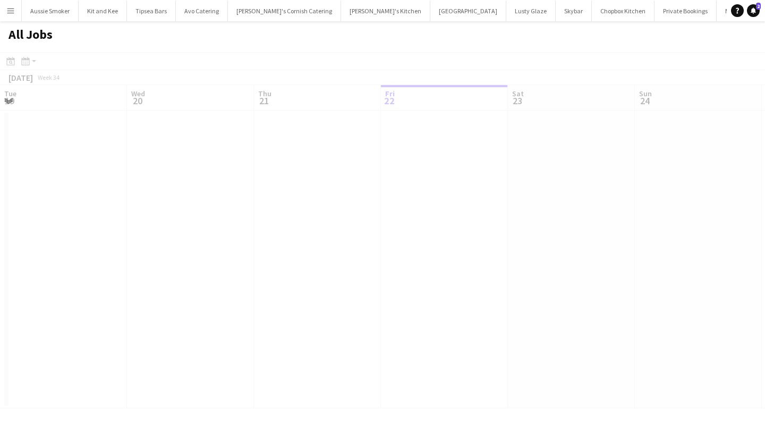
scroll to position [0, 254]
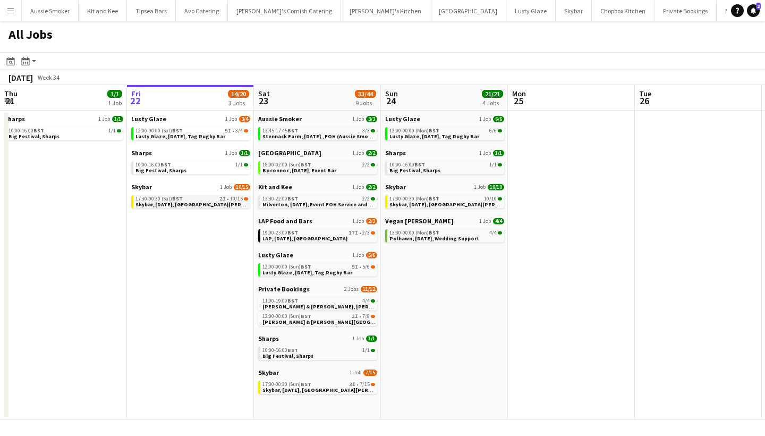
click at [191, 204] on span "Skybar, [DATE], [GEOGRAPHIC_DATA][PERSON_NAME]" at bounding box center [204, 204] width 136 height 7
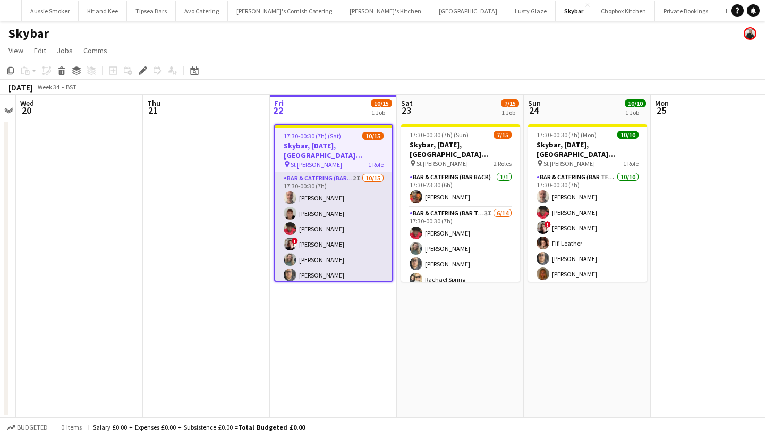
click at [307, 252] on app-card-role "Bar & Catering (Bar Tender) 2I [DATE] 17:30-00:30 (7h) [PERSON_NAME] [PERSON_NA…" at bounding box center [333, 298] width 117 height 252
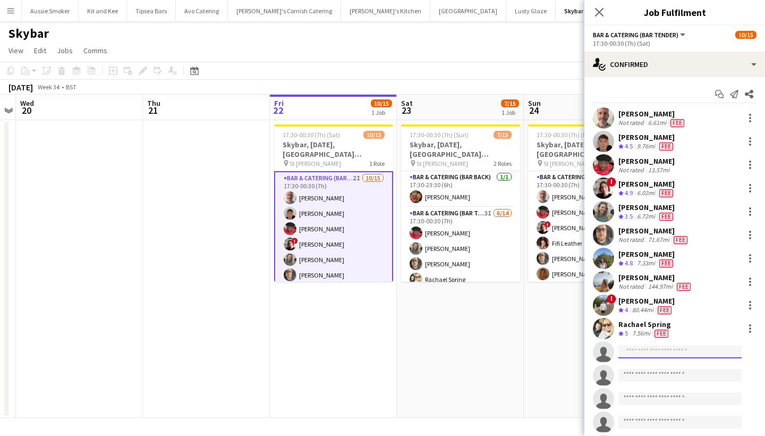
click at [651, 355] on input at bounding box center [680, 352] width 123 height 13
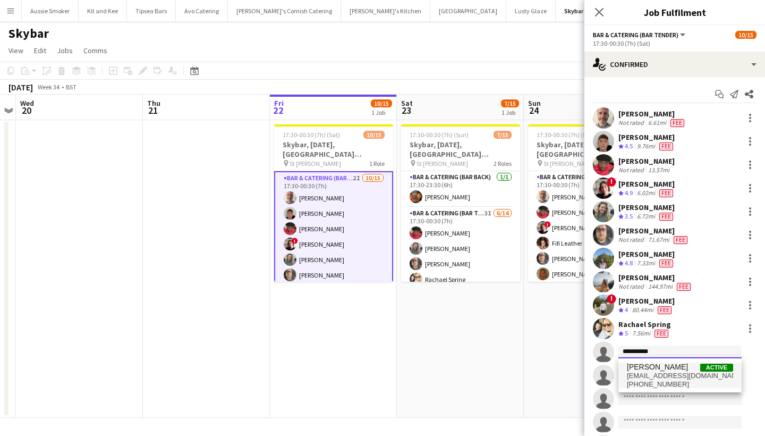
type input "**********"
drag, startPoint x: 643, startPoint y: 368, endPoint x: 652, endPoint y: 382, distance: 16.5
click at [652, 382] on span "[PHONE_NUMBER]" at bounding box center [680, 384] width 106 height 9
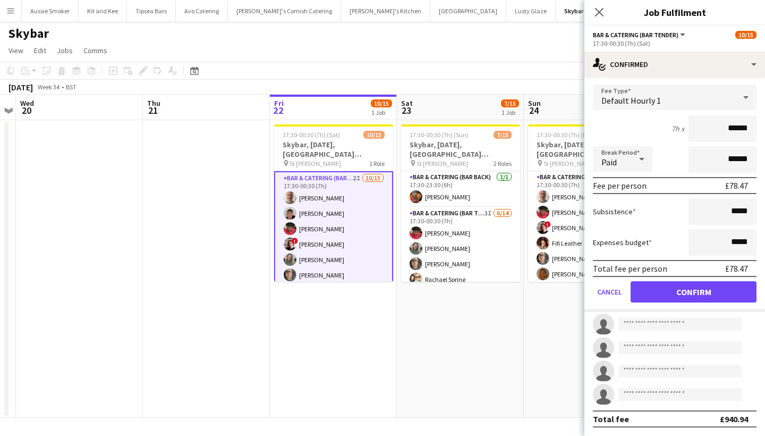
type input "******"
click at [683, 293] on button "Confirm" at bounding box center [694, 291] width 126 height 21
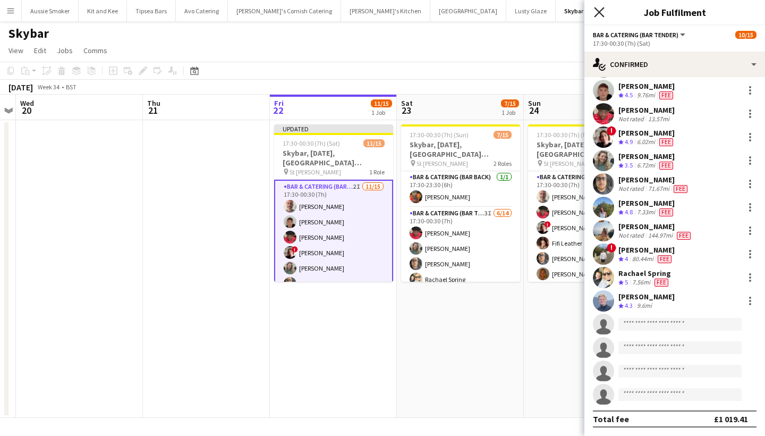
click at [597, 13] on icon "Close pop-in" at bounding box center [599, 12] width 10 height 10
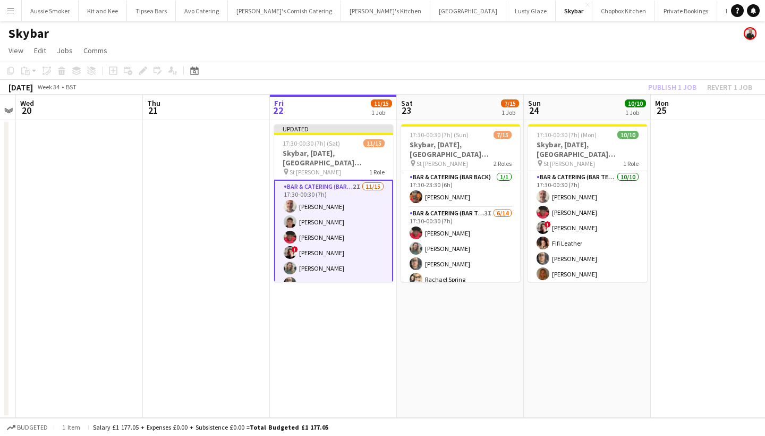
click at [675, 83] on div "Publish 1 job Revert 1 job" at bounding box center [701, 87] width 130 height 14
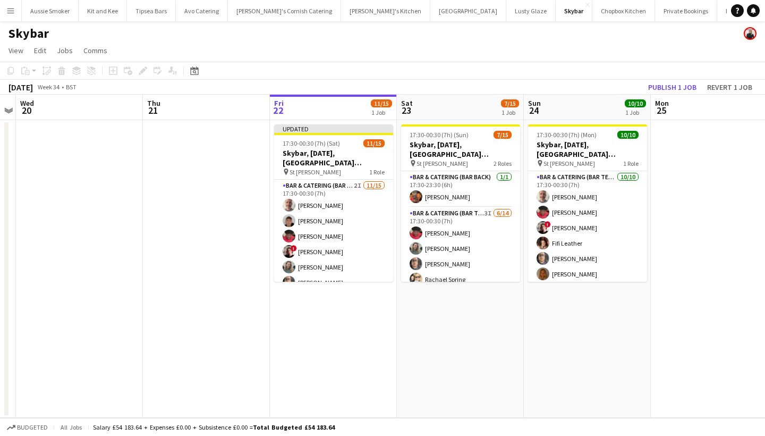
click at [675, 83] on button "Publish 1 job" at bounding box center [672, 87] width 57 height 14
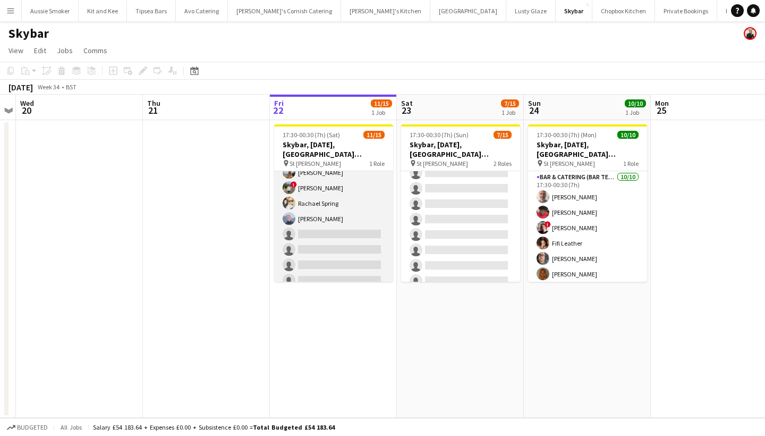
scroll to position [132, 0]
